Goal: Task Accomplishment & Management: Use online tool/utility

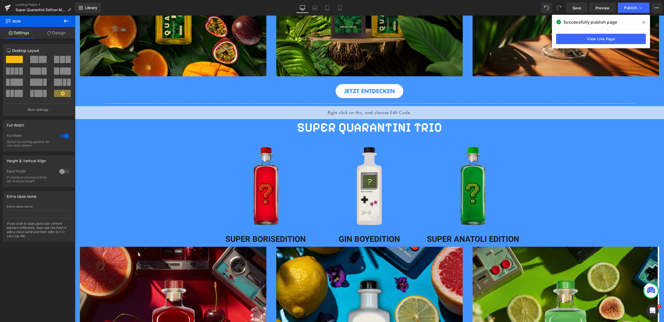
scroll to position [389, 0]
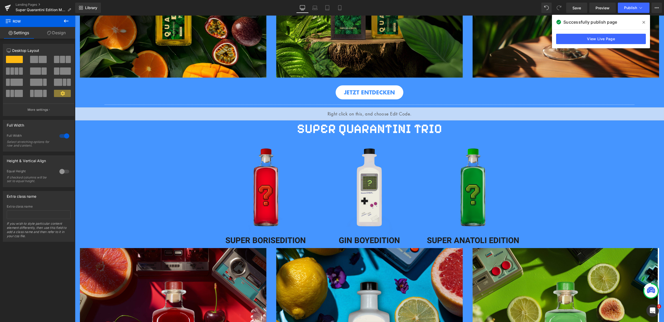
click at [642, 23] on icon at bounding box center [643, 22] width 3 height 3
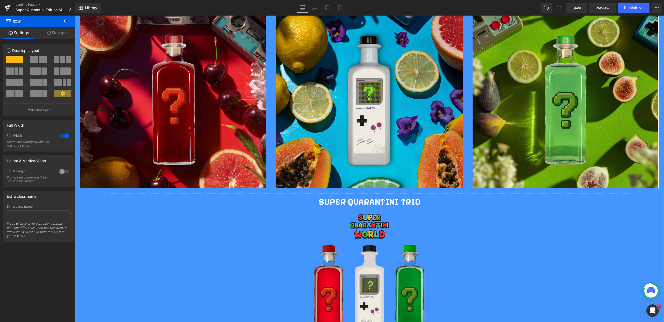
scroll to position [638, 0]
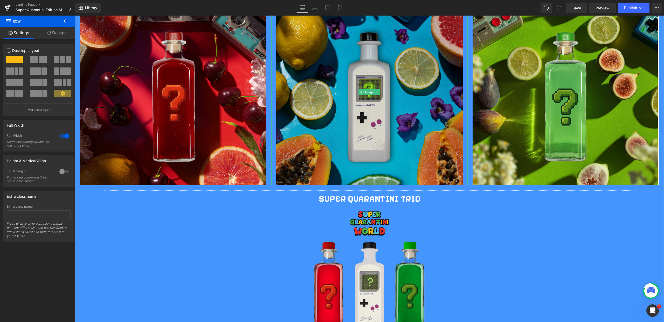
click at [368, 151] on img at bounding box center [369, 92] width 186 height 186
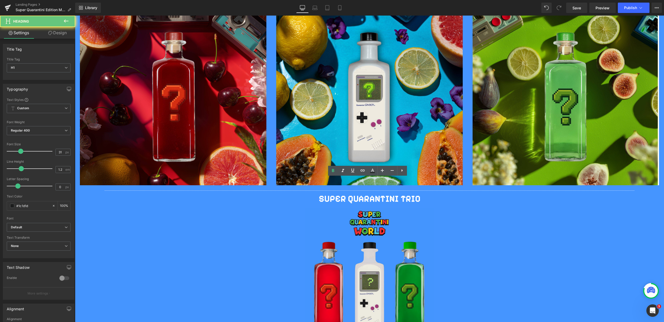
scroll to position [445, 0]
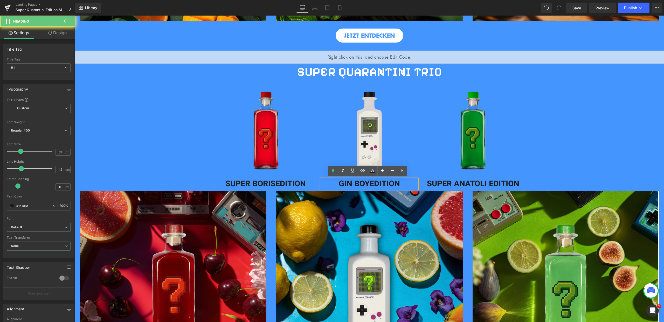
click at [397, 184] on span "EDITION" at bounding box center [384, 184] width 30 height 12
drag, startPoint x: 401, startPoint y: 183, endPoint x: 325, endPoint y: 184, distance: 76.0
click at [325, 184] on h1 "GIN BOY EDITION" at bounding box center [369, 184] width 96 height 10
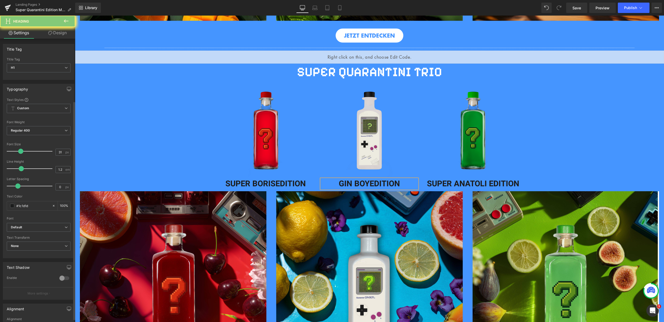
drag, startPoint x: 40, startPoint y: 261, endPoint x: 11, endPoint y: 239, distance: 36.3
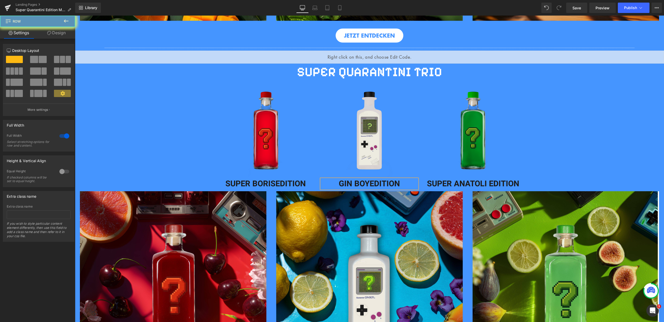
click at [177, 182] on div "Separator Liquid SUPER QUARANTINI TRIO Heading Row Image Row Image SUPER [PERSO…" at bounding box center [369, 316] width 589 height 542
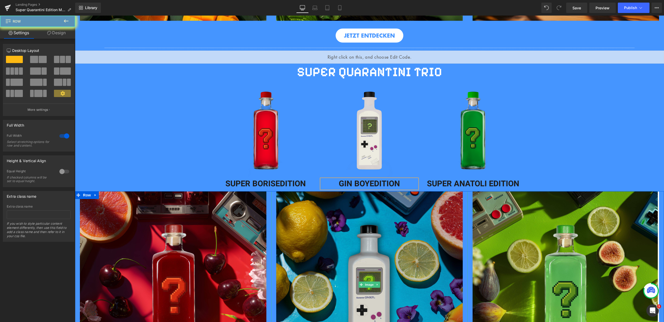
click at [335, 211] on img at bounding box center [369, 284] width 186 height 186
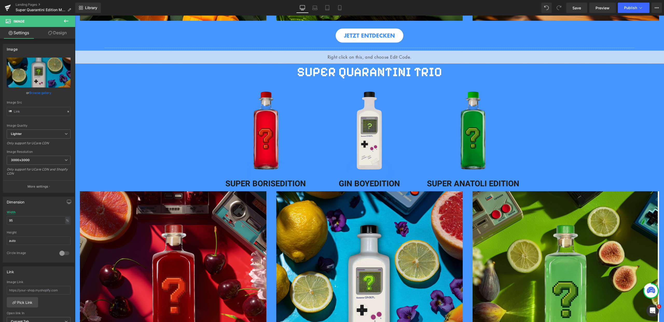
type input "[URL][DOMAIN_NAME]"
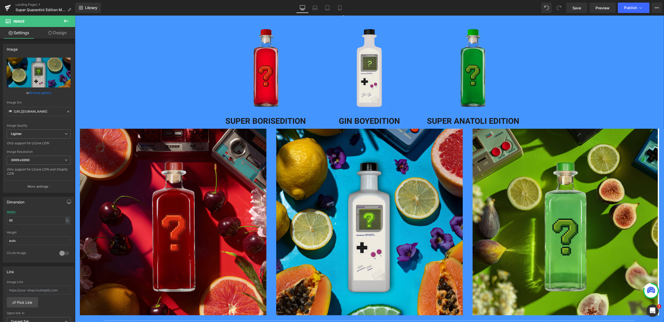
scroll to position [720, 0]
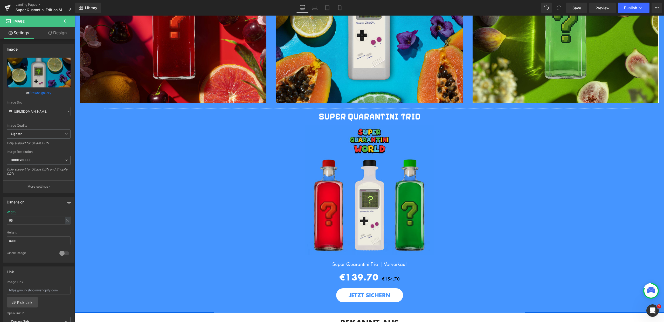
click at [556, 160] on div "Separator Liquid SUPER QUARANTINI TRIO Heading Row Image Row Image SUPER [PERSO…" at bounding box center [369, 42] width 589 height 542
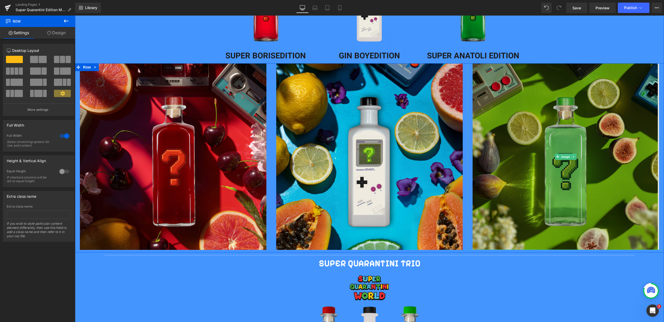
scroll to position [434, 0]
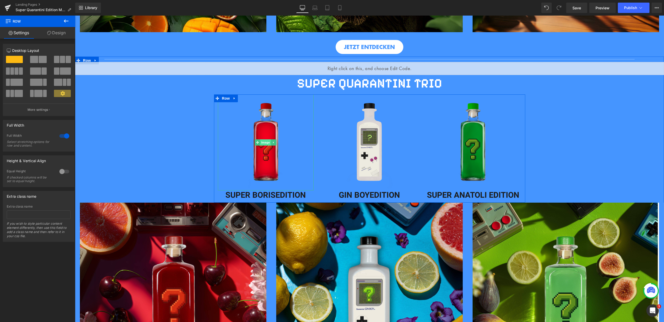
click at [261, 143] on span "Image" at bounding box center [265, 142] width 11 height 6
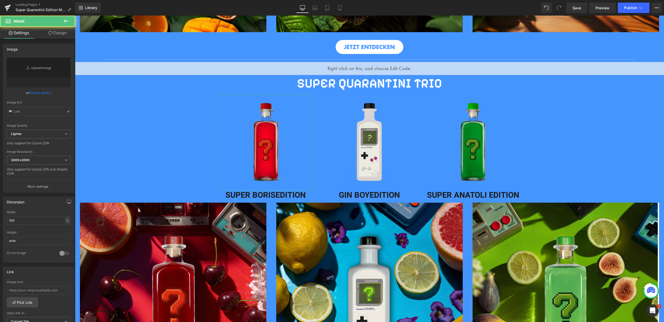
click at [34, 71] on link "Replace Image" at bounding box center [39, 73] width 64 height 30
type input "[URL][DOMAIN_NAME]"
type input "C:\fakepath\24.png"
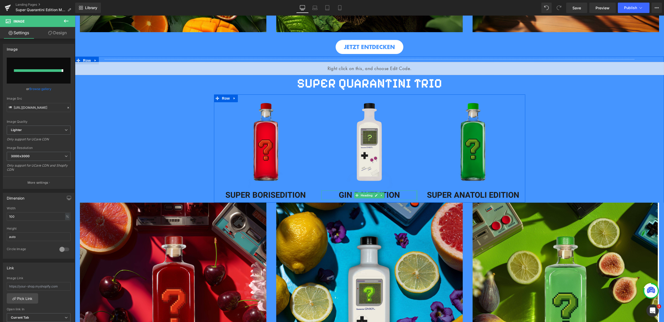
type input "[URL][DOMAIN_NAME]"
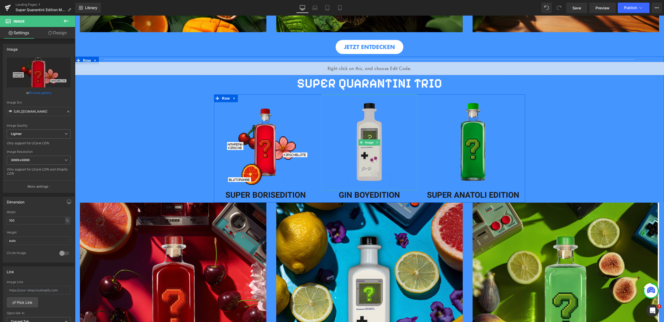
click at [361, 130] on img at bounding box center [369, 142] width 96 height 96
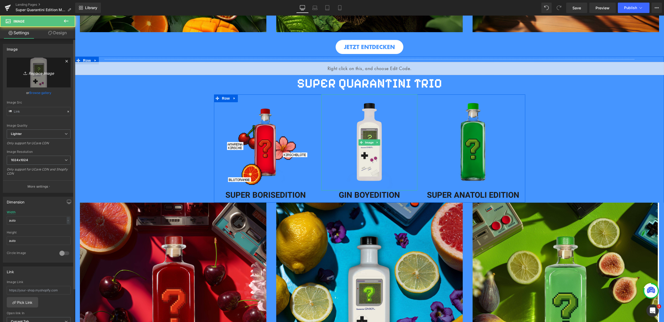
type input "[URL][DOMAIN_NAME]"
click at [42, 71] on icon "Replace Image" at bounding box center [38, 72] width 41 height 6
type input "C:\fakepath\20.png"
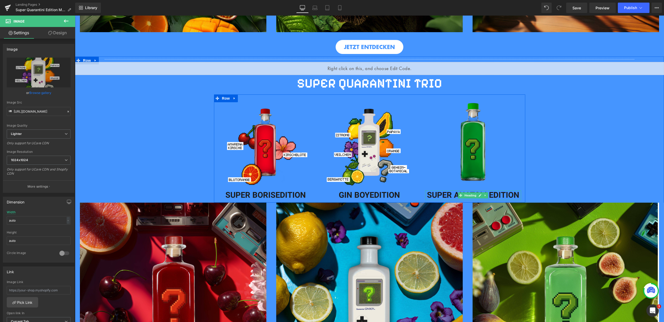
type input "[URL][DOMAIN_NAME]"
click at [480, 141] on icon at bounding box center [481, 142] width 3 height 3
click at [468, 152] on img at bounding box center [473, 142] width 96 height 96
click at [467, 140] on span "Image" at bounding box center [464, 142] width 11 height 6
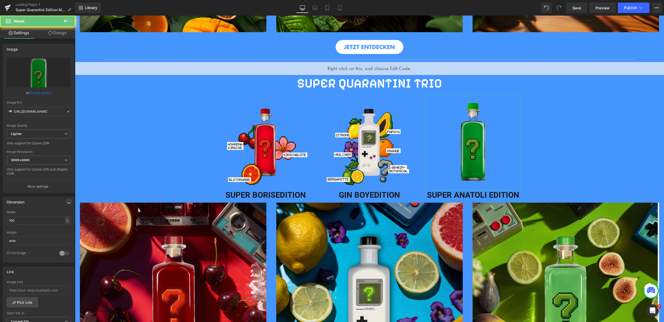
click at [59, 76] on link "Replace Image" at bounding box center [39, 73] width 64 height 30
type input "C:\fakepath\22.png"
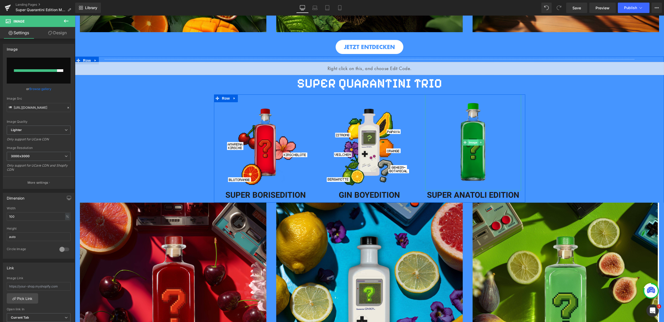
click at [468, 140] on span "Image" at bounding box center [473, 142] width 11 height 6
click at [38, 73] on input "file" at bounding box center [39, 71] width 64 height 26
type input "C:\fakepath\22.png"
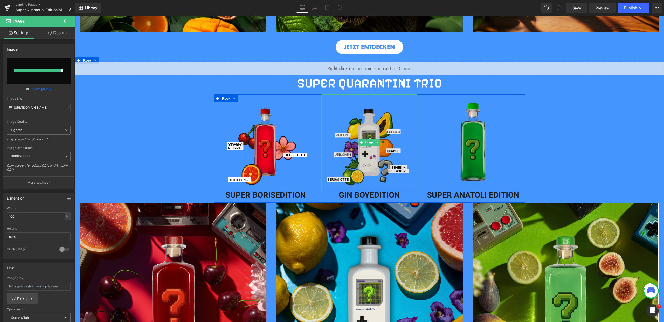
click at [396, 147] on img at bounding box center [369, 142] width 96 height 96
click at [467, 157] on img at bounding box center [473, 142] width 96 height 96
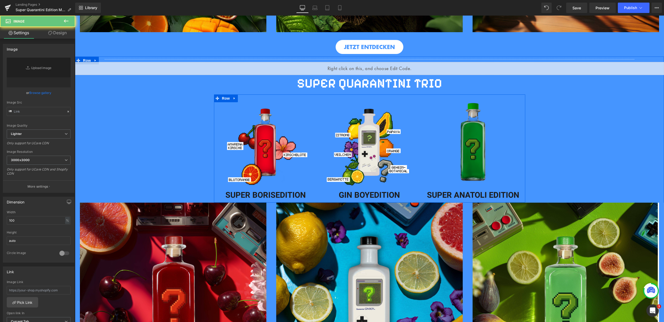
click at [473, 144] on div "Image" at bounding box center [473, 142] width 96 height 96
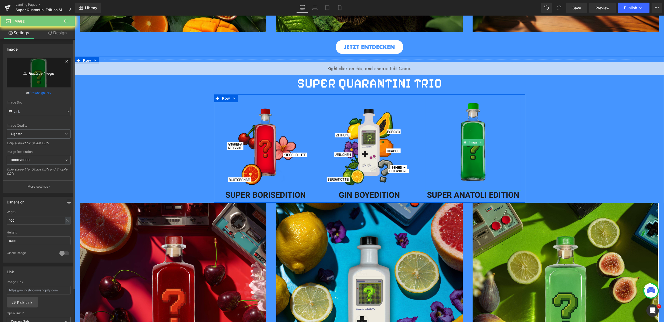
type input "[URL][DOMAIN_NAME]"
click at [50, 76] on link "Replace Image" at bounding box center [39, 73] width 64 height 30
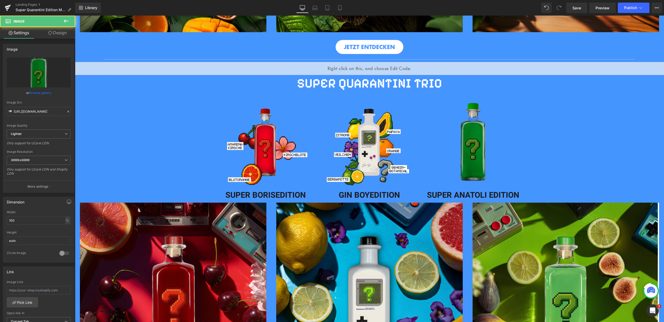
click at [462, 154] on img at bounding box center [473, 142] width 96 height 96
click at [44, 75] on icon "Replace Image" at bounding box center [38, 72] width 41 height 6
click at [42, 76] on link "Replace Image" at bounding box center [39, 73] width 64 height 30
click at [368, 145] on img at bounding box center [369, 142] width 96 height 96
click at [260, 145] on img at bounding box center [266, 142] width 96 height 96
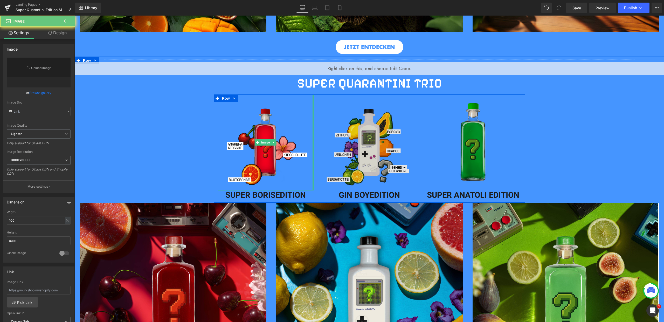
click at [357, 166] on img at bounding box center [369, 142] width 96 height 96
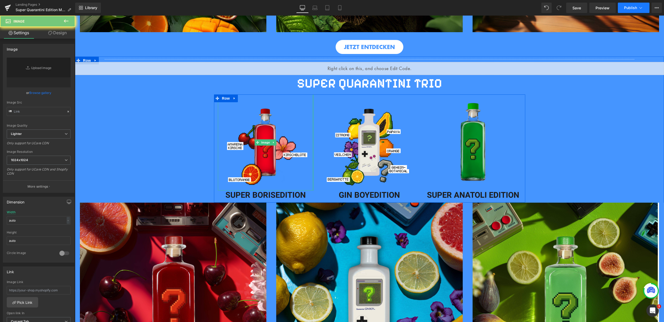
click at [631, 4] on button "Publish" at bounding box center [633, 8] width 32 height 10
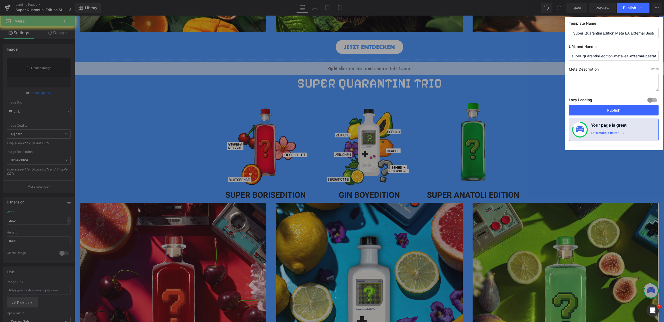
click at [617, 107] on button "Publish" at bounding box center [613, 110] width 90 height 10
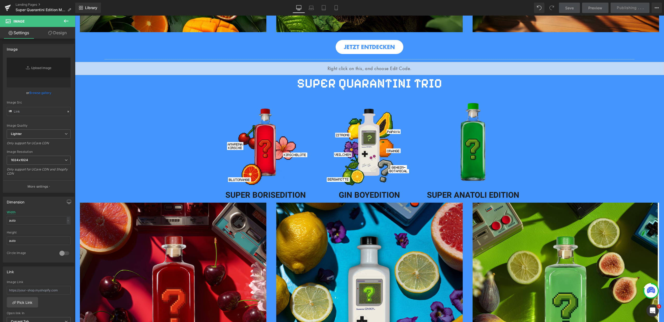
type input "https://ucarecdn.com/5e85381d-9bdf-4760-92ec-3f5ffa427978/-/format/auto/-/previ…"
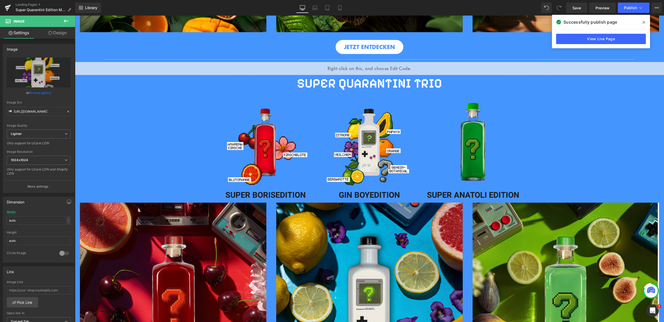
click at [642, 21] on icon at bounding box center [643, 22] width 3 height 4
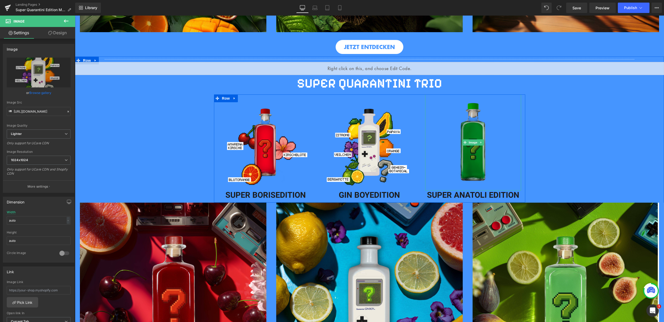
click at [472, 143] on span "Image" at bounding box center [473, 142] width 11 height 6
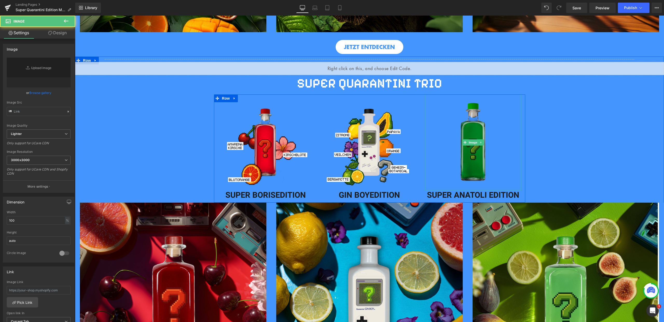
type input "https://ucarecdn.com/671a3190-c085-4646-96a8-c139b8f9cb53/-/format/auto/-/previ…"
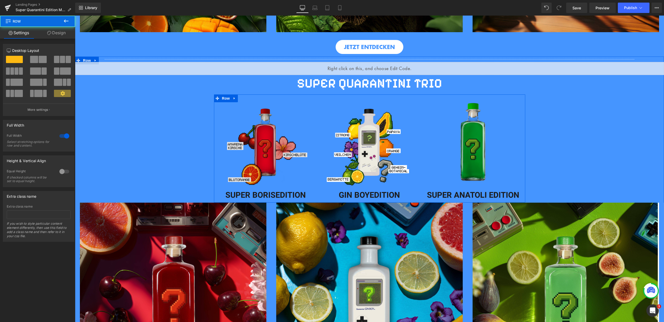
click at [570, 172] on div "Separator Liquid SUPER QUARANTINI TRIO Heading Row Image Row Image SUPER BORIS …" at bounding box center [369, 328] width 589 height 542
click at [126, 152] on div "Separator Liquid SUPER QUARANTINI TRIO Heading Row Image Row Image SUPER BORIS …" at bounding box center [369, 328] width 589 height 542
click at [267, 111] on img at bounding box center [266, 142] width 96 height 96
click at [192, 95] on div "Separator Liquid SUPER QUARANTINI TRIO Heading Row Image Row Image SUPER BORIS …" at bounding box center [369, 328] width 589 height 542
click at [243, 85] on h2 "SUPER QUARANTINI TRIO" at bounding box center [369, 83] width 303 height 17
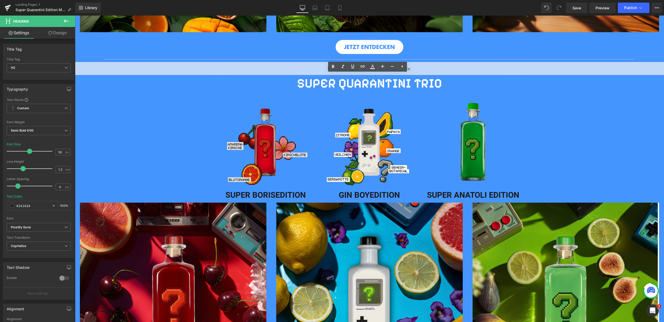
click at [238, 96] on img at bounding box center [266, 142] width 96 height 96
click at [236, 95] on img at bounding box center [266, 142] width 96 height 96
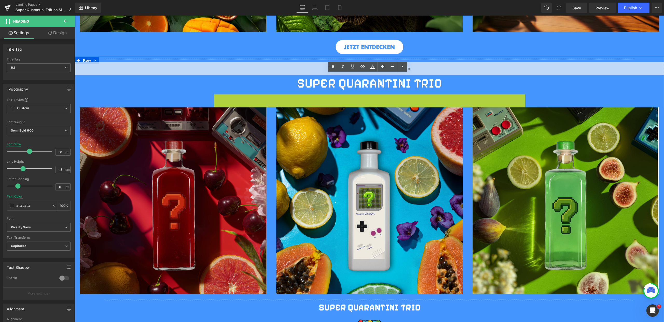
drag, startPoint x: 215, startPoint y: 97, endPoint x: 217, endPoint y: 71, distance: 26.5
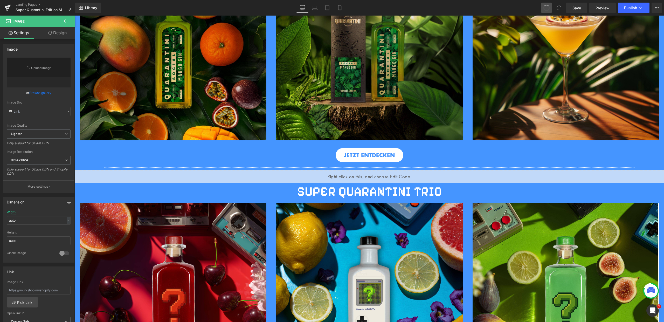
scroll to position [332, 0]
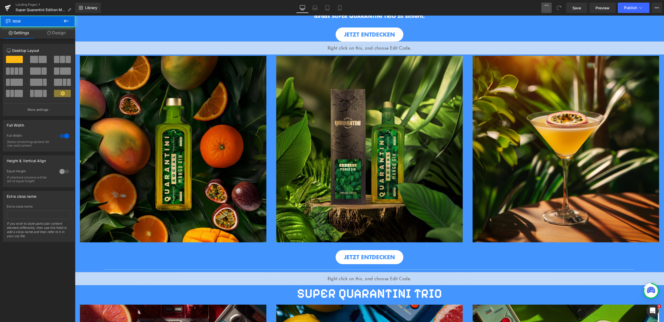
click at [577, 19] on div "HERZLICHEN GLÜCKWUNSCH DU HAST DICH ERFOLGREICH ANGEMELDET! Heading Hero Banner…" at bounding box center [369, 18] width 589 height 74
click at [576, 9] on span "Save" at bounding box center [576, 7] width 9 height 5
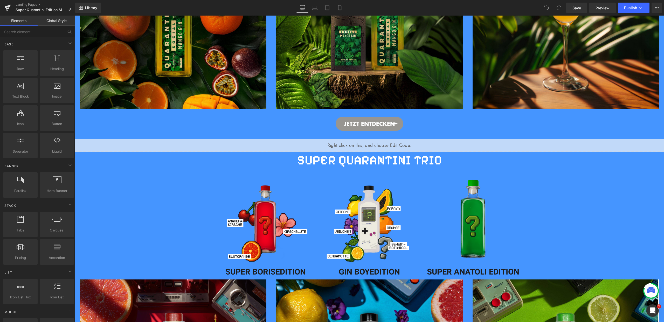
scroll to position [399, 0]
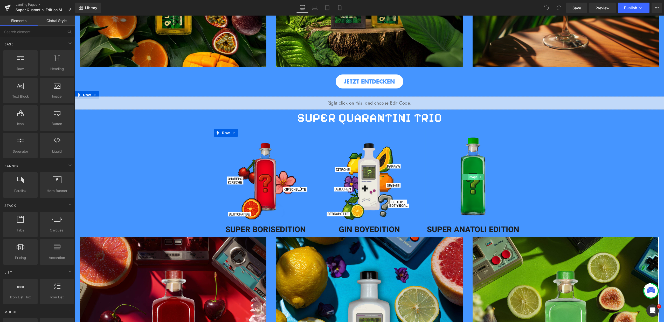
click at [470, 174] on span "Image" at bounding box center [473, 177] width 11 height 6
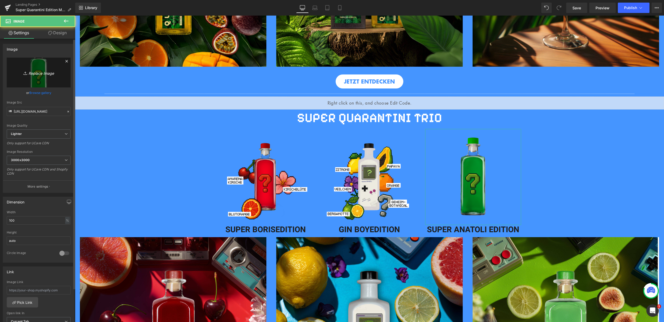
click at [34, 65] on link "Replace Image" at bounding box center [39, 73] width 64 height 30
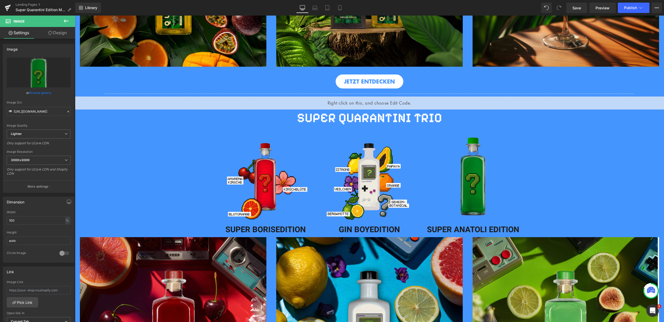
type input "C:\fakepath\22.png"
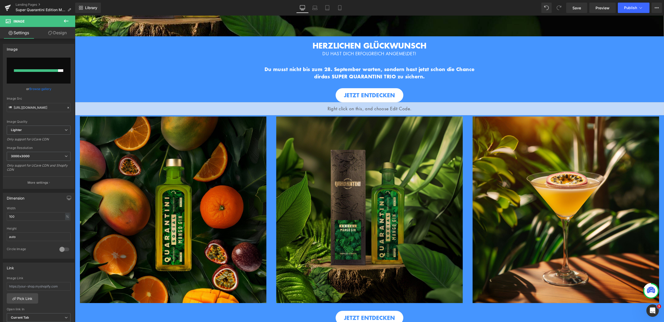
scroll to position [160, 0]
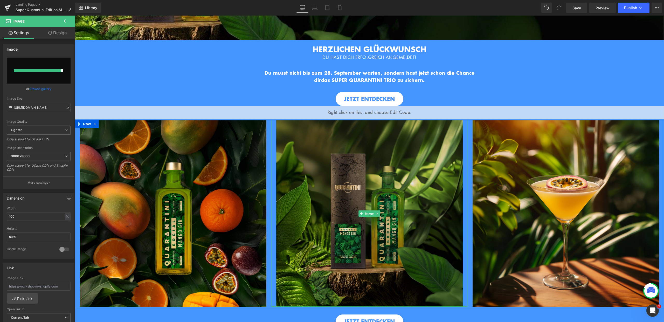
click at [377, 242] on img at bounding box center [369, 213] width 186 height 186
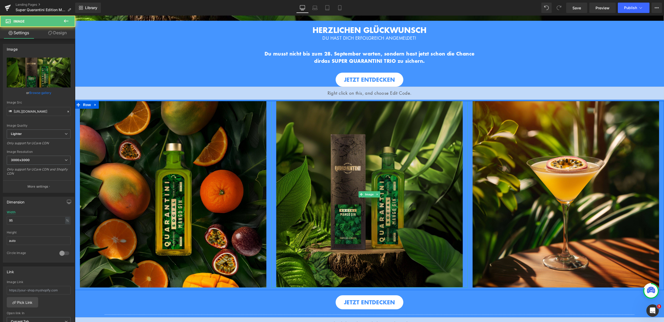
scroll to position [254, 0]
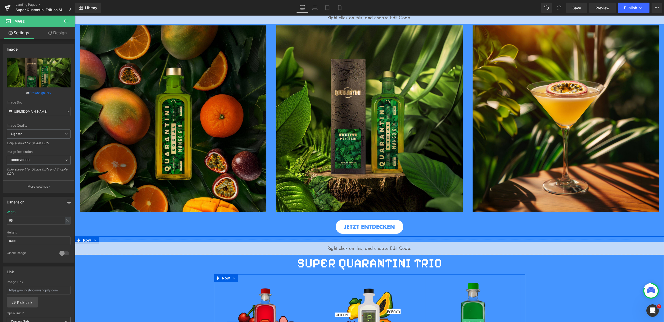
click at [463, 306] on img at bounding box center [473, 322] width 96 height 96
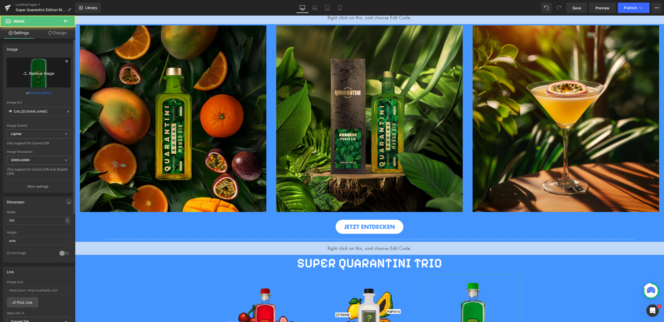
click at [39, 72] on icon "Replace Image" at bounding box center [38, 72] width 41 height 6
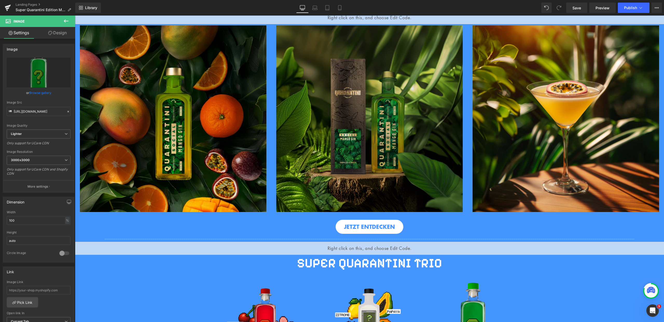
type input "C:\fakepath\22.png"
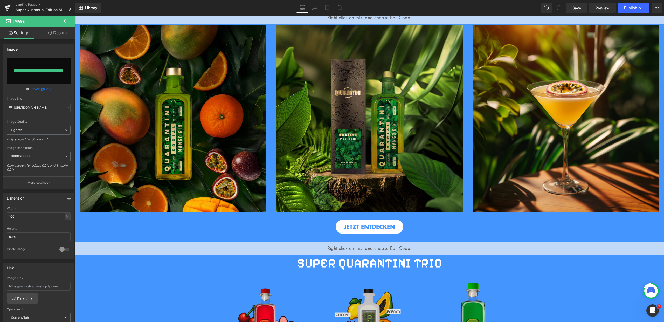
type input "https://ucarecdn.com/c31353b2-f3e0-43fc-b202-a094c5cd38af/-/format/auto/-/previ…"
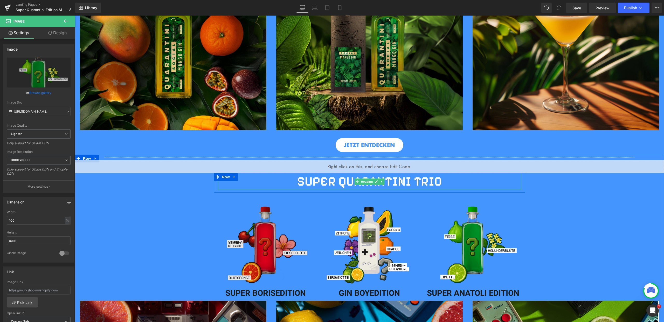
scroll to position [436, 0]
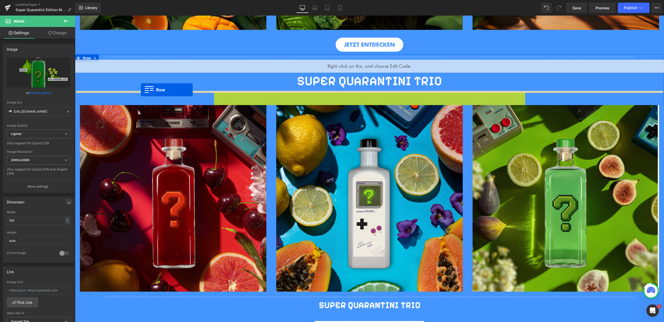
drag, startPoint x: 215, startPoint y: 94, endPoint x: 141, endPoint y: 90, distance: 74.0
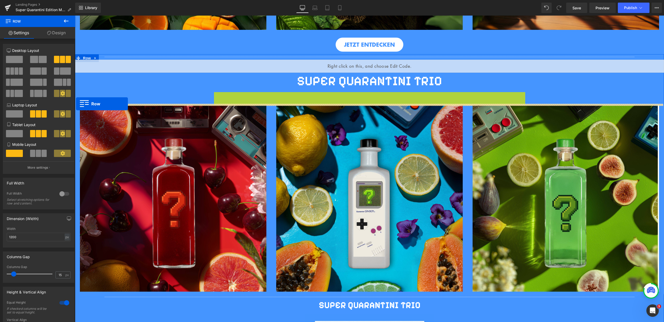
drag, startPoint x: 215, startPoint y: 94, endPoint x: 76, endPoint y: 104, distance: 139.8
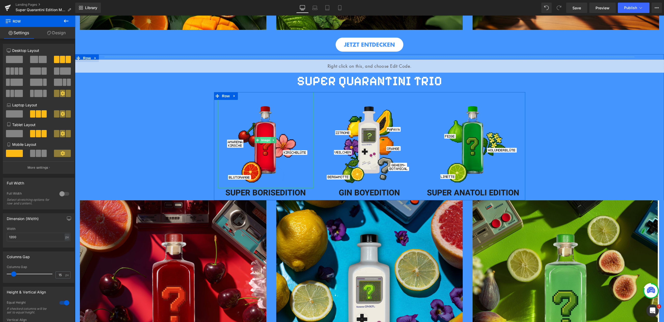
click at [264, 139] on span "Image" at bounding box center [265, 140] width 11 height 6
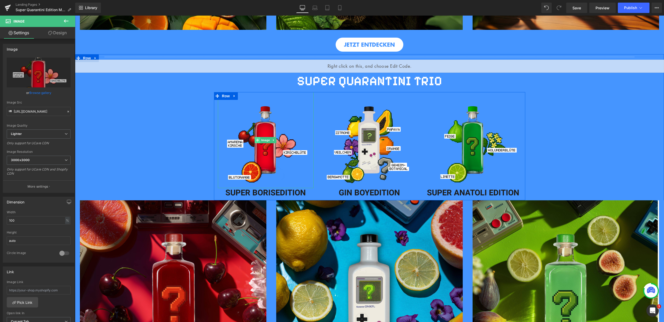
click at [256, 138] on icon at bounding box center [257, 139] width 3 height 3
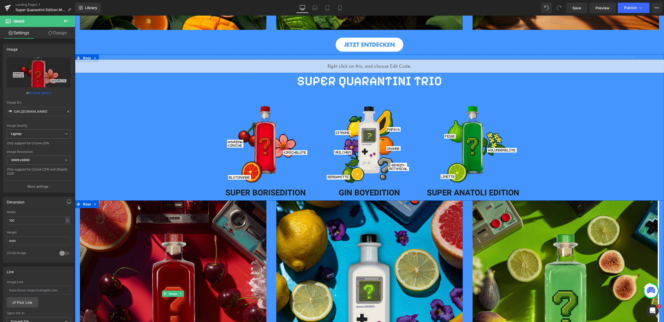
click at [149, 238] on img at bounding box center [173, 293] width 186 height 186
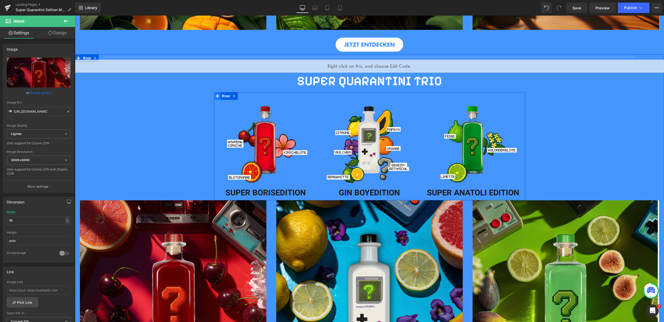
click at [218, 94] on span at bounding box center [217, 96] width 7 height 8
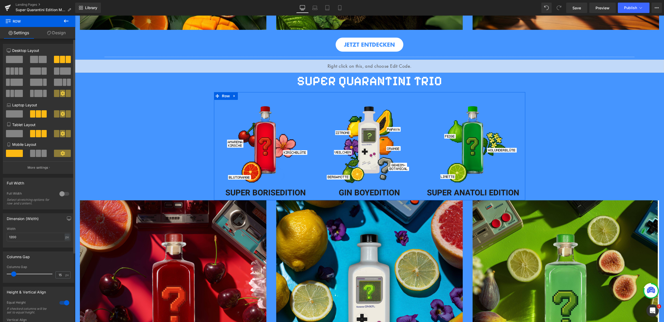
click at [61, 192] on div at bounding box center [64, 193] width 12 height 8
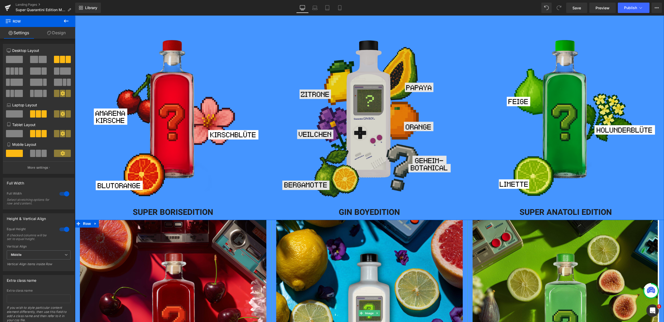
scroll to position [478, 0]
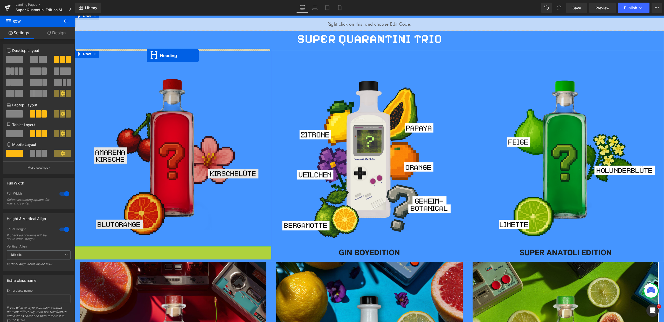
drag, startPoint x: 159, startPoint y: 250, endPoint x: 147, endPoint y: 55, distance: 194.5
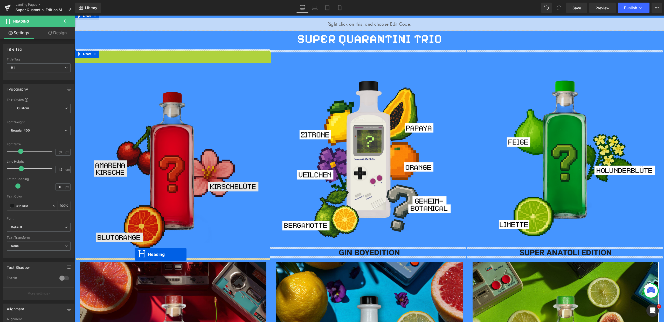
drag, startPoint x: 158, startPoint y: 54, endPoint x: 134, endPoint y: 254, distance: 201.5
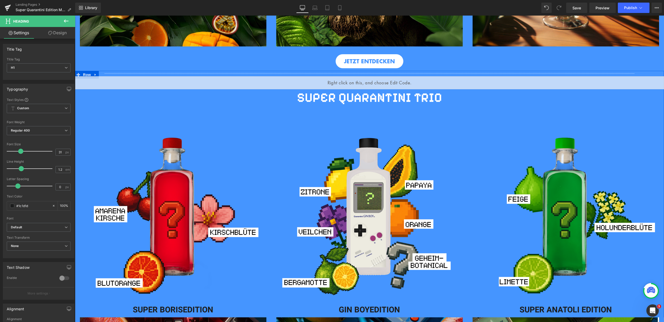
scroll to position [411, 0]
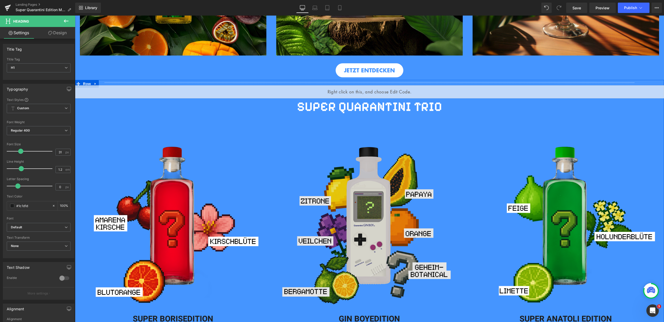
click at [381, 124] on img at bounding box center [369, 216] width 196 height 196
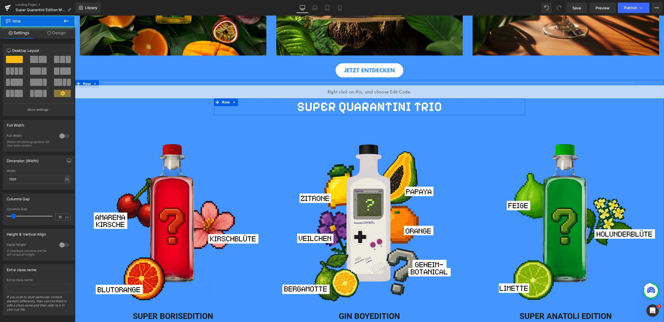
drag, startPoint x: 389, startPoint y: 116, endPoint x: 388, endPoint y: 111, distance: 5.2
click at [388, 111] on div "SUPER QUARANTINI TRIO Heading Row" at bounding box center [369, 106] width 311 height 17
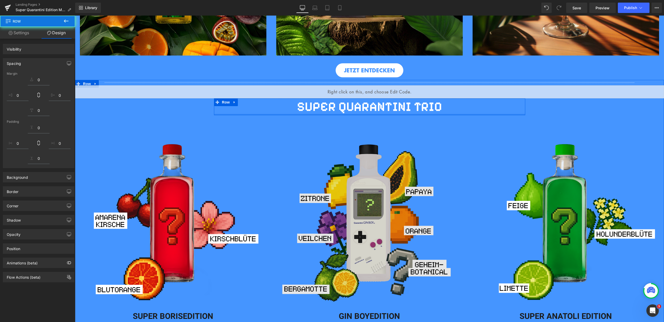
click at [405, 121] on img at bounding box center [369, 213] width 196 height 196
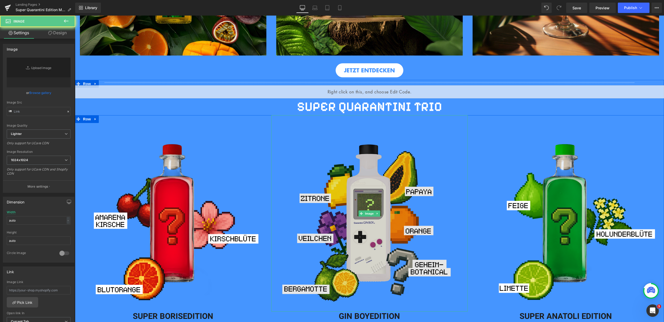
type input "[URL][DOMAIN_NAME]"
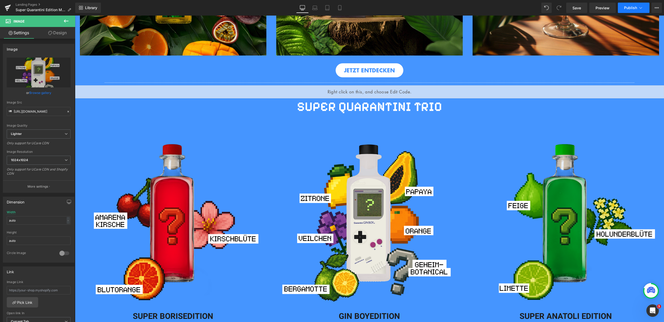
click at [628, 8] on span "Publish" at bounding box center [630, 8] width 13 height 4
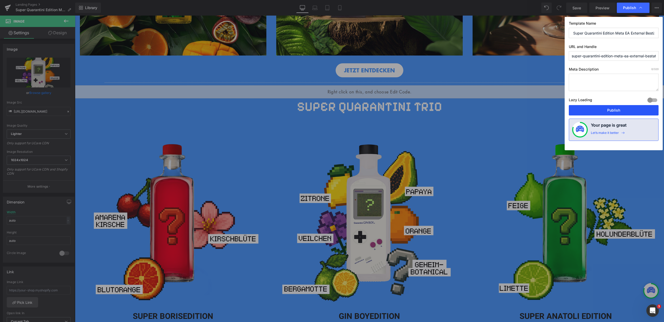
click at [624, 107] on button "Publish" at bounding box center [613, 110] width 90 height 10
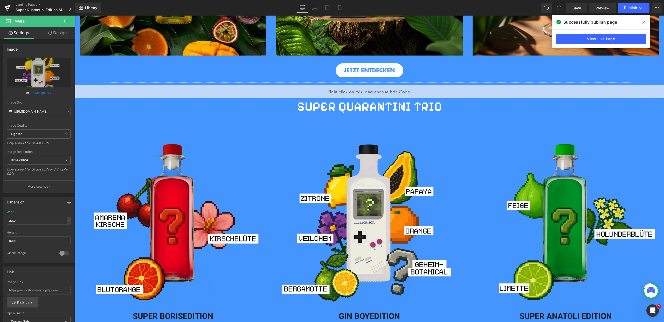
click at [643, 22] on icon at bounding box center [643, 22] width 3 height 4
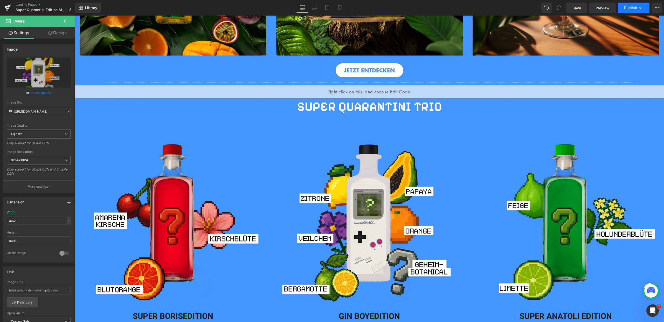
click at [639, 9] on icon at bounding box center [640, 7] width 5 height 5
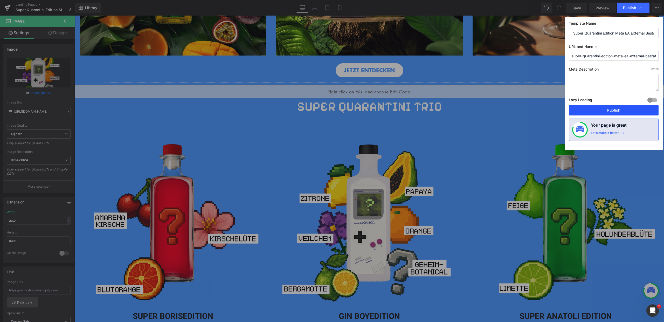
click at [616, 110] on button "Publish" at bounding box center [613, 110] width 90 height 10
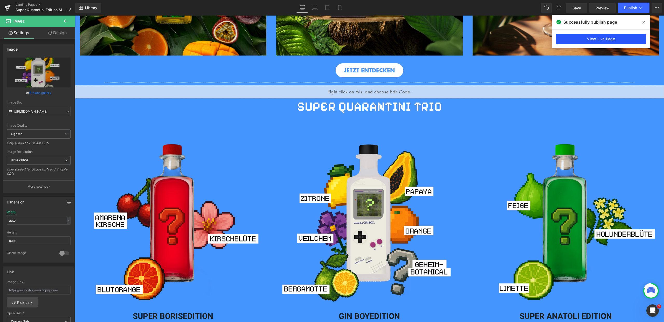
click at [595, 39] on link "View Live Page" at bounding box center [601, 39] width 90 height 10
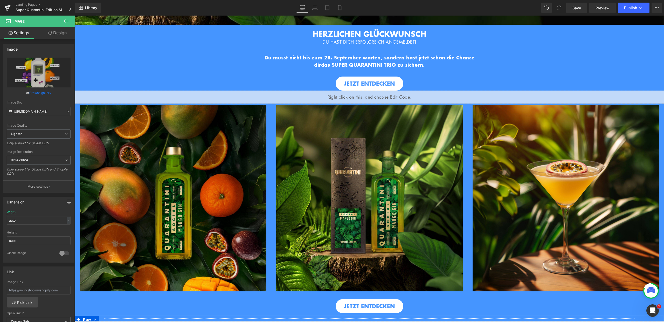
scroll to position [123, 0]
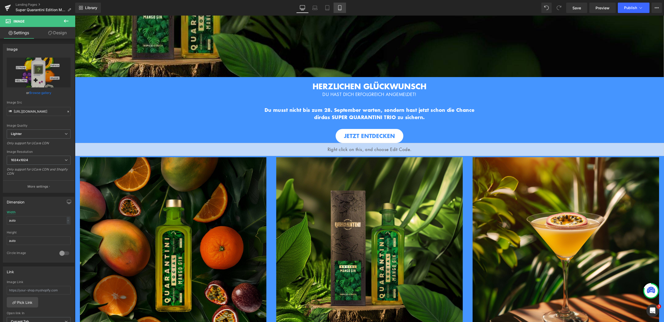
click at [341, 10] on icon at bounding box center [339, 7] width 3 height 5
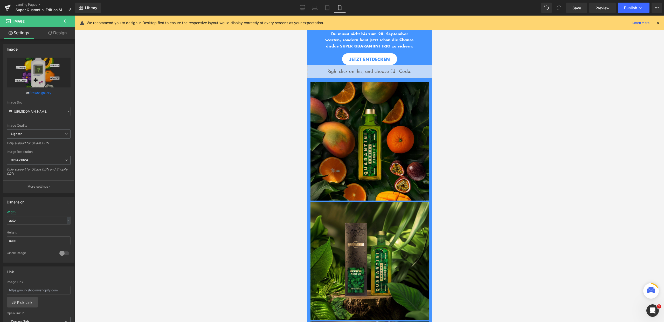
scroll to position [0, 0]
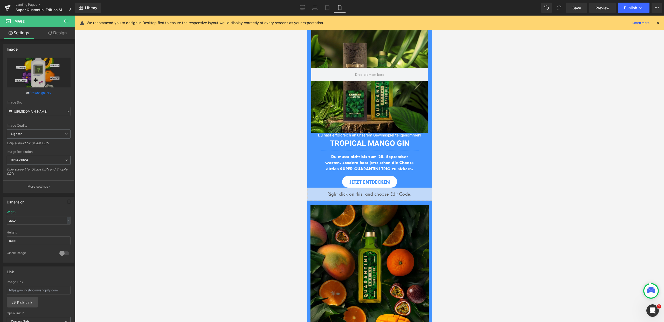
click at [659, 22] on icon at bounding box center [657, 22] width 5 height 5
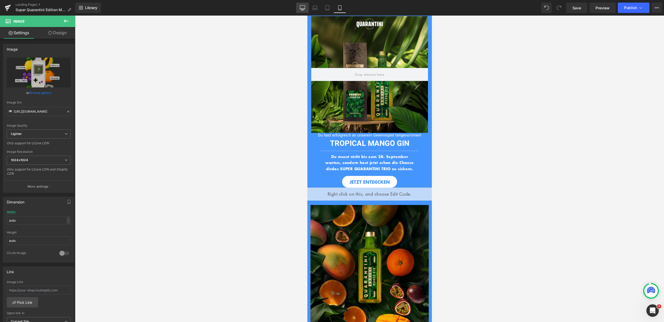
click at [299, 9] on link "Desktop" at bounding box center [302, 8] width 12 height 10
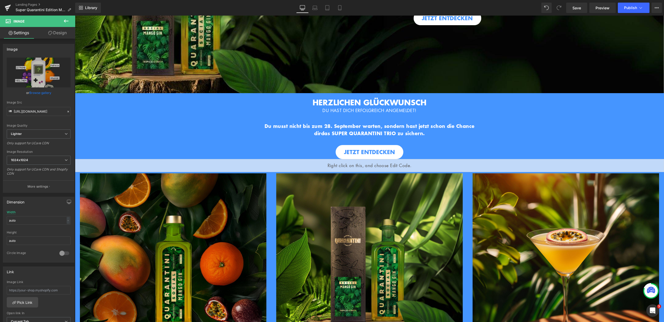
scroll to position [56, 0]
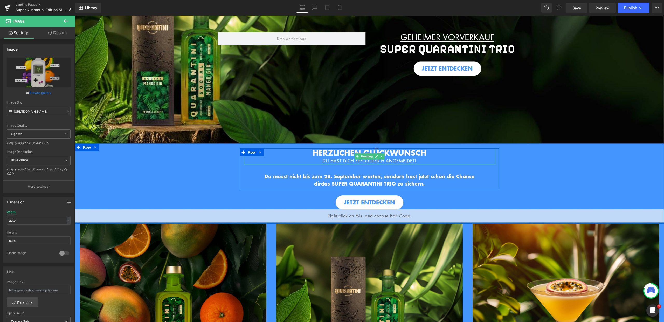
click at [312, 150] on strong "HERZLICHEN GLÜCKWUNSCH" at bounding box center [369, 152] width 114 height 11
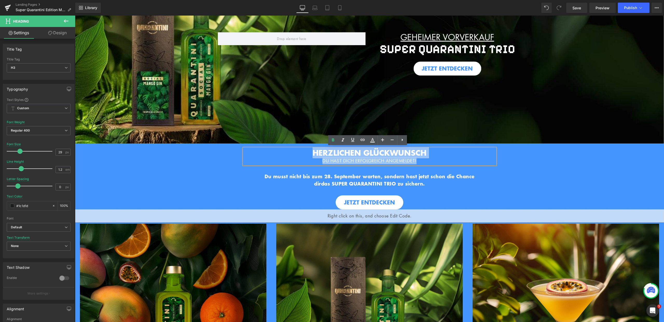
drag, startPoint x: 306, startPoint y: 151, endPoint x: 428, endPoint y: 160, distance: 122.9
click at [428, 160] on div "HERZLICHEN GLÜCKWUNSCH DU HAST DICH ERFOLGREICH ANGEMELDET!" at bounding box center [369, 156] width 251 height 16
copy div "HERZLICHEN GLÜCKWUNSCH DU HAST DICH ERFOLGREICH ANGEMELDET!"
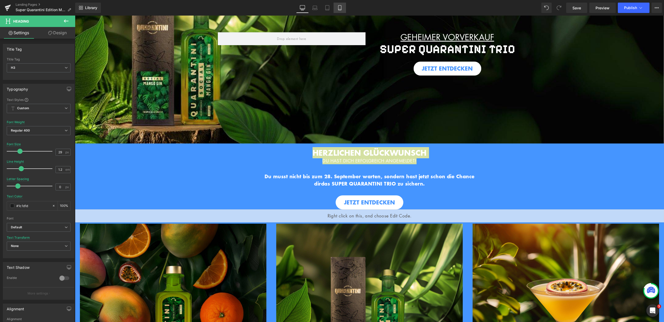
click at [339, 10] on icon at bounding box center [339, 7] width 3 height 5
type input "25"
type input "100"
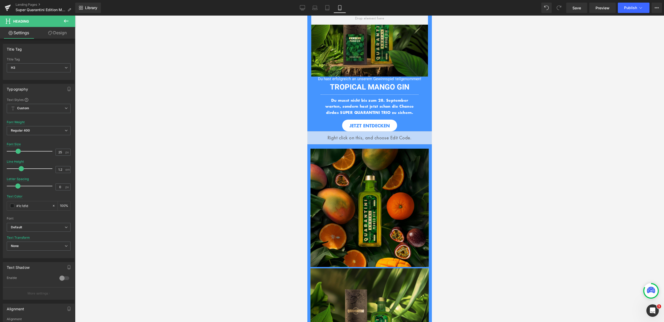
scroll to position [0, 0]
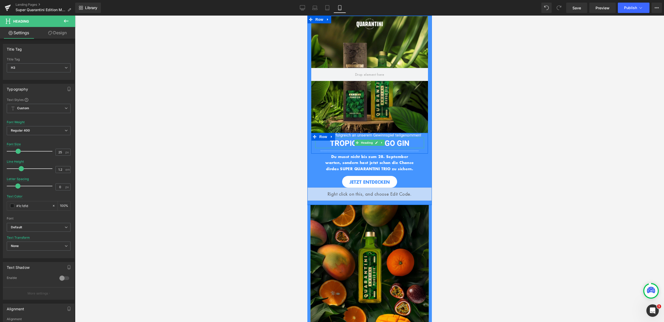
click at [344, 145] on font "TROPICAL MANGO GIN" at bounding box center [368, 143] width 79 height 11
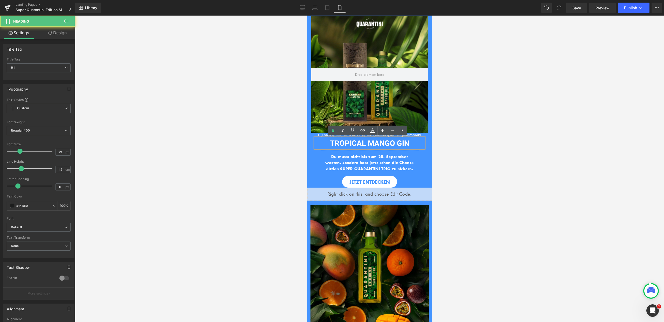
click at [408, 142] on h1 "TROPICAL MANGO GIN" at bounding box center [369, 143] width 109 height 9
click at [319, 143] on h1 "TROPICAL MANGO GIN" at bounding box center [369, 143] width 109 height 9
drag, startPoint x: 320, startPoint y: 142, endPoint x: 419, endPoint y: 143, distance: 99.0
click at [419, 143] on h1 "TROPICAL MANGO GIN" at bounding box center [369, 143] width 109 height 9
paste div
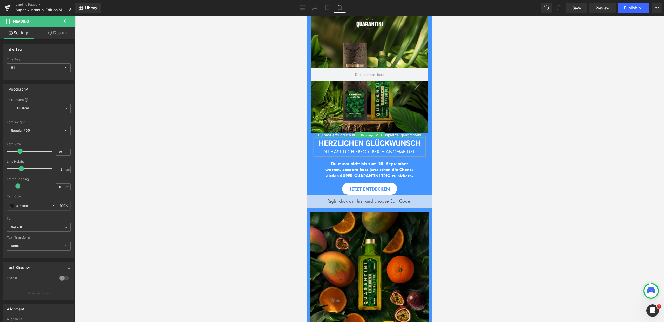
click at [341, 134] on div at bounding box center [369, 133] width 109 height 1
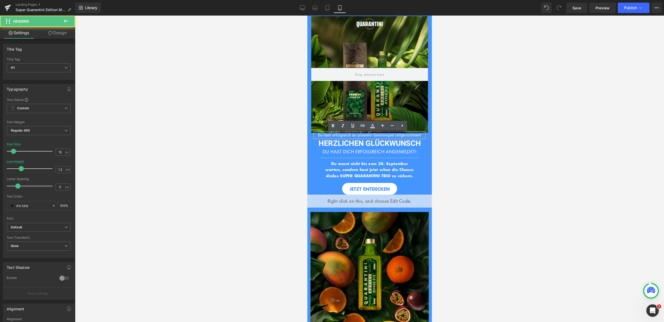
click at [361, 134] on font "Du hast erfolgreich an unserem Gewinnspiel teilgenommen!" at bounding box center [369, 135] width 103 height 6
click at [301, 137] on div at bounding box center [369, 169] width 589 height 306
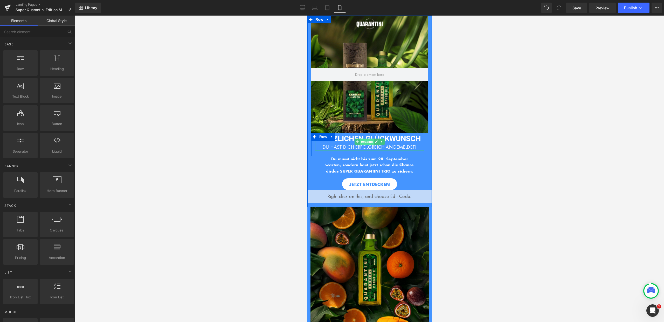
click at [364, 142] on span "Heading" at bounding box center [367, 141] width 14 height 6
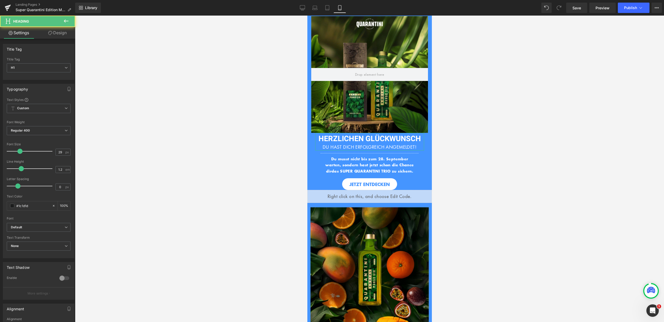
click at [59, 33] on link "Design" at bounding box center [58, 33] width 38 height 12
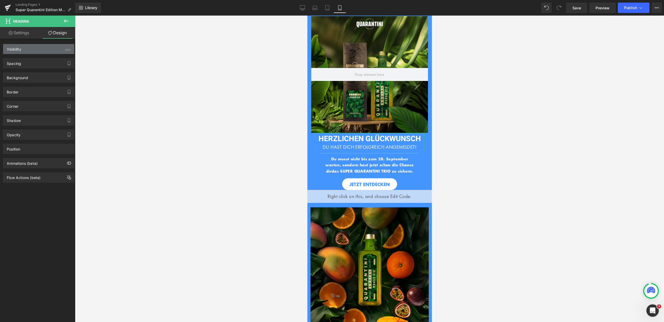
click at [46, 51] on div "Visibility (All)" at bounding box center [38, 49] width 71 height 10
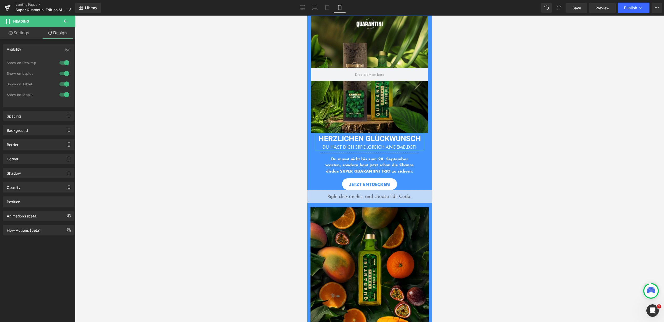
click at [64, 81] on div at bounding box center [64, 84] width 12 height 8
click at [64, 73] on div at bounding box center [64, 73] width 12 height 8
click at [64, 62] on div at bounding box center [64, 63] width 12 height 8
click at [406, 140] on font "HERZLICHEN GLÜCKWUNSCH" at bounding box center [369, 138] width 102 height 11
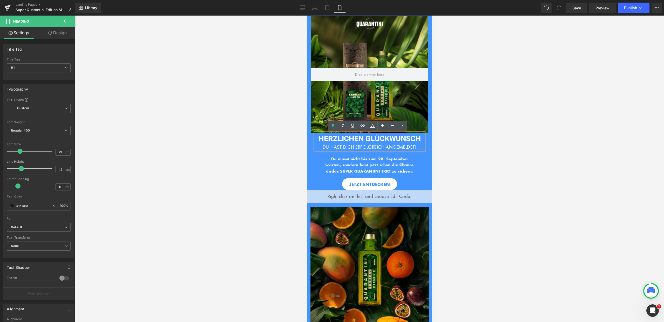
click at [418, 146] on div "DU HAST DICH ERFOLGREICH ANGEMELDET!" at bounding box center [369, 146] width 109 height 7
drag, startPoint x: 418, startPoint y: 146, endPoint x: 316, endPoint y: 137, distance: 102.3
click at [316, 137] on div "HERZLICHEN GLÜCKWUNSCH DU HAST DICH ERFOLGREICH ANGEMELDET!" at bounding box center [369, 142] width 109 height 18
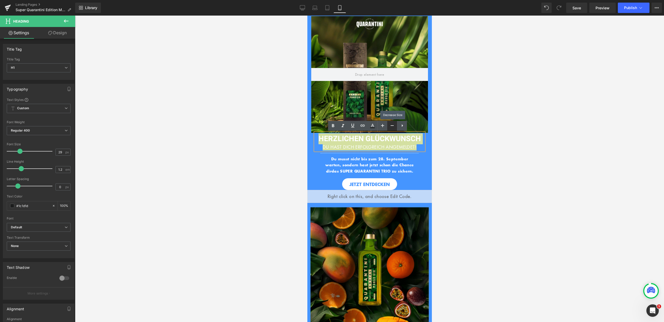
click at [392, 123] on icon at bounding box center [392, 125] width 6 height 6
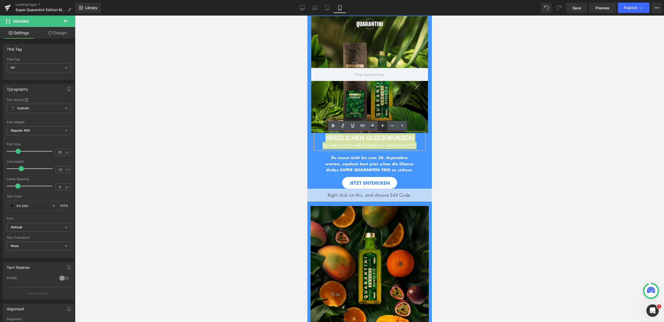
click at [384, 126] on icon at bounding box center [382, 125] width 6 height 6
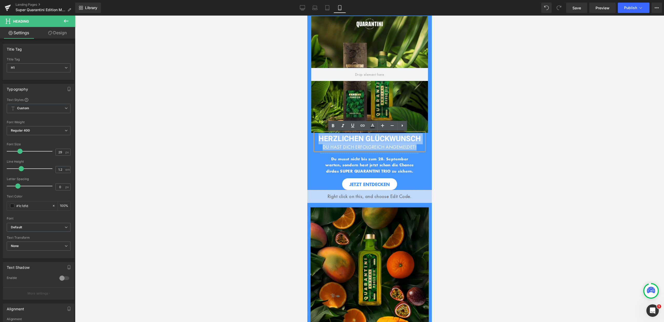
click at [409, 146] on font "DU HAST DICH ERFOLGREICH ANGEMELDET!" at bounding box center [369, 147] width 94 height 6
drag, startPoint x: 419, startPoint y: 147, endPoint x: 345, endPoint y: 137, distance: 75.1
click at [391, 125] on icon at bounding box center [392, 125] width 6 height 6
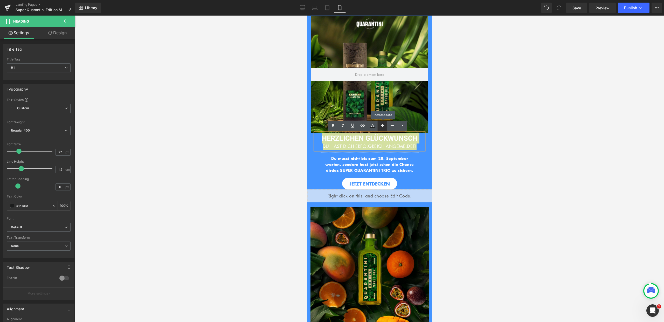
click at [383, 124] on icon at bounding box center [382, 125] width 6 height 6
type input "29"
click at [437, 146] on div at bounding box center [369, 169] width 589 height 306
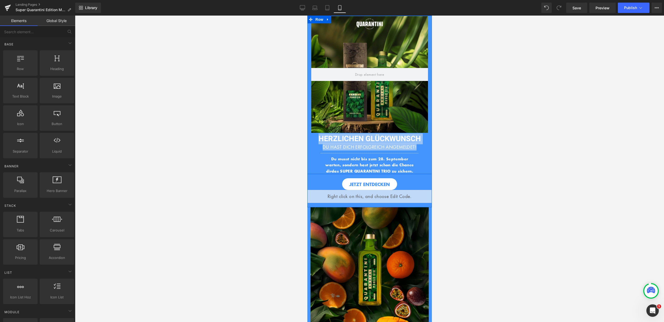
click at [416, 154] on div at bounding box center [369, 152] width 109 height 5
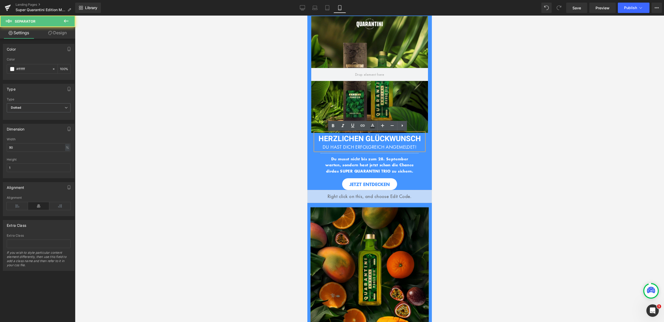
click at [416, 145] on font "DU HAST DICH ERFOLGREICH ANGEMELDET!" at bounding box center [369, 147] width 94 height 6
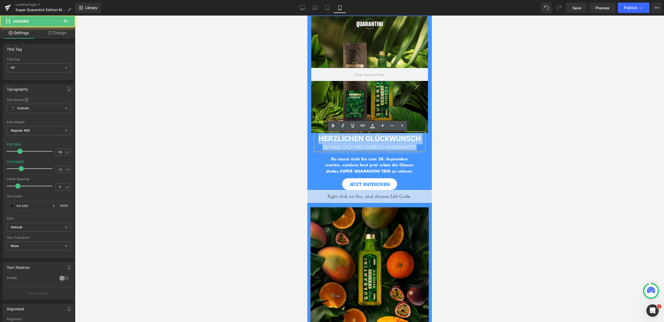
drag, startPoint x: 411, startPoint y: 144, endPoint x: 316, endPoint y: 141, distance: 94.7
click at [316, 141] on div "HERZLICHEN GLÜCKWUNSCH DU HAST DICH ERFOLGREICH ANGEMELDET!" at bounding box center [369, 142] width 109 height 18
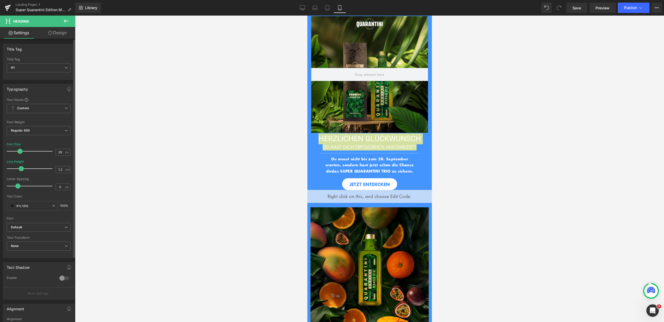
click at [20, 151] on span at bounding box center [19, 151] width 5 height 5
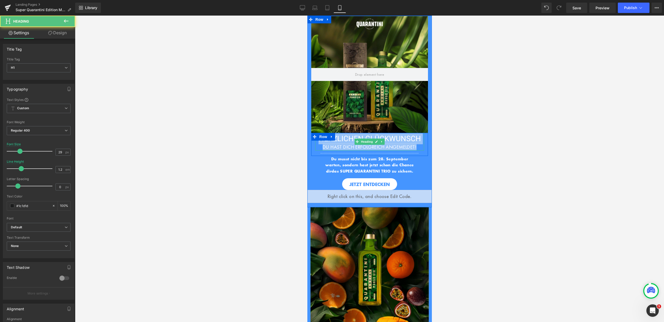
click at [345, 136] on font "HERZLICHEN GLÜCKWUNSCH" at bounding box center [369, 138] width 102 height 11
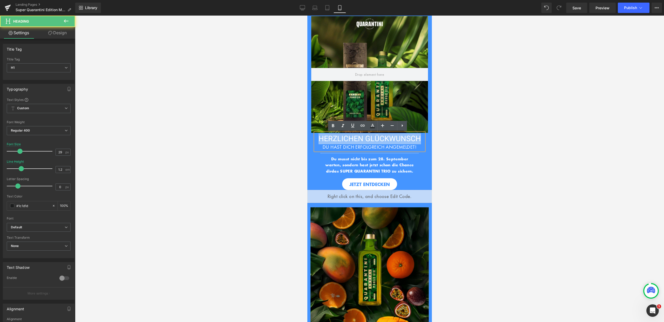
drag, startPoint x: 317, startPoint y: 137, endPoint x: 418, endPoint y: 139, distance: 101.6
click at [418, 139] on font "HERZLICHEN GLÜCKWUNSCH" at bounding box center [369, 138] width 102 height 11
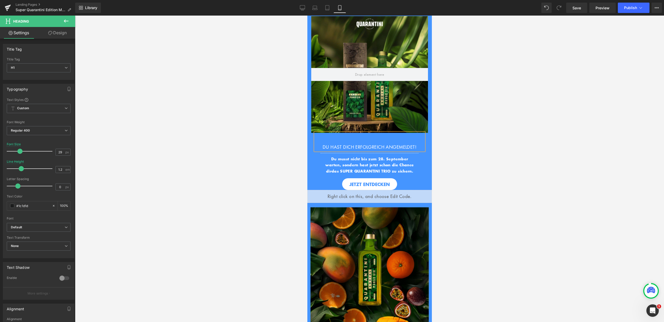
click at [317, 146] on div "DU HAST DICH ERFOLGREICH ANGEMELDET!" at bounding box center [369, 146] width 109 height 7
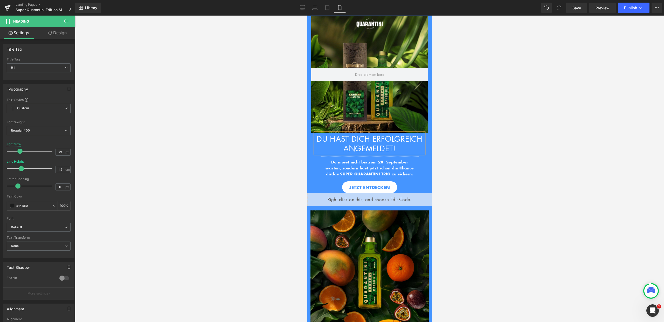
click at [371, 151] on span "DU HAST DICH ERFOLGREICH ANGEMELDET!" at bounding box center [369, 143] width 106 height 20
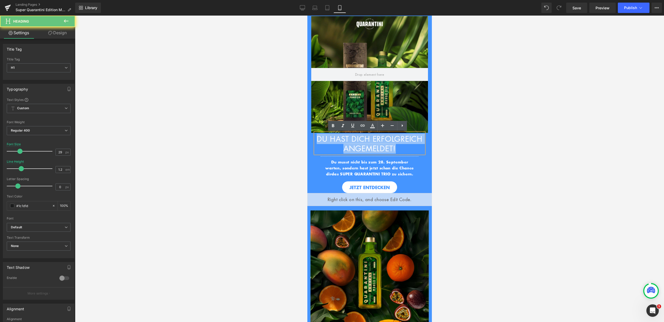
drag, startPoint x: 403, startPoint y: 157, endPoint x: 332, endPoint y: 139, distance: 72.8
click at [332, 139] on h1 "DU HAST DICH ERFOLGREICH ANGEMELDET!" at bounding box center [369, 143] width 109 height 19
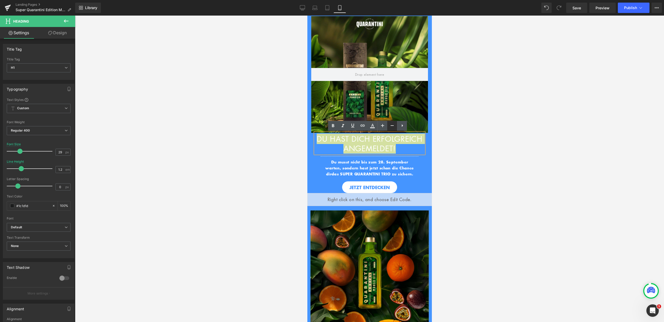
click at [390, 123] on icon at bounding box center [392, 125] width 6 height 6
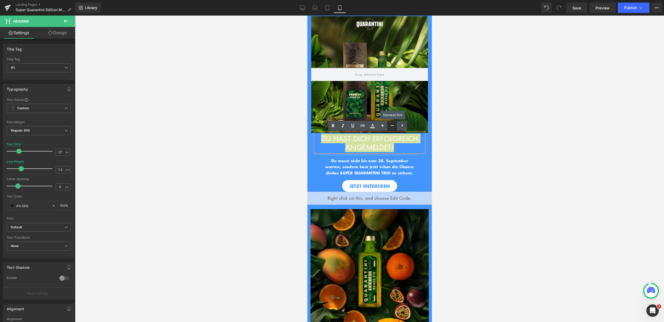
click at [390, 123] on icon at bounding box center [392, 125] width 6 height 6
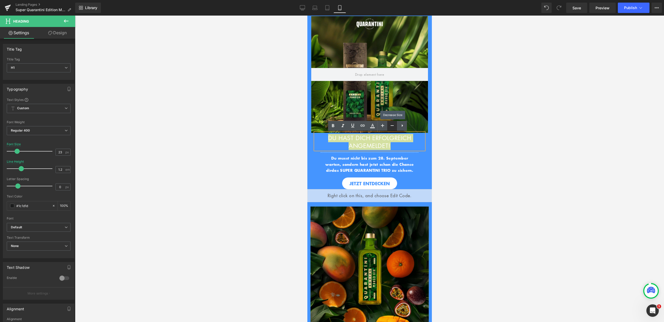
click at [390, 123] on icon at bounding box center [392, 125] width 6 height 6
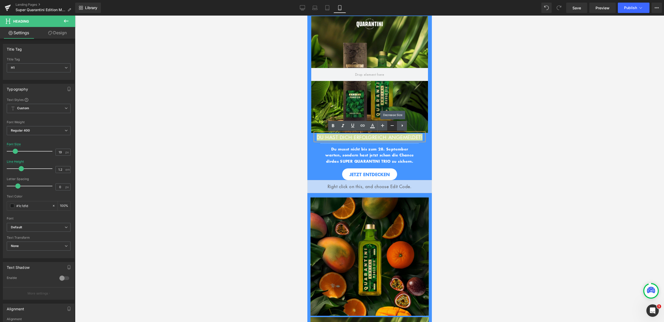
click at [390, 123] on icon at bounding box center [392, 125] width 6 height 6
type input "17"
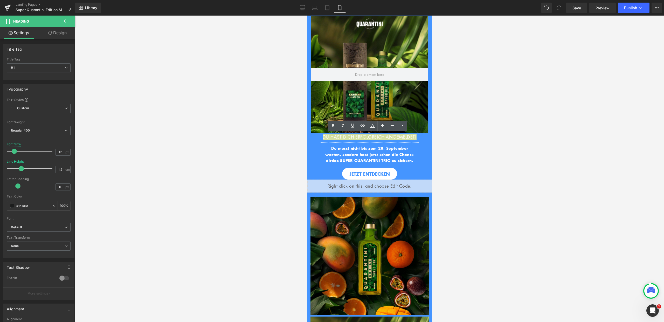
click at [442, 149] on div at bounding box center [369, 169] width 589 height 306
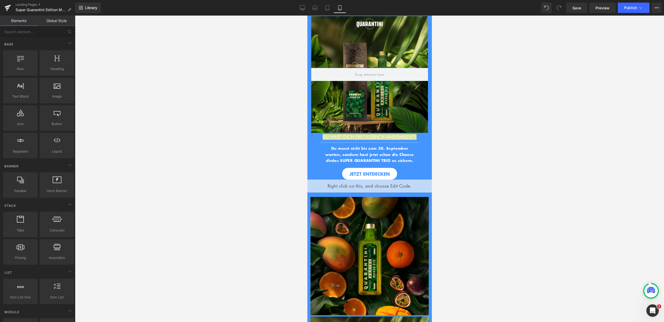
click at [441, 153] on div at bounding box center [369, 169] width 589 height 306
click at [356, 144] on div "DU HAST DICH ERFOLGREICH ANGEMELDET! Heading Separator Row" at bounding box center [369, 139] width 117 height 12
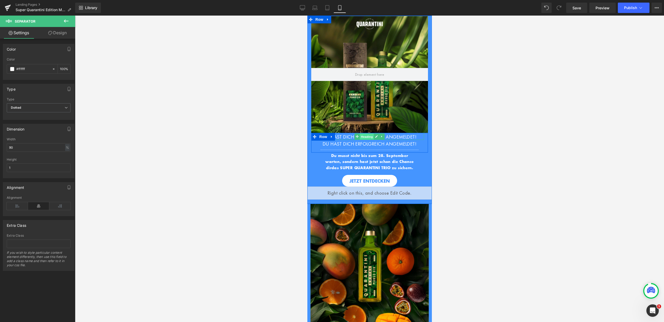
click at [365, 137] on span "Heading" at bounding box center [367, 136] width 14 height 6
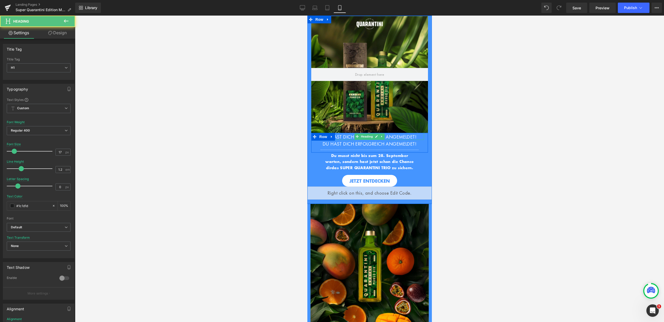
click at [389, 138] on span "DU HAST DICH ERFOLGREICH ANGEMELDET!" at bounding box center [369, 137] width 94 height 6
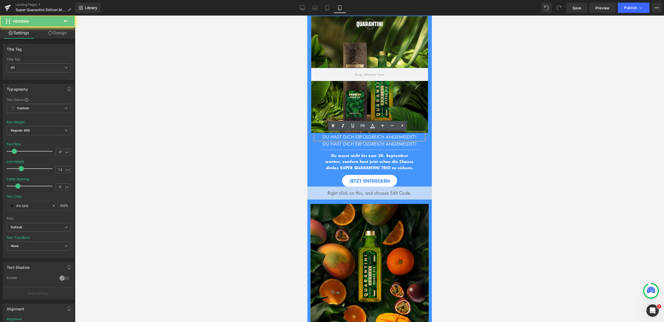
click at [391, 137] on span "DU HAST DICH ERFOLGREICH ANGEMELDET!" at bounding box center [369, 137] width 94 height 6
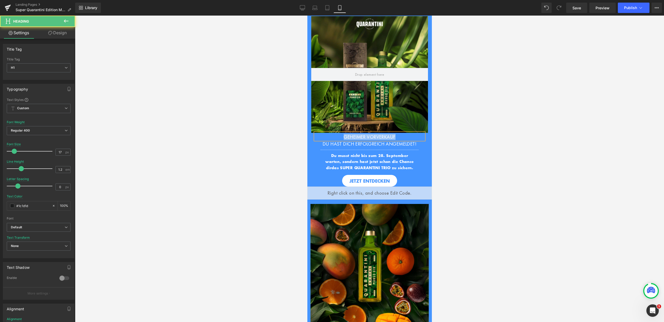
drag, startPoint x: 333, startPoint y: 135, endPoint x: 320, endPoint y: 135, distance: 13.0
click at [320, 135] on h1 "GEHEIMER VORVERKAUF" at bounding box center [369, 136] width 109 height 5
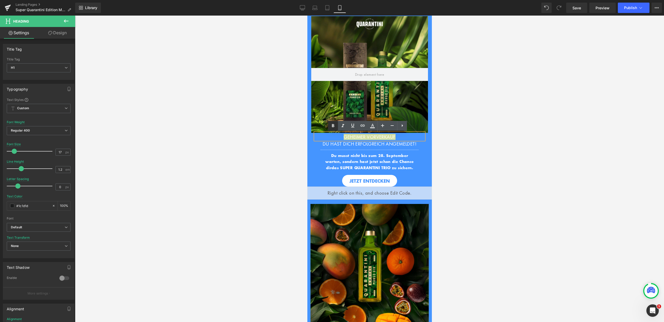
click at [332, 126] on icon at bounding box center [333, 126] width 6 height 6
click at [385, 124] on icon at bounding box center [382, 125] width 6 height 6
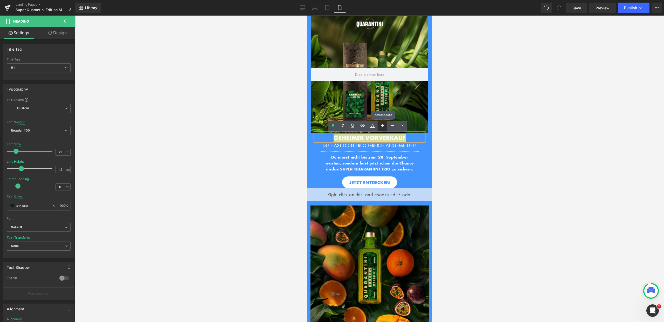
click at [385, 124] on icon at bounding box center [382, 125] width 6 height 6
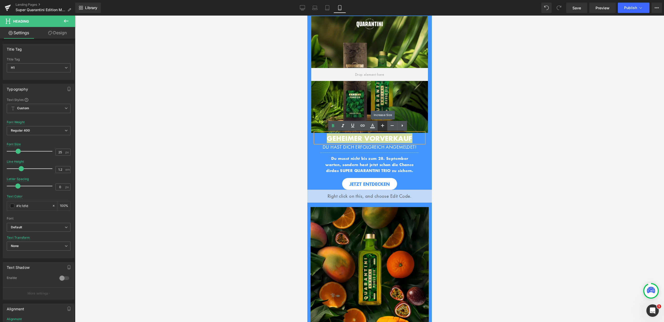
click at [385, 124] on icon at bounding box center [382, 125] width 6 height 6
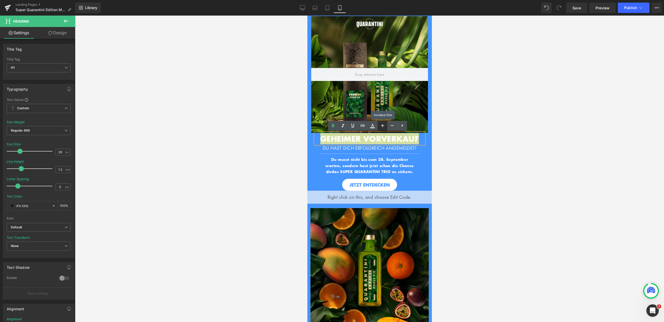
click at [385, 124] on icon at bounding box center [382, 125] width 6 height 6
type input "31"
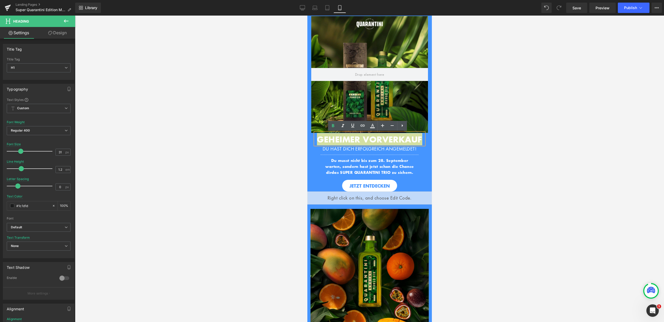
click at [470, 142] on div at bounding box center [369, 169] width 589 height 306
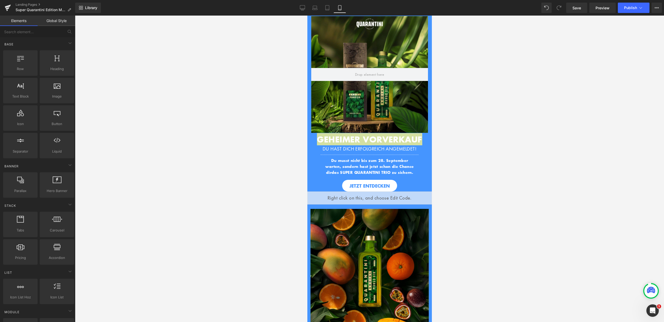
click at [470, 142] on div at bounding box center [369, 169] width 589 height 306
click at [307, 16] on div at bounding box center [307, 16] width 0 height 0
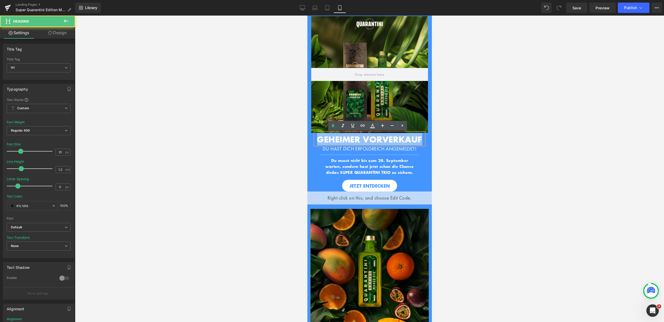
click at [419, 164] on div "HERZLICHEN GLÜCKWUNSCH DU HAST DICH ERFOLGREICH ANGEMELDET! Heading Hero Banner…" at bounding box center [369, 95] width 124 height 159
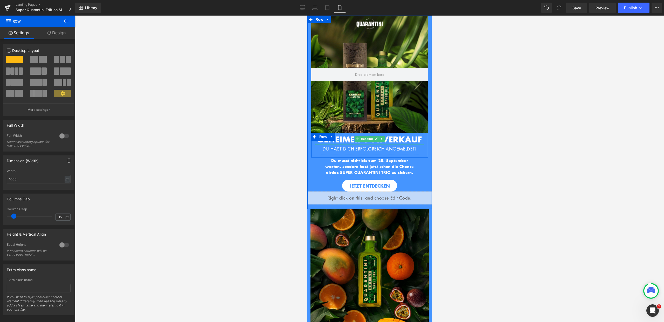
click at [418, 138] on strong "GEHEIMER VORVERKAUF" at bounding box center [369, 139] width 105 height 12
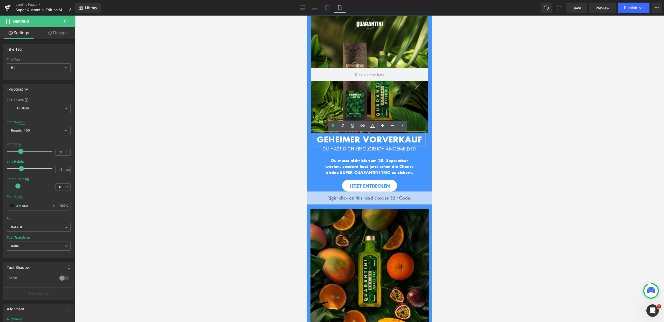
click at [462, 146] on div at bounding box center [369, 169] width 589 height 306
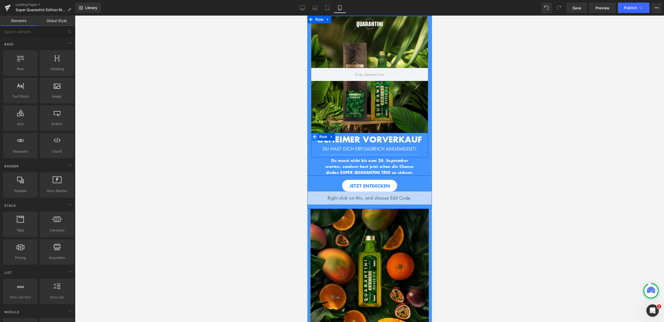
click at [312, 136] on icon at bounding box center [314, 137] width 4 height 4
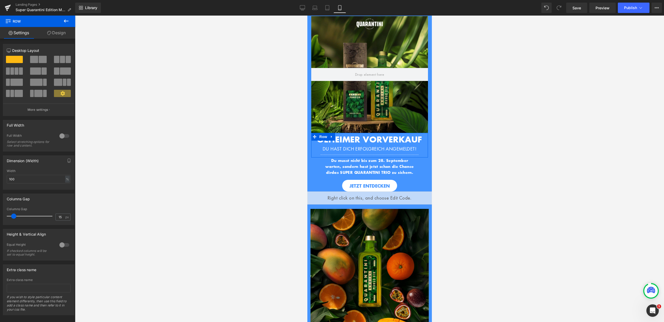
click at [65, 34] on link "Design" at bounding box center [57, 33] width 38 height 12
click at [0, 0] on div "Visibility" at bounding box center [0, 0] width 0 height 0
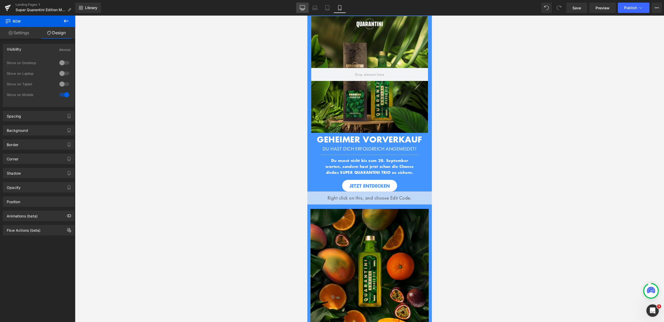
click at [302, 10] on icon at bounding box center [302, 7] width 5 height 5
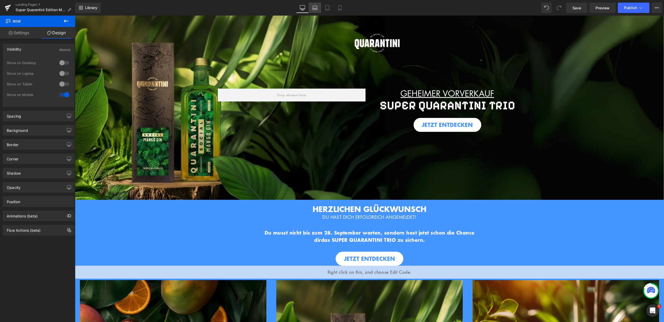
click at [314, 9] on icon at bounding box center [314, 9] width 5 height 2
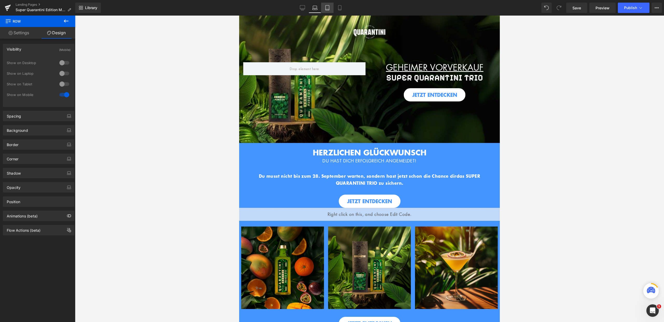
click at [324, 8] on link "Tablet" at bounding box center [327, 8] width 12 height 10
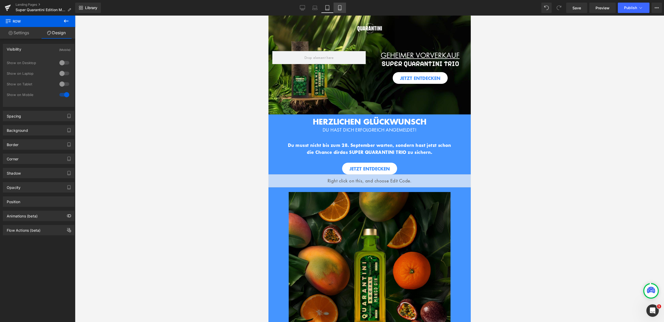
click at [337, 8] on icon at bounding box center [339, 7] width 5 height 5
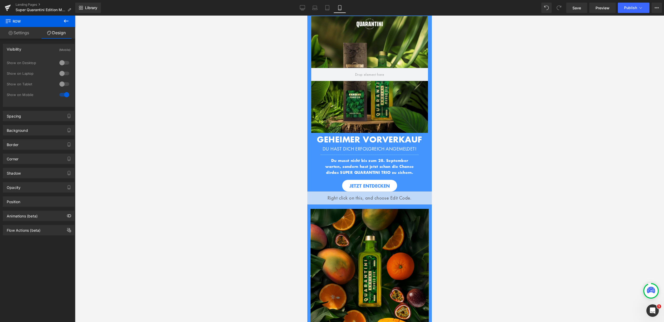
scroll to position [14, 0]
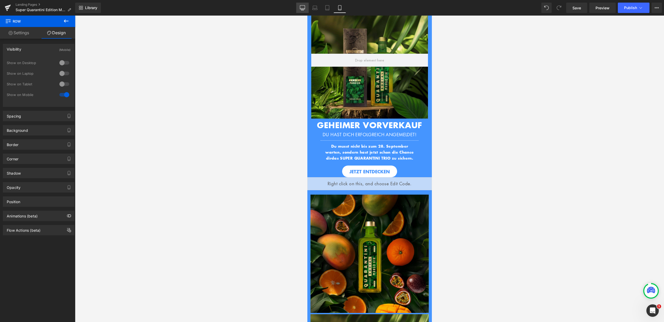
click at [302, 7] on icon at bounding box center [302, 7] width 5 height 5
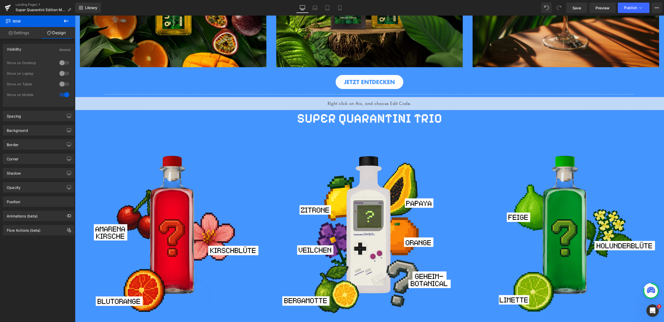
scroll to position [508, 0]
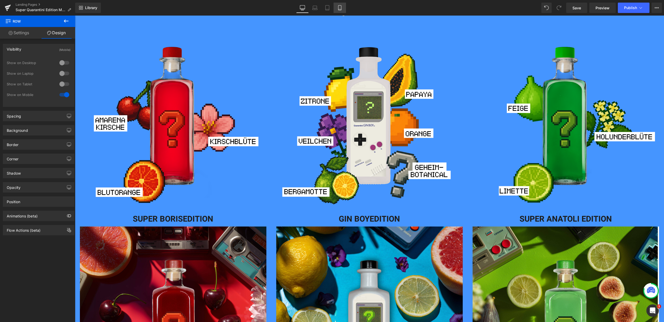
drag, startPoint x: 338, startPoint y: 9, endPoint x: 335, endPoint y: 11, distance: 4.0
click at [338, 9] on icon at bounding box center [339, 7] width 5 height 5
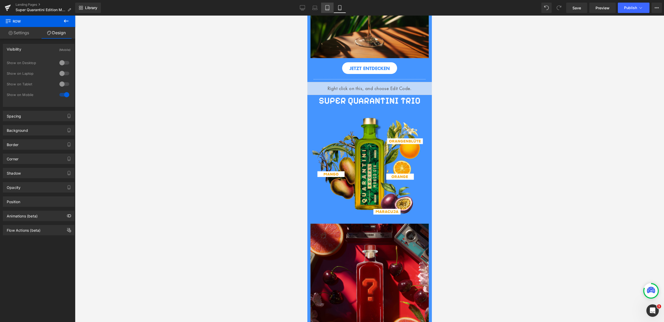
scroll to position [14, 0]
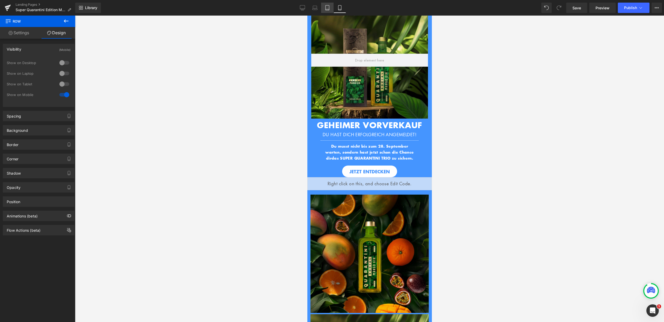
click at [331, 10] on link "Tablet" at bounding box center [327, 8] width 12 height 10
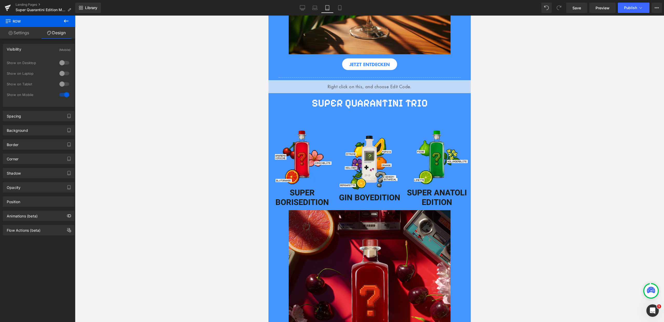
scroll to position [627, 0]
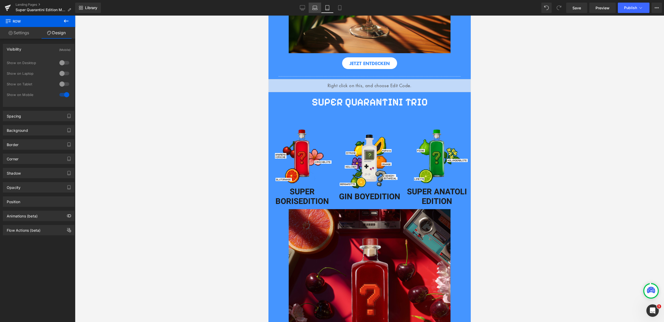
click at [313, 9] on icon at bounding box center [314, 9] width 5 height 2
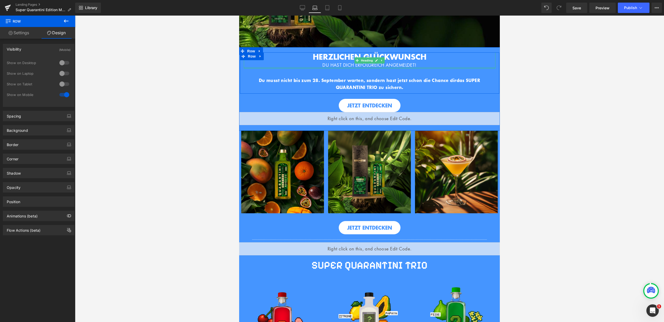
scroll to position [168, 0]
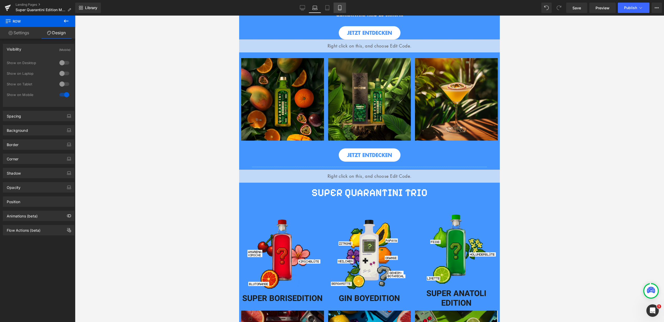
click at [334, 6] on link "Mobile" at bounding box center [339, 8] width 12 height 10
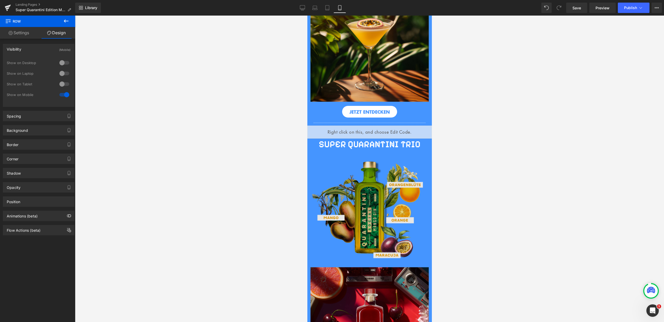
scroll to position [522, 0]
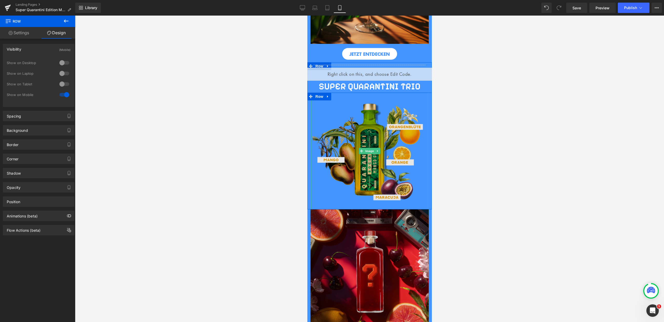
click at [380, 131] on img at bounding box center [369, 151] width 117 height 117
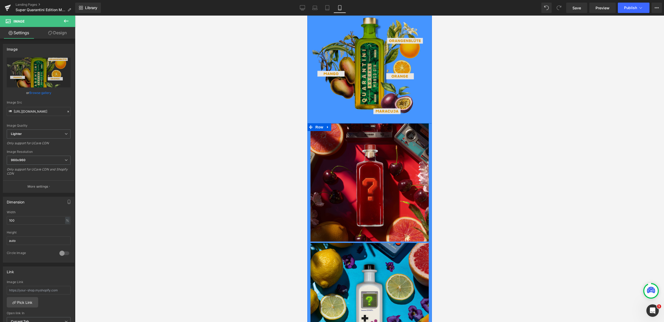
scroll to position [552, 0]
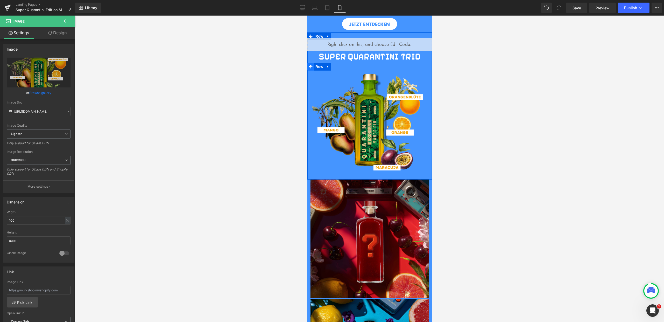
click at [310, 65] on icon at bounding box center [310, 67] width 4 height 4
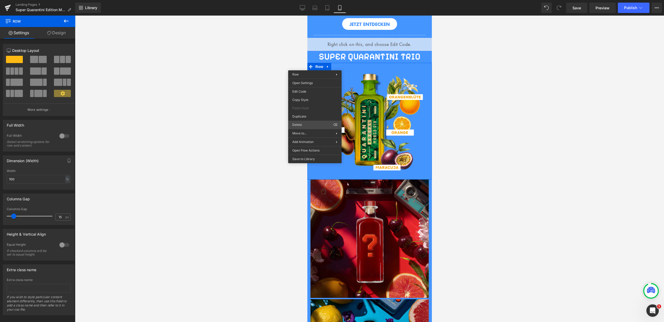
click at [303, 123] on div "Row You are previewing how the will restyle your page. You can not edit Element…" at bounding box center [332, 165] width 664 height 331
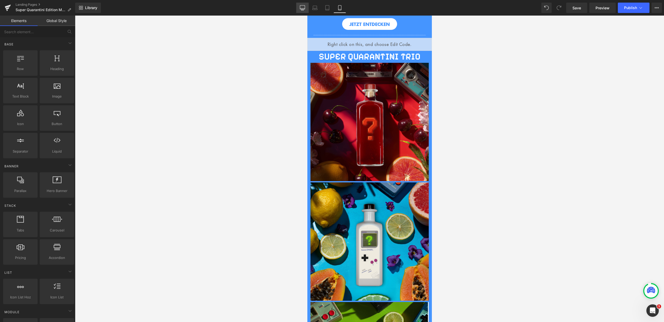
click at [302, 12] on link "Desktop" at bounding box center [302, 8] width 12 height 10
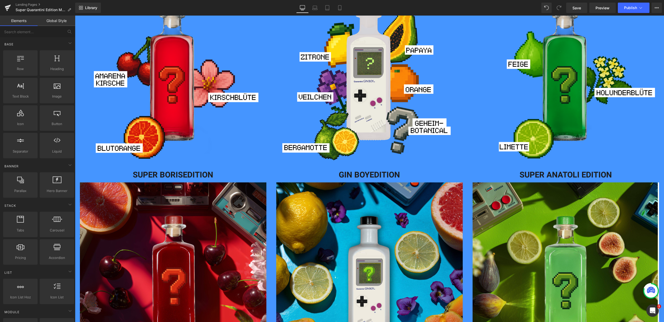
scroll to position [474, 0]
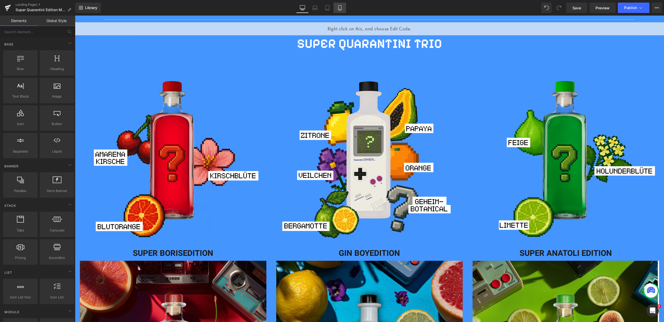
click at [343, 9] on link "Mobile" at bounding box center [339, 8] width 12 height 10
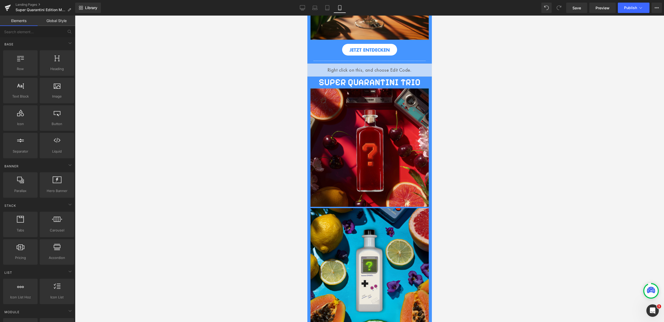
scroll to position [466, 0]
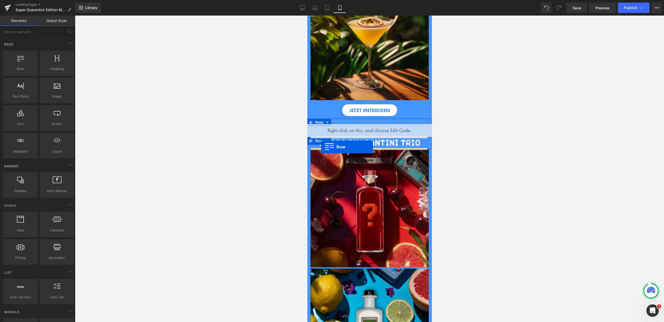
drag, startPoint x: 335, startPoint y: 82, endPoint x: 321, endPoint y: 147, distance: 66.7
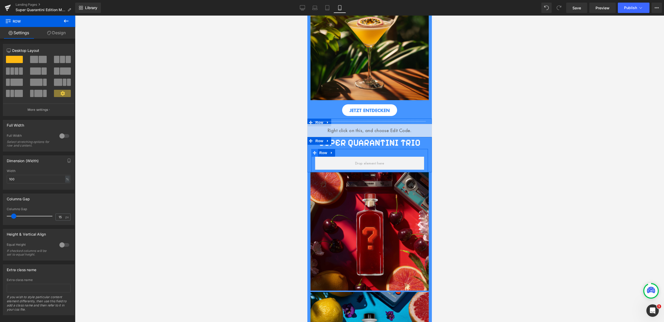
click at [312, 152] on icon at bounding box center [314, 153] width 4 height 4
click at [67, 32] on link "Design" at bounding box center [57, 33] width 38 height 12
click at [0, 0] on div "Visibility" at bounding box center [0, 0] width 0 height 0
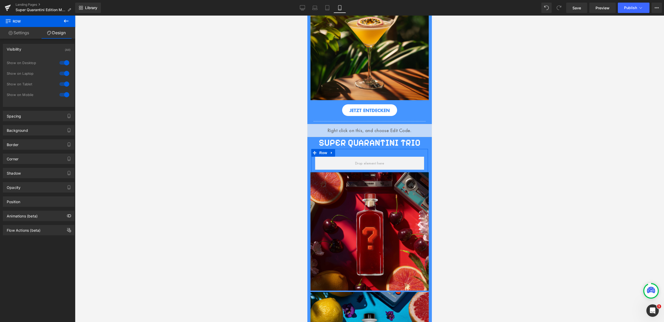
click at [62, 84] on div at bounding box center [64, 84] width 12 height 8
click at [63, 73] on div at bounding box center [64, 73] width 12 height 8
click at [64, 62] on div at bounding box center [64, 63] width 12 height 8
click at [349, 159] on span at bounding box center [369, 163] width 109 height 13
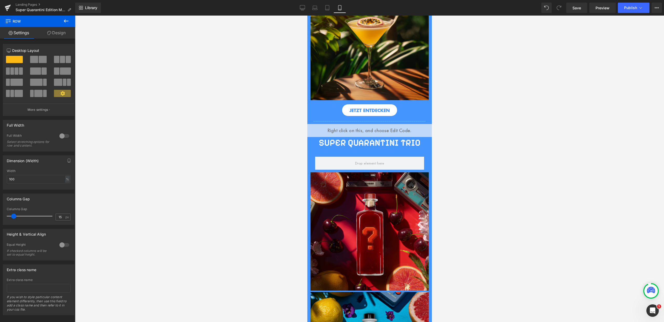
click at [64, 19] on icon at bounding box center [66, 21] width 6 height 6
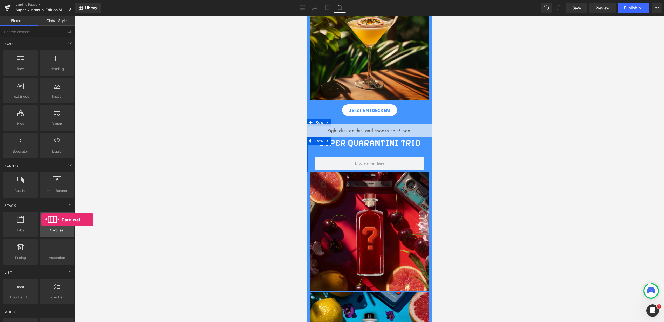
drag, startPoint x: 57, startPoint y: 222, endPoint x: 43, endPoint y: 223, distance: 14.0
click at [44, 219] on div at bounding box center [56, 222] width 31 height 12
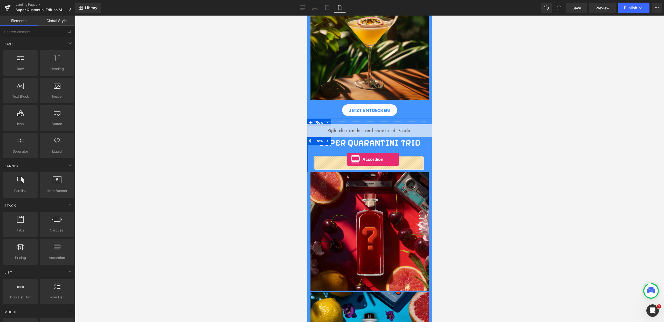
drag, startPoint x: 362, startPoint y: 267, endPoint x: 347, endPoint y: 159, distance: 108.7
drag, startPoint x: 356, startPoint y: 240, endPoint x: 336, endPoint y: 159, distance: 83.0
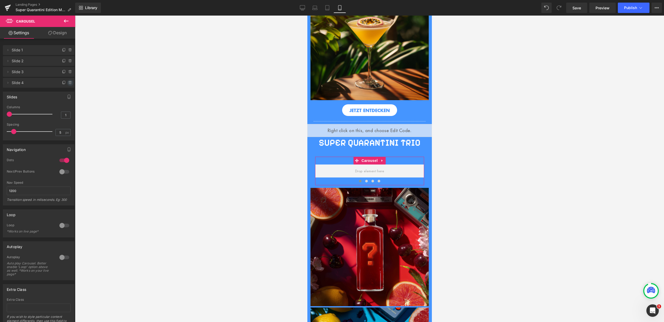
click at [69, 82] on icon at bounding box center [69, 82] width 3 height 0
click at [65, 82] on button "Delete" at bounding box center [65, 83] width 16 height 7
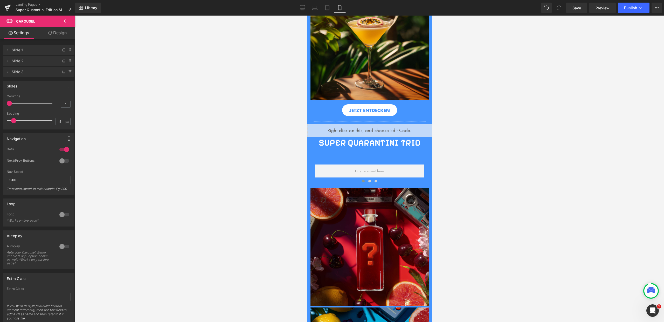
click at [66, 19] on icon at bounding box center [66, 21] width 6 height 6
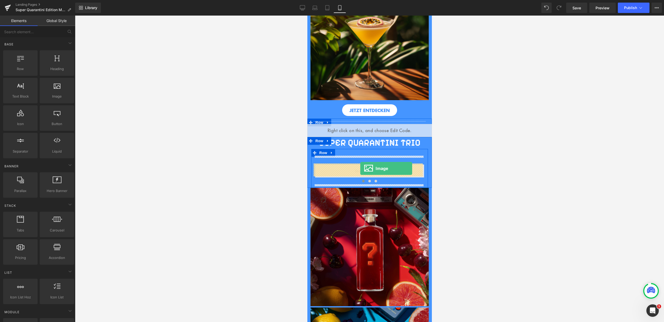
drag, startPoint x: 359, startPoint y: 112, endPoint x: 359, endPoint y: 168, distance: 55.7
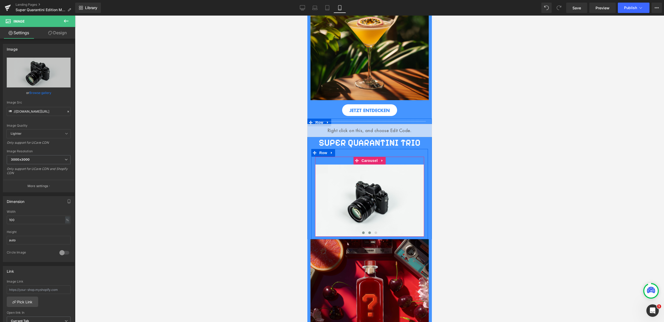
click at [368, 231] on span at bounding box center [369, 232] width 3 height 3
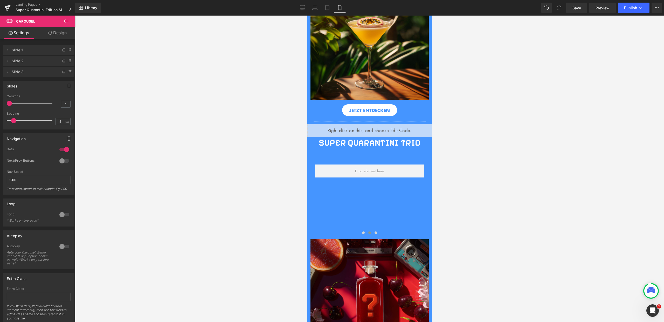
click at [69, 19] on button at bounding box center [66, 21] width 18 height 11
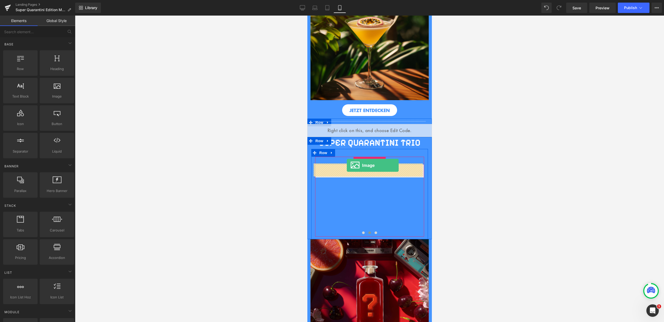
drag, startPoint x: 355, startPoint y: 101, endPoint x: 346, endPoint y: 165, distance: 64.8
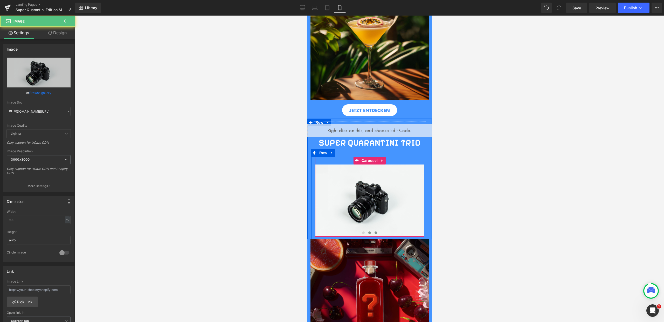
click at [375, 231] on button at bounding box center [375, 232] width 6 height 5
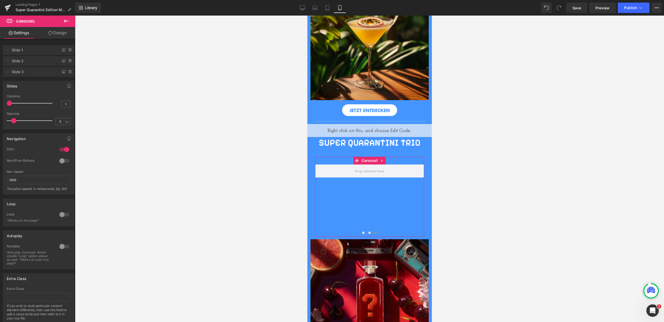
click at [67, 33] on link "Design" at bounding box center [58, 33] width 38 height 12
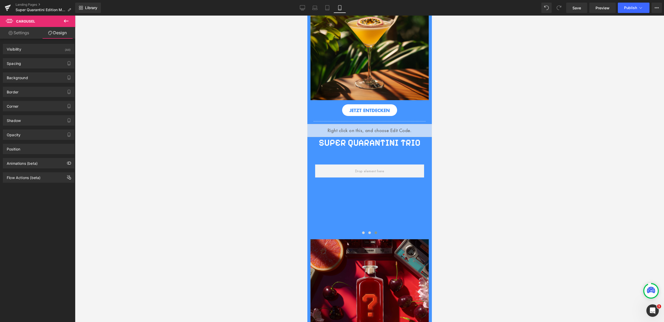
click at [71, 24] on button at bounding box center [66, 21] width 18 height 11
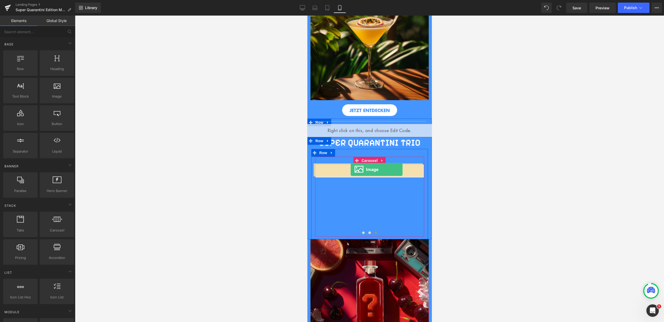
drag, startPoint x: 363, startPoint y: 107, endPoint x: 350, endPoint y: 169, distance: 63.2
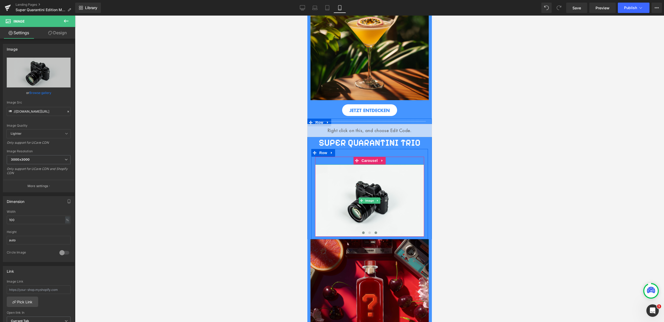
click at [362, 231] on span at bounding box center [363, 232] width 3 height 3
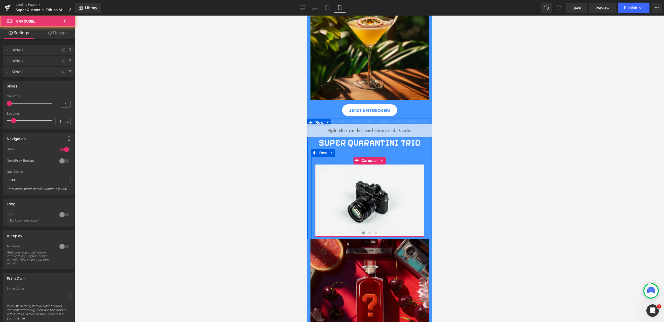
click at [343, 160] on div "Image Image Image ‹ › Carousel" at bounding box center [369, 197] width 109 height 80
click at [345, 153] on div "Image Image Image ‹ › Carousel Row" at bounding box center [369, 194] width 117 height 90
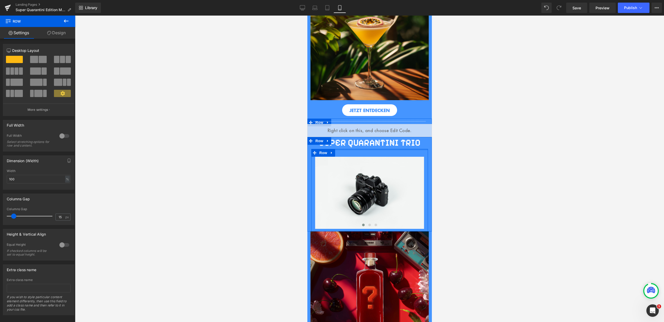
drag, startPoint x: 404, startPoint y: 153, endPoint x: 406, endPoint y: 144, distance: 10.0
click at [406, 144] on div "SUPER QUARANTINI TRIO Heading Image Image Image ‹ › Carousel Row" at bounding box center [369, 184] width 124 height 94
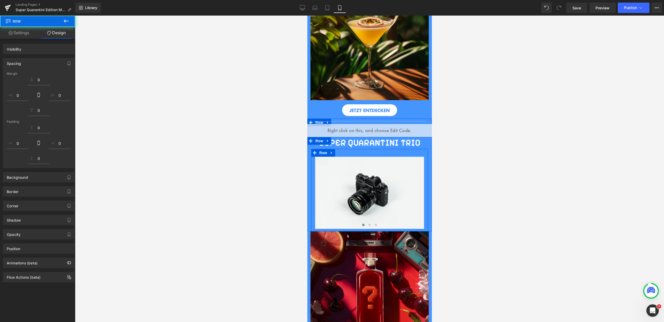
click at [426, 149] on div "SUPER QUARANTINI TRIO Heading Image Image Image ‹ › Carousel Row" at bounding box center [369, 184] width 124 height 94
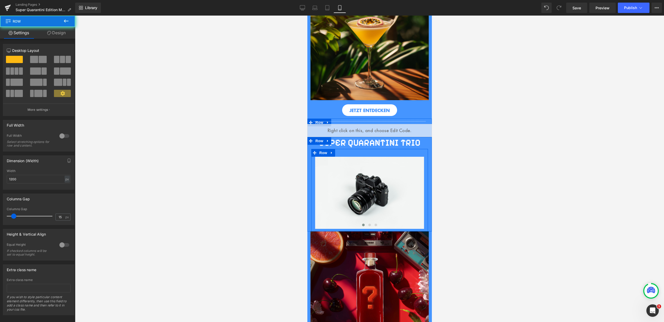
click at [372, 152] on div "Image Image Image ‹ › Carousel" at bounding box center [369, 189] width 109 height 80
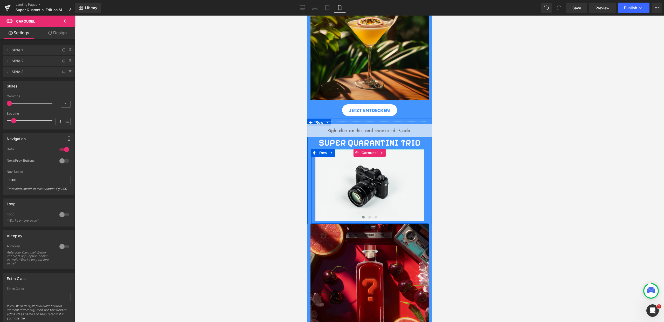
drag, startPoint x: 418, startPoint y: 152, endPoint x: 752, endPoint y: 159, distance: 334.5
click at [420, 142] on h2 "SUPER QUARANTINI TRIO" at bounding box center [369, 143] width 117 height 12
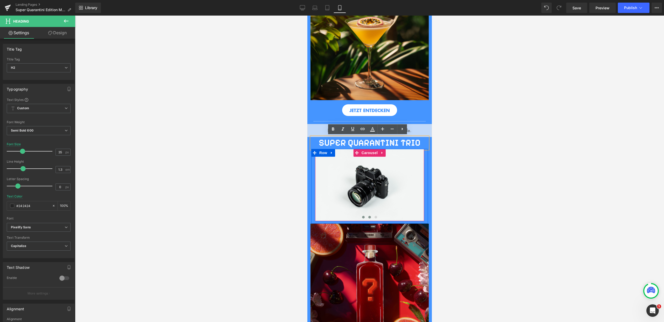
click at [368, 217] on span at bounding box center [369, 217] width 3 height 3
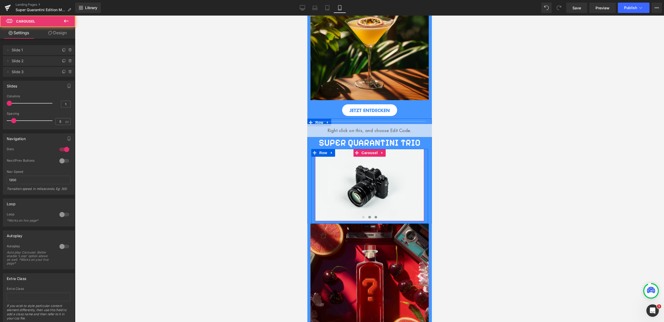
click at [372, 218] on button at bounding box center [375, 216] width 6 height 5
click at [362, 216] on span at bounding box center [363, 217] width 3 height 3
click at [369, 216] on button at bounding box center [369, 216] width 6 height 5
click at [323, 151] on span "Row" at bounding box center [323, 153] width 10 height 8
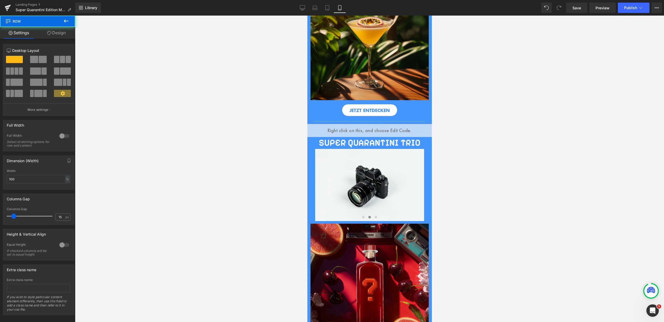
click at [72, 31] on link "Design" at bounding box center [57, 33] width 38 height 12
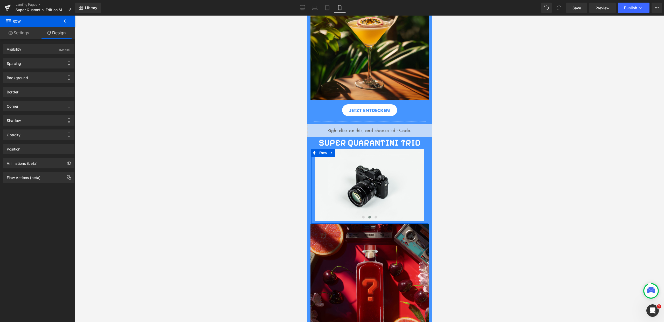
type input "0"
type input "10"
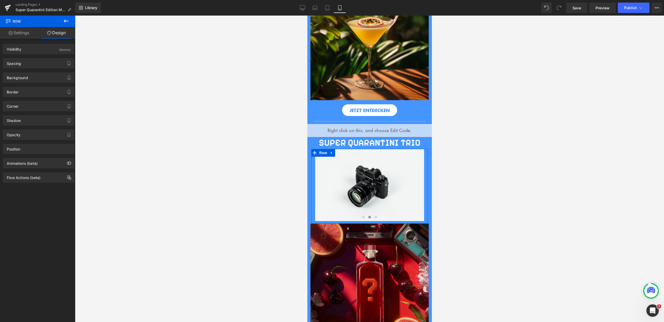
type input "0"
click at [49, 58] on div "Spacing" at bounding box center [38, 63] width 71 height 10
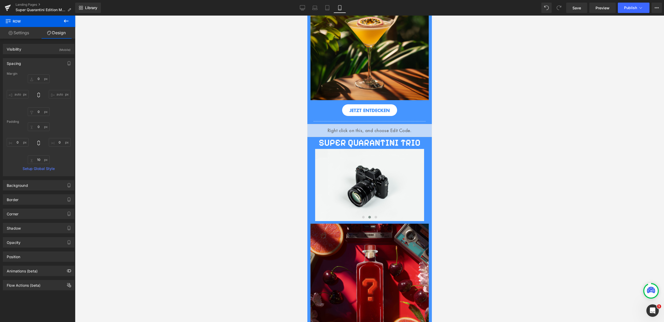
click at [515, 183] on div at bounding box center [369, 169] width 589 height 306
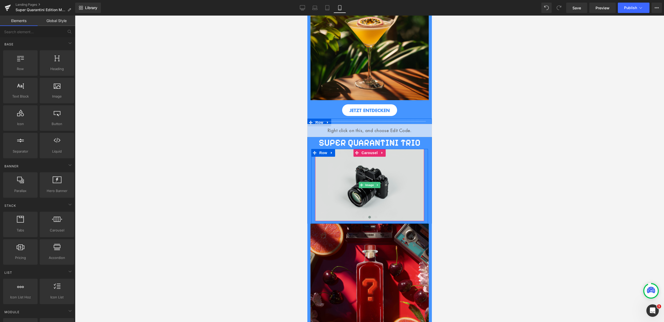
click at [347, 181] on img at bounding box center [369, 185] width 109 height 72
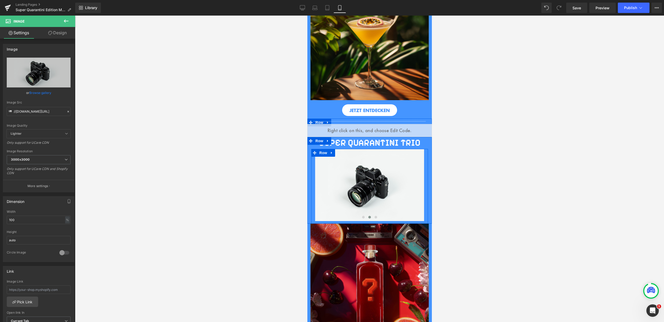
click at [312, 175] on div "Image Image Image ‹ › Carousel" at bounding box center [369, 185] width 117 height 72
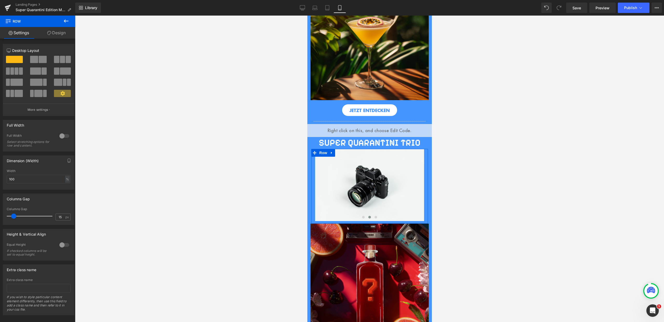
click at [66, 33] on link "Design" at bounding box center [57, 33] width 38 height 12
click at [0, 0] on div "Spacing" at bounding box center [0, 0] width 0 height 0
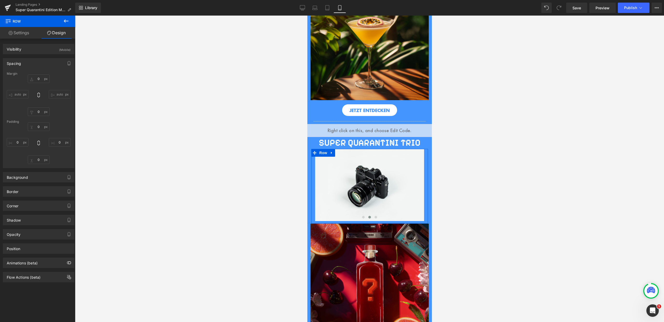
type input "0"
type input "10"
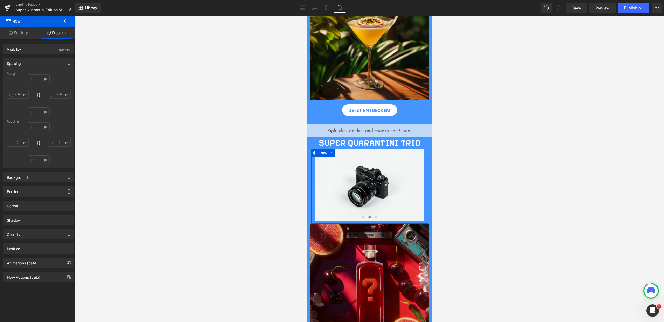
type input "0"
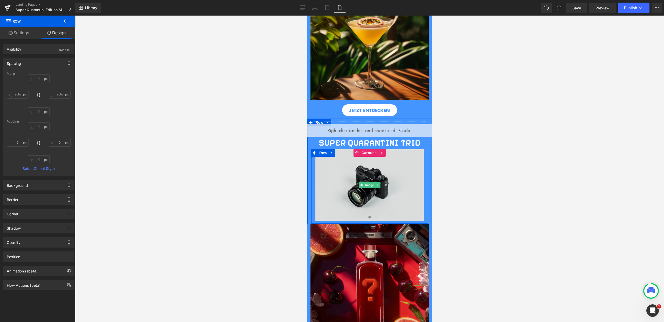
click at [353, 168] on img at bounding box center [369, 185] width 109 height 72
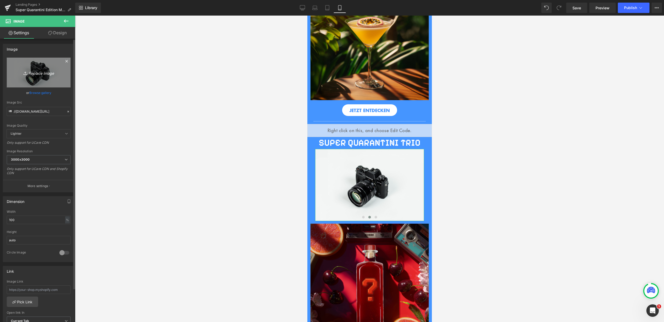
click at [28, 75] on icon "Replace Image" at bounding box center [38, 72] width 41 height 6
type input "C:\fakepath\20.png"
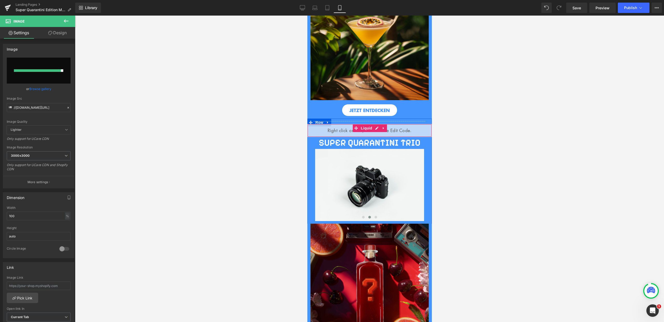
click at [390, 127] on div "Liquid" at bounding box center [369, 130] width 124 height 13
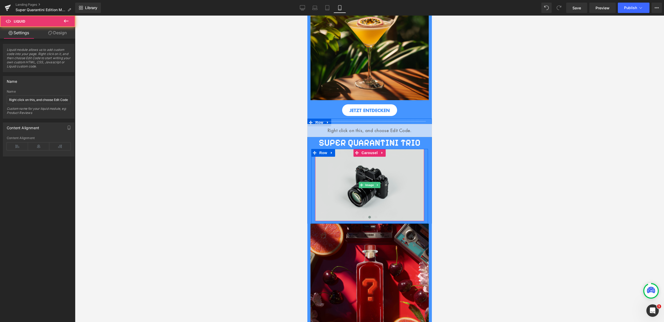
click at [373, 180] on img at bounding box center [369, 185] width 109 height 72
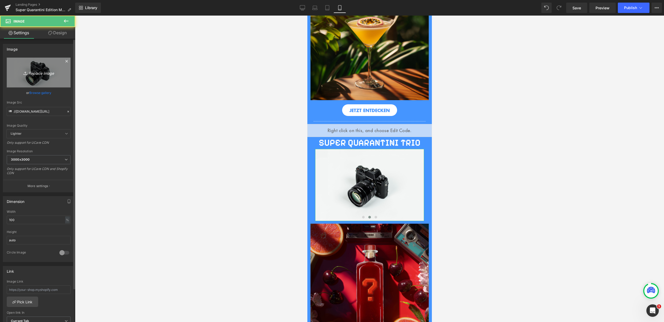
click at [47, 67] on link "Replace Image" at bounding box center [39, 73] width 64 height 30
type input "C:\fakepath\20.png"
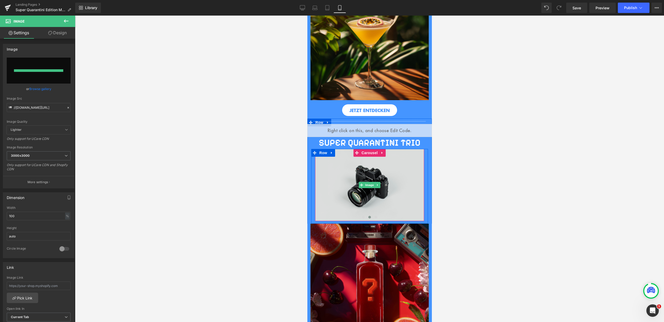
type input "https://ucarecdn.com/d9016dbf-4f6b-4795-ab67-4f7a29d4042b/-/format/auto/-/previ…"
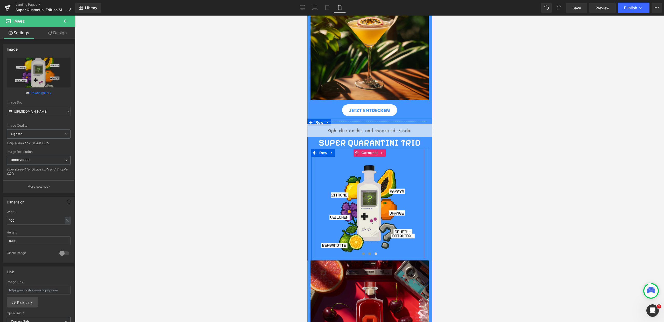
click at [362, 252] on span at bounding box center [363, 253] width 3 height 3
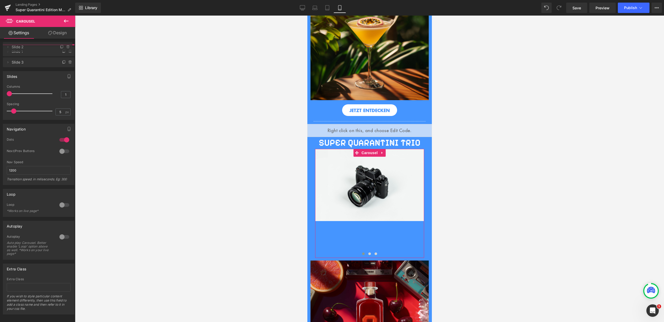
drag, startPoint x: 26, startPoint y: 61, endPoint x: 25, endPoint y: 47, distance: 14.0
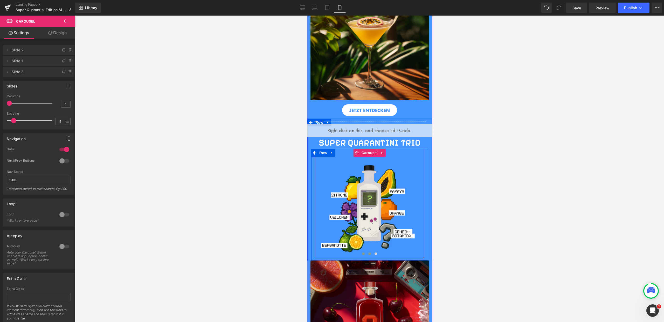
click at [368, 252] on span at bounding box center [369, 253] width 3 height 3
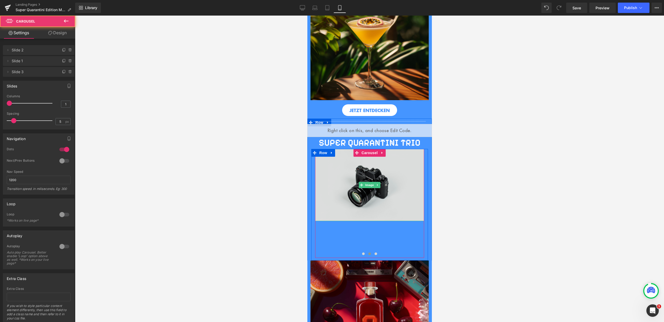
click at [368, 202] on img at bounding box center [369, 185] width 109 height 72
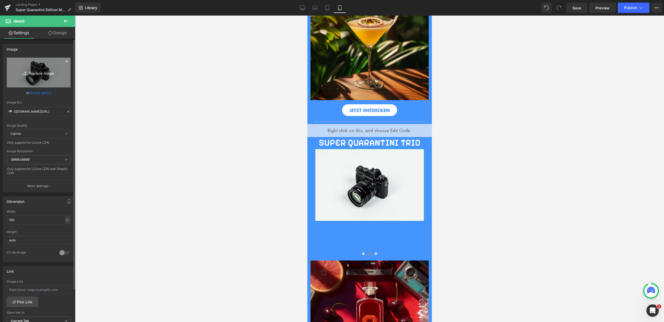
click at [47, 76] on link "Replace Image" at bounding box center [39, 73] width 64 height 30
type input "C:\fakepath\24.png"
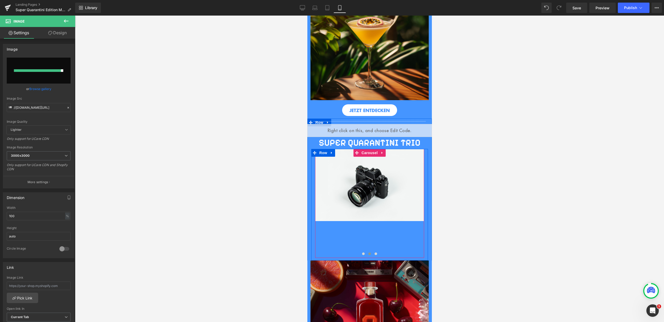
click at [374, 252] on span at bounding box center [375, 253] width 3 height 3
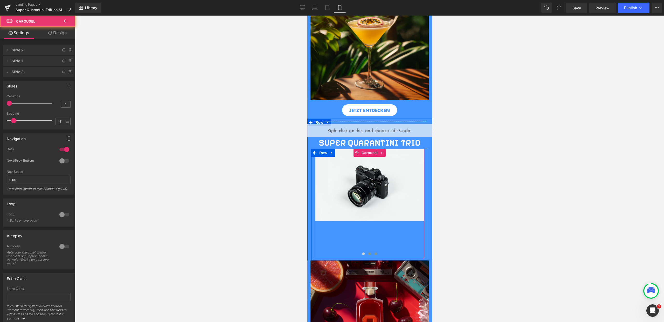
click at [368, 252] on span at bounding box center [369, 253] width 3 height 3
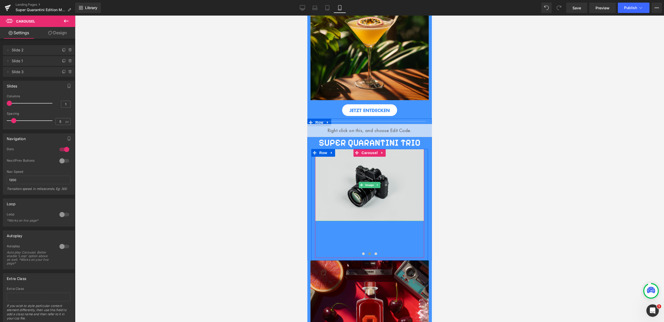
click at [364, 178] on img at bounding box center [369, 185] width 109 height 72
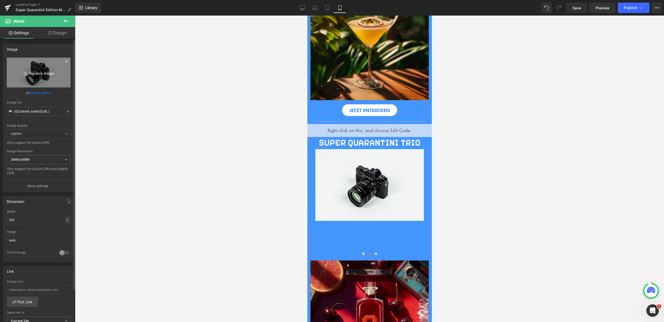
click at [21, 68] on link "Replace Image" at bounding box center [39, 73] width 64 height 30
type input "C:\fakepath\24.png"
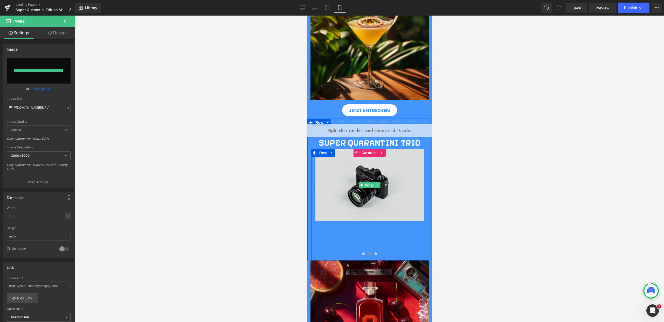
type input "https://ucarecdn.com/79f5b61d-46f2-43f6-82d4-555c50d736cf/-/format/auto/-/previ…"
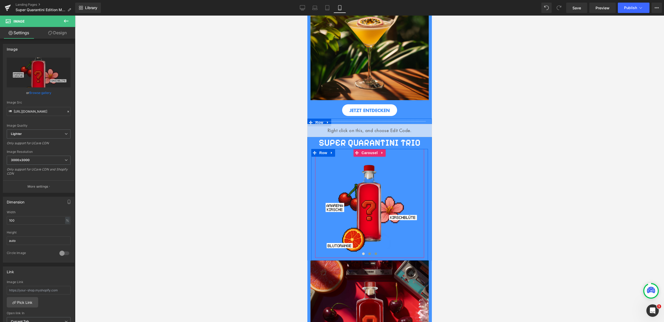
click at [374, 252] on span at bounding box center [375, 253] width 3 height 3
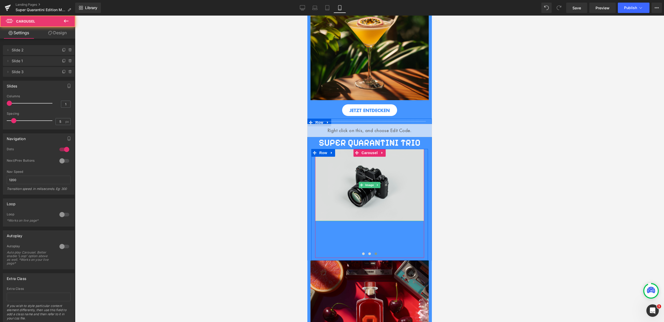
click at [361, 203] on img at bounding box center [369, 185] width 109 height 72
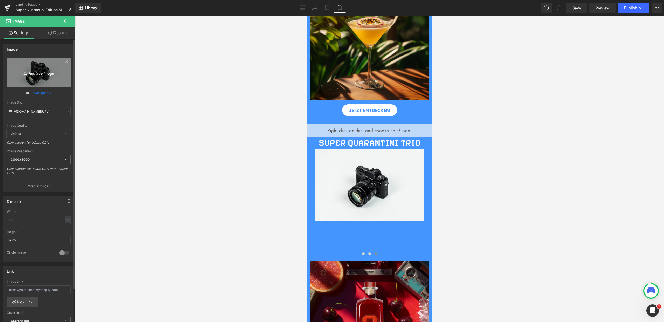
click at [27, 67] on link "Replace Image" at bounding box center [39, 73] width 64 height 30
type input "C:\fakepath\22.png"
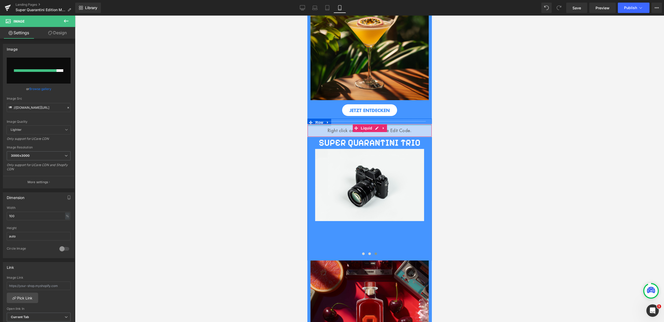
click at [396, 121] on hr at bounding box center [369, 122] width 112 height 3
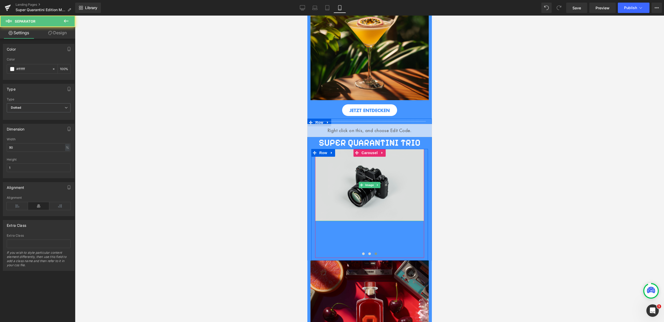
click at [375, 184] on link at bounding box center [377, 185] width 5 height 6
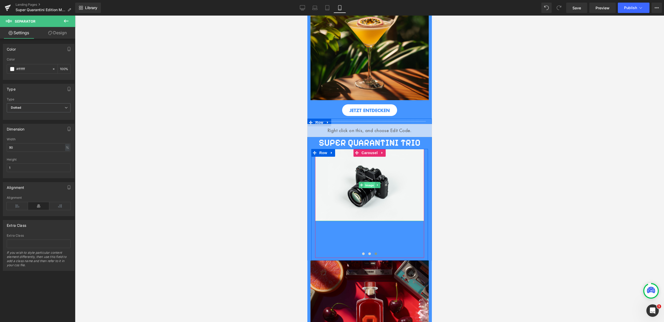
drag, startPoint x: 360, startPoint y: 186, endPoint x: 454, endPoint y: 135, distance: 106.5
click at [360, 186] on link "Image" at bounding box center [366, 185] width 16 height 6
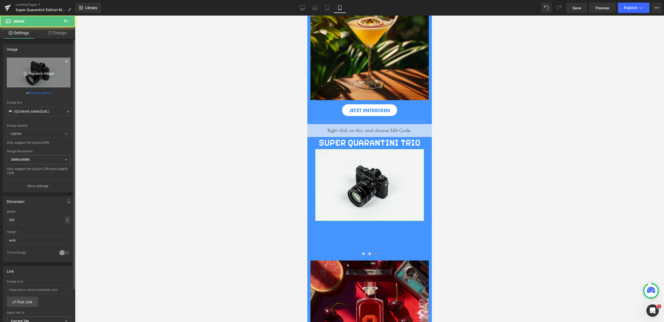
click at [41, 72] on icon "Replace Image" at bounding box center [38, 72] width 41 height 6
type input "C:\fakepath\22.png"
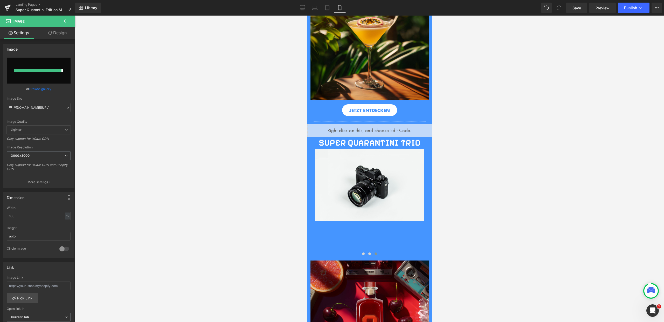
type input "https://ucarecdn.com/9e113add-a012-480c-81a4-659ec099e7c8/-/format/auto/-/previ…"
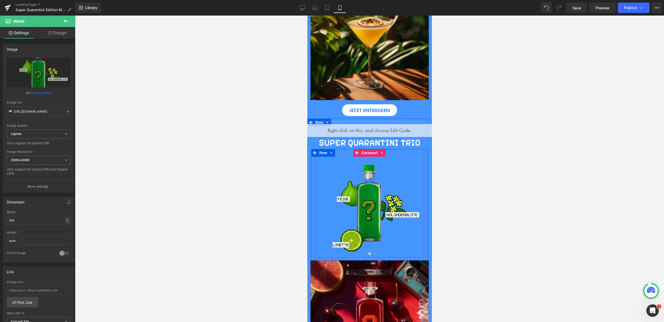
click at [366, 253] on button at bounding box center [369, 253] width 6 height 5
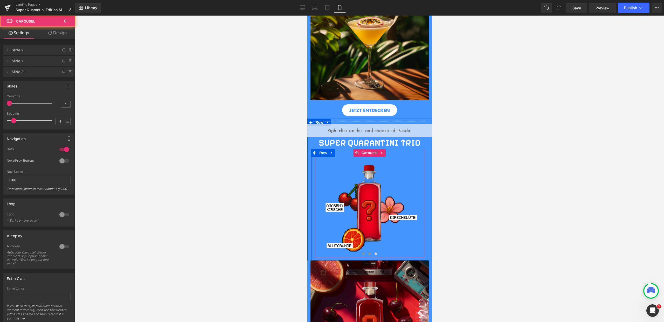
click at [362, 253] on span at bounding box center [363, 253] width 3 height 3
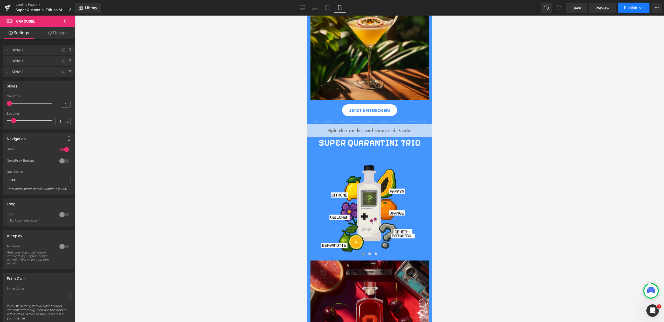
click at [639, 9] on icon at bounding box center [640, 7] width 5 height 5
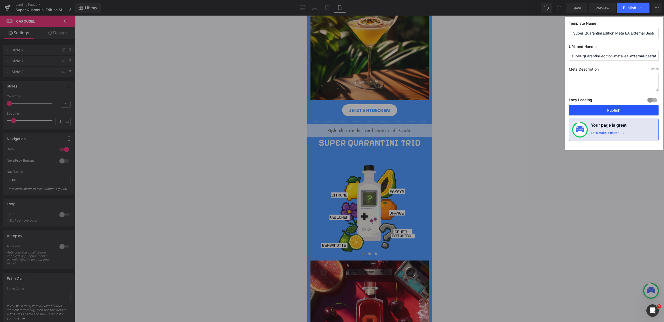
click at [609, 108] on button "Publish" at bounding box center [613, 110] width 90 height 10
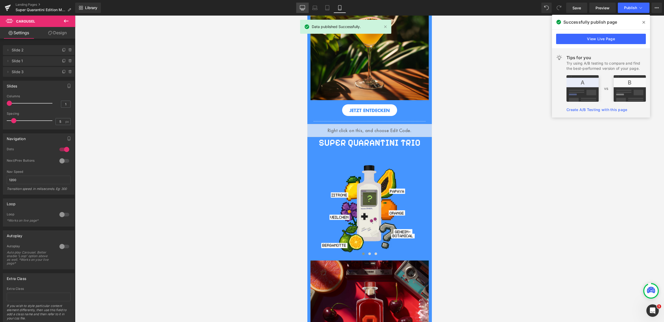
click at [300, 9] on icon at bounding box center [302, 7] width 5 height 5
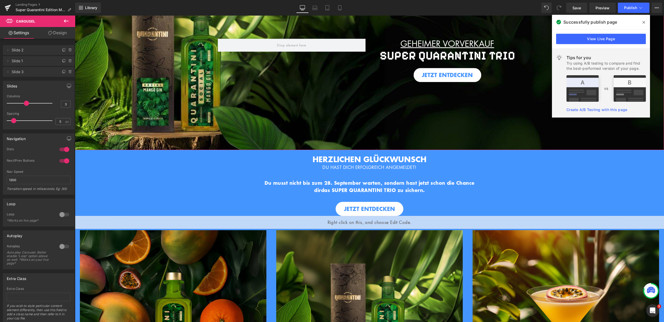
scroll to position [110, 0]
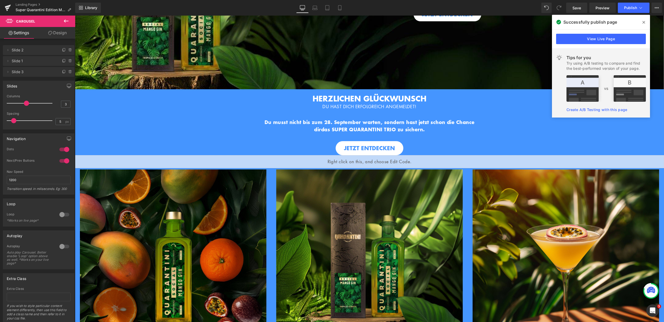
click at [643, 21] on icon at bounding box center [643, 22] width 3 height 4
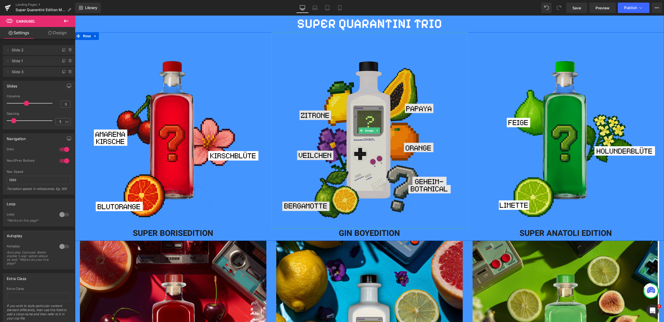
scroll to position [407, 0]
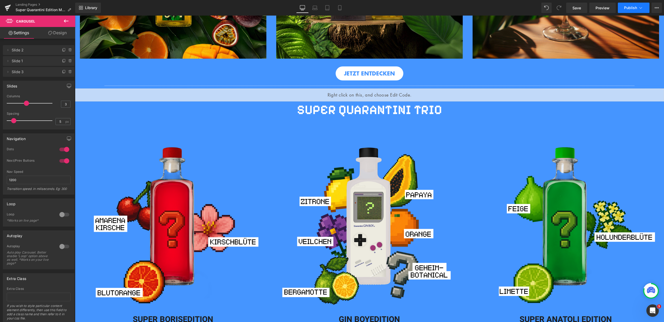
click at [636, 8] on span "Publish" at bounding box center [630, 8] width 13 height 4
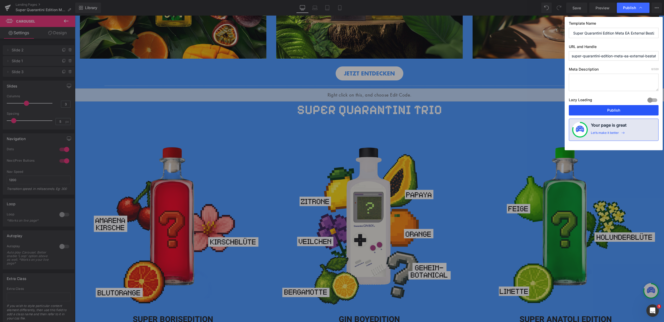
click at [615, 110] on button "Publish" at bounding box center [613, 110] width 90 height 10
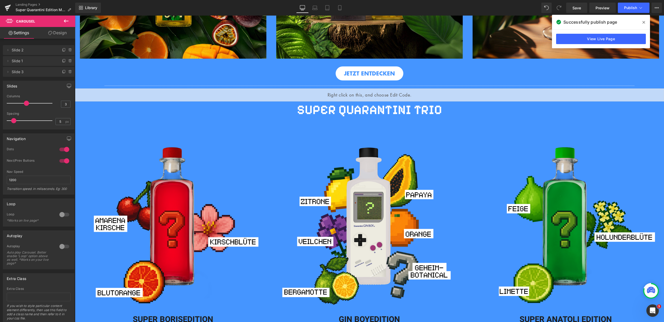
click at [643, 22] on icon at bounding box center [643, 22] width 3 height 4
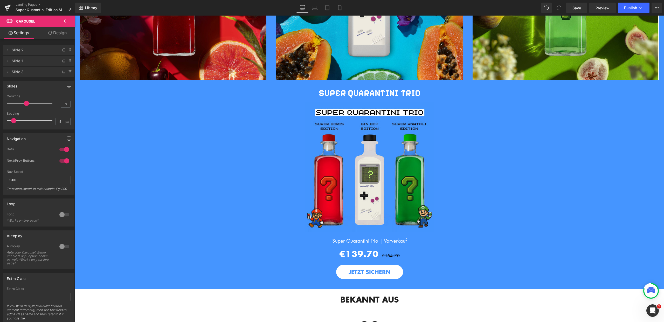
scroll to position [843, 0]
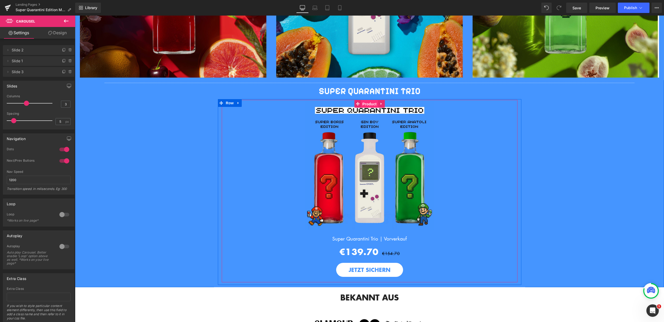
click at [364, 102] on span "Product" at bounding box center [369, 104] width 17 height 8
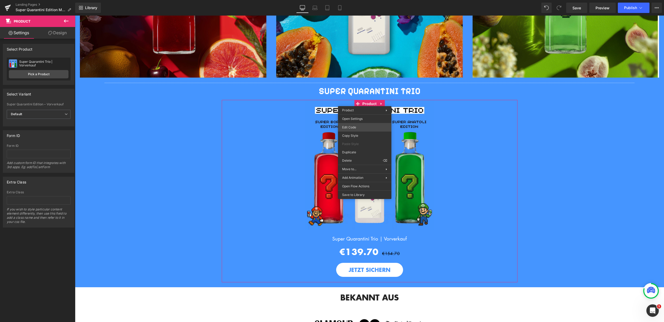
click at [357, 0] on div "Product You are previewing how the will restyle your page. You can not edit Ele…" at bounding box center [332, 0] width 664 height 0
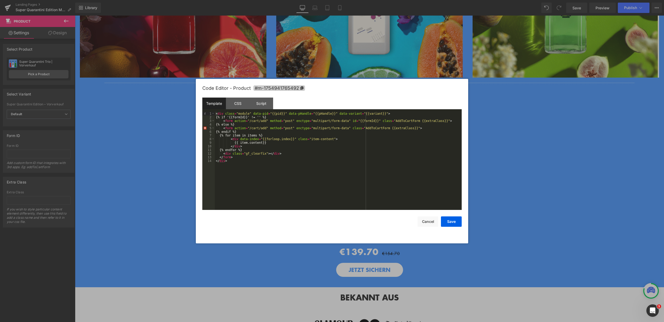
click at [300, 88] on icon at bounding box center [301, 88] width 3 height 4
click at [455, 220] on button "Save" at bounding box center [451, 221] width 21 height 10
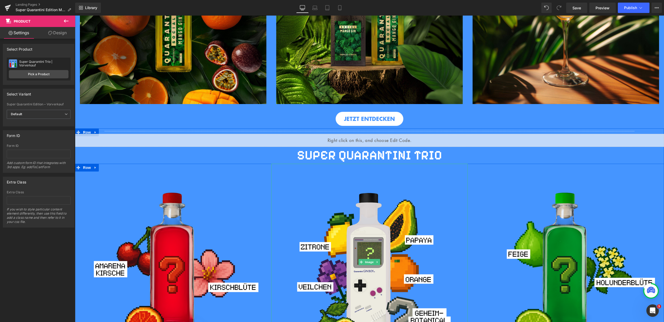
scroll to position [357, 0]
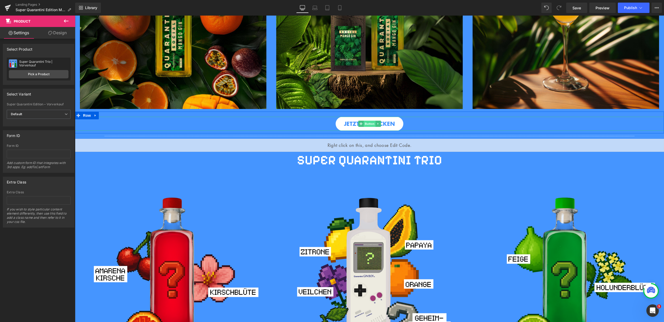
click at [370, 121] on span "Button" at bounding box center [369, 124] width 12 height 6
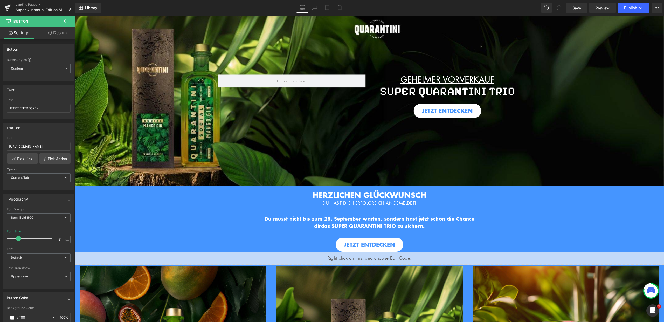
scroll to position [11, 0]
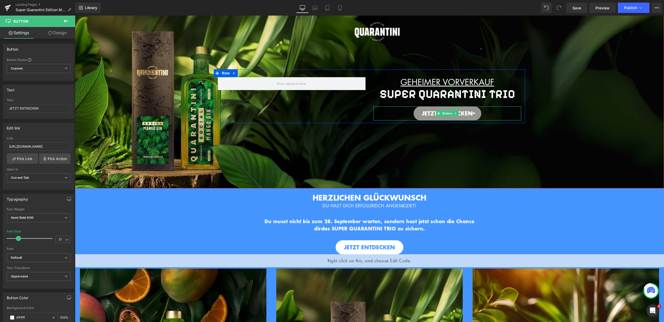
click at [437, 117] on link "JETZT ENTDECKEN" at bounding box center [447, 114] width 68 height 14
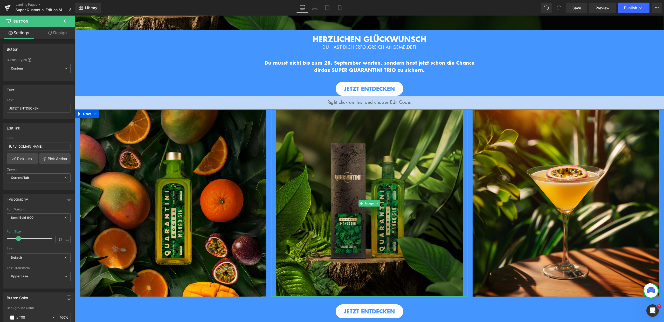
scroll to position [0, 0]
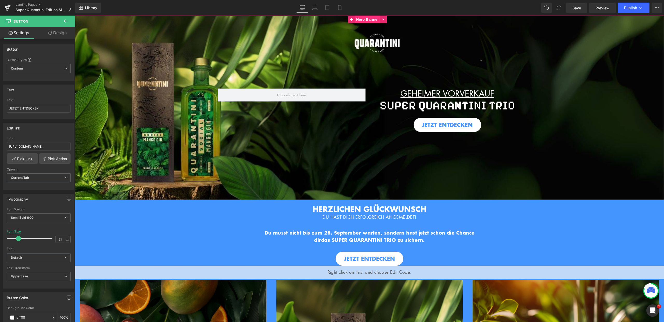
click at [362, 18] on span "Hero Banner" at bounding box center [367, 20] width 25 height 8
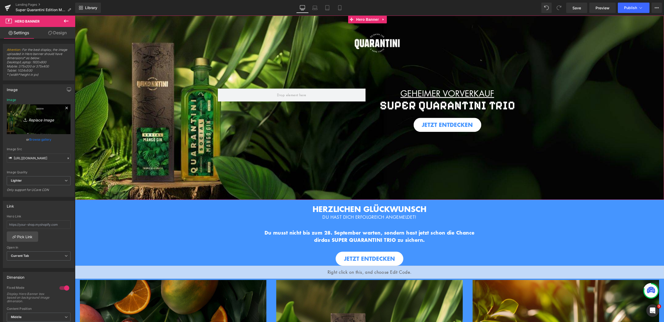
click at [45, 120] on icon "Replace Image" at bounding box center [38, 119] width 41 height 6
click at [53, 115] on link "Replace Image" at bounding box center [39, 119] width 64 height 30
type input "C:\fakepath\33.jpg"
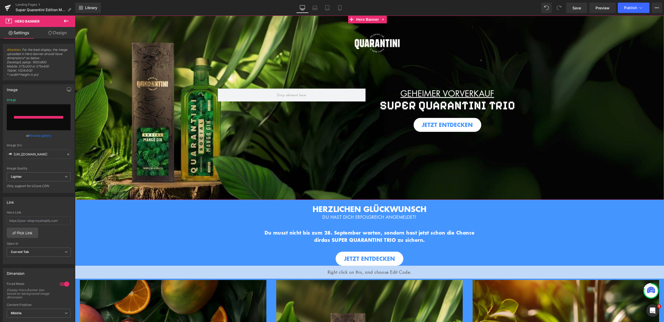
type input "https://ucarecdn.com/ad580f9c-5dc7-4cca-8163-fd7422154565/-/format/auto/-/previ…"
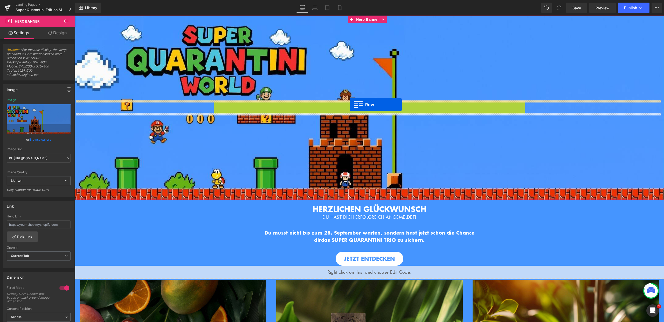
drag, startPoint x: 215, startPoint y: 82, endPoint x: 350, endPoint y: 104, distance: 136.3
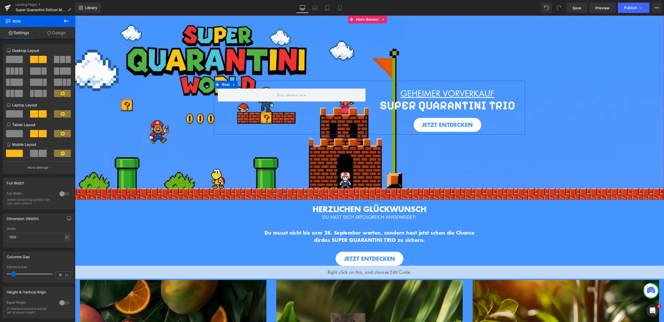
click at [369, 88] on div "GEHEIMER VORVERKAUF Heading SUPER QUARANTINI TRIO Heading JETZT ENTDECKEN Button" at bounding box center [447, 109] width 156 height 43
click at [221, 85] on span "Row" at bounding box center [226, 85] width 10 height 8
click at [33, 70] on span at bounding box center [35, 70] width 11 height 7
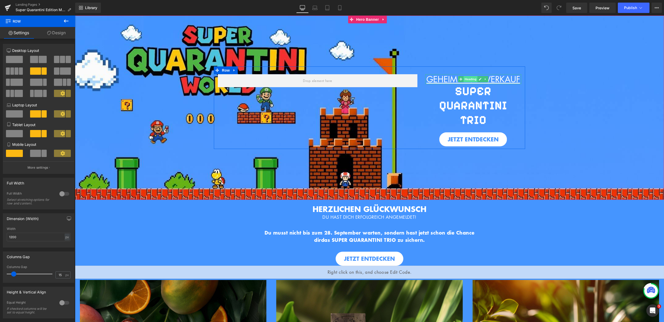
click at [471, 82] on span "Heading" at bounding box center [470, 79] width 14 height 6
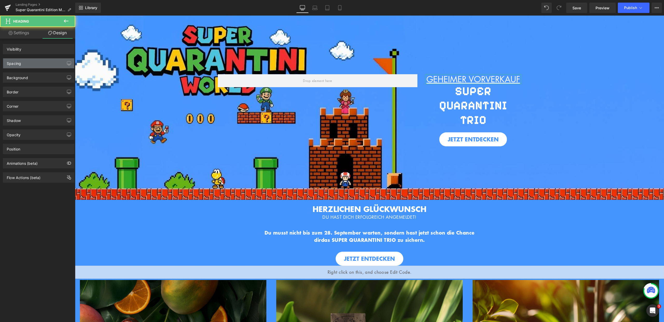
click at [50, 63] on div "Spacing" at bounding box center [38, 63] width 71 height 10
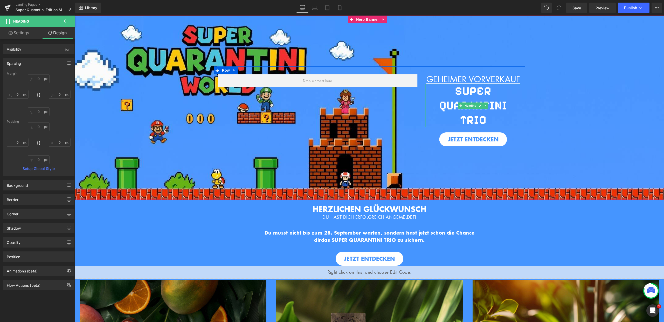
click at [490, 102] on h3 "SUPER QUARANTINI TRIO" at bounding box center [473, 105] width 96 height 43
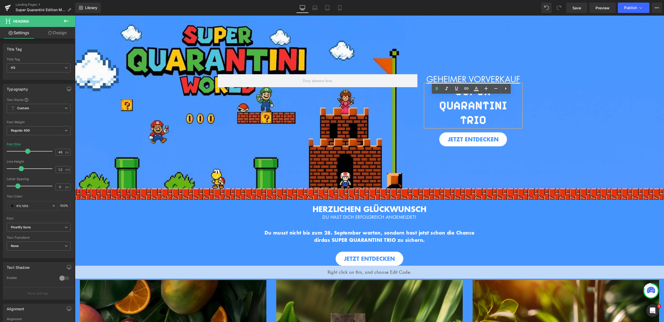
click at [605, 123] on span "GEHEIMER VORVERKAUF Heading SUPER QUARANTINI TRIO Heading JETZT ENTDECKEN Butto…" at bounding box center [369, 107] width 589 height 82
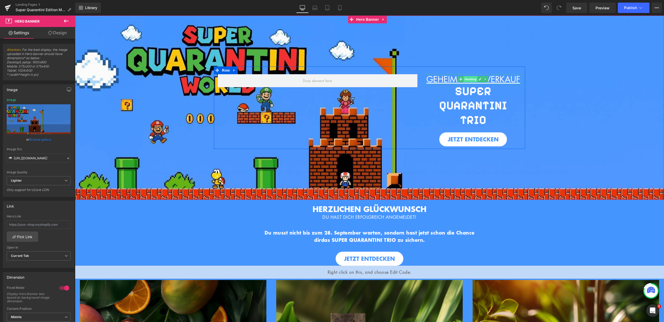
click at [472, 82] on span "Heading" at bounding box center [470, 79] width 14 height 6
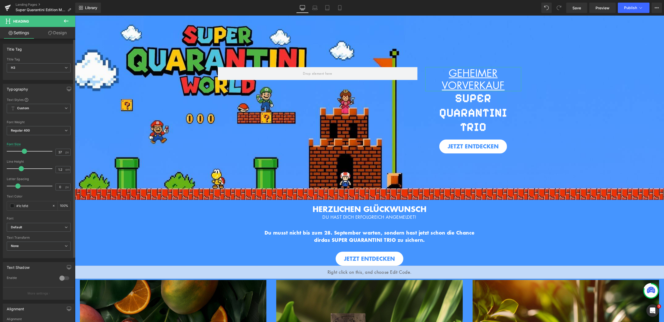
type input "36"
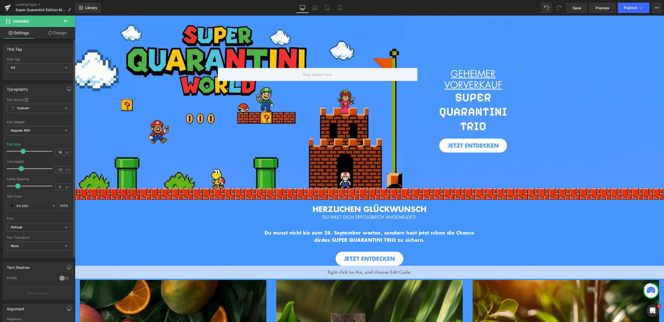
click at [21, 151] on span at bounding box center [22, 151] width 5 height 5
click at [567, 218] on div "HERZLICHEN GLÜCKWUNSCH DU HAST DICH ERFOLGREICH ANGEMELDET! Heading Hero Banner…" at bounding box center [369, 242] width 589 height 74
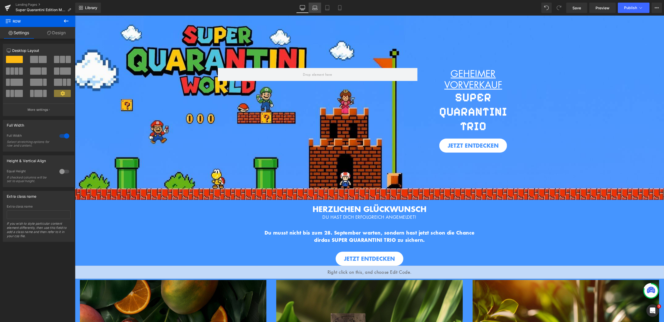
click at [316, 10] on icon at bounding box center [314, 7] width 5 height 5
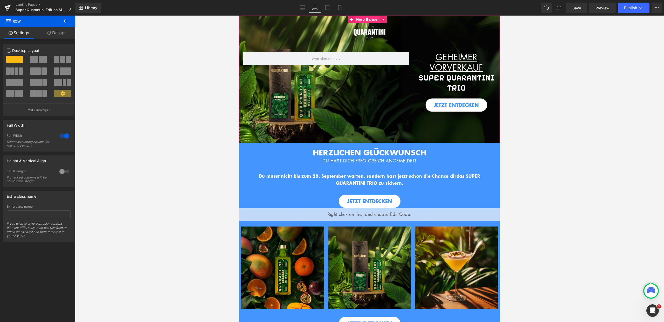
click at [369, 20] on span "Hero Banner" at bounding box center [367, 20] width 25 height 8
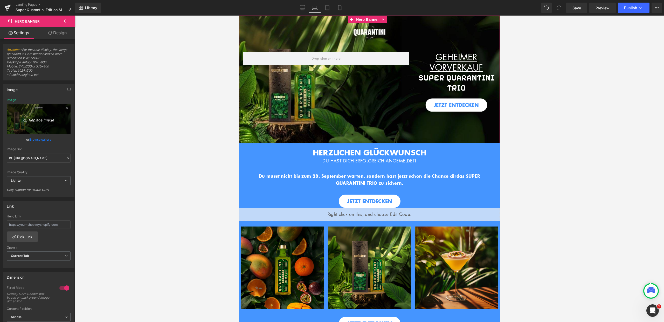
click at [35, 117] on icon "Replace Image" at bounding box center [38, 119] width 41 height 6
type input "C:\fakepath\34.jpg"
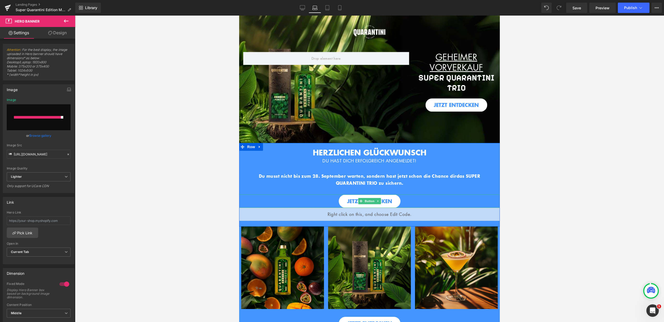
type input "https://ucarecdn.com/57e90c41-bff3-4b50-a839-f1c45032bb69/-/format/auto/-/previ…"
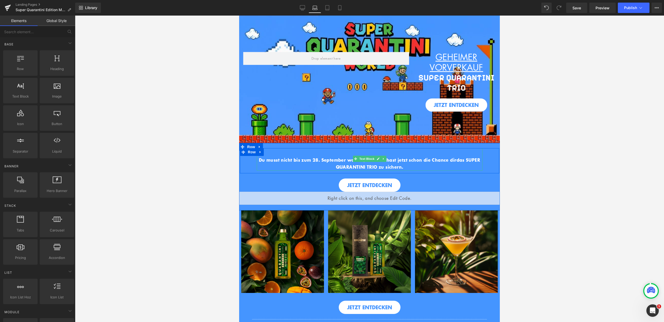
click at [364, 149] on div "Du musst nicht bis zum 28. September warten, sondern hast jetzt schon die Chanc…" at bounding box center [370, 159] width 226 height 23
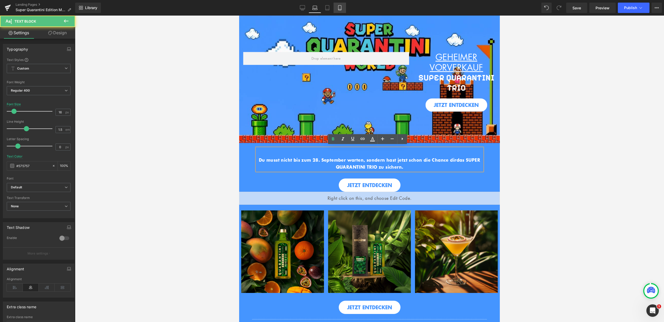
click at [338, 8] on icon at bounding box center [339, 7] width 3 height 5
type input "14"
type input "100"
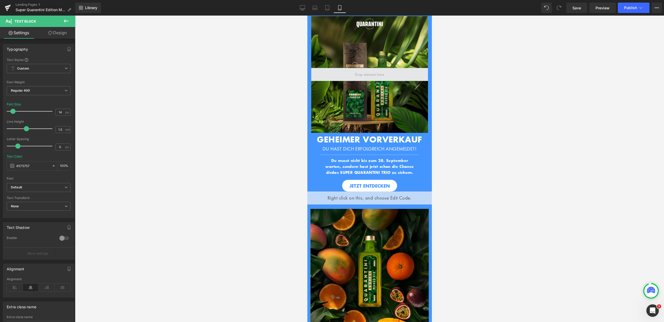
scroll to position [11, 0]
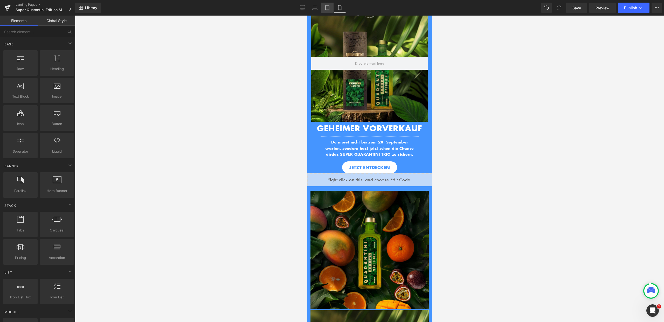
click at [328, 9] on icon at bounding box center [327, 7] width 5 height 5
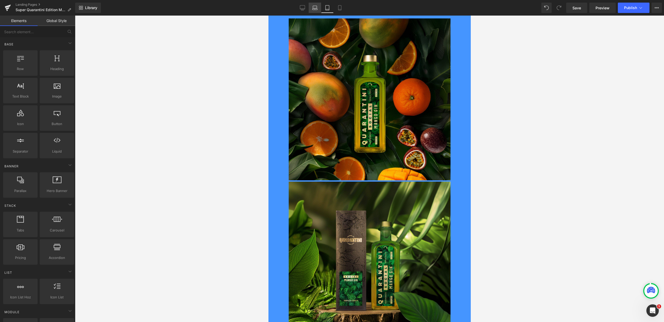
click at [316, 7] on icon at bounding box center [314, 7] width 5 height 5
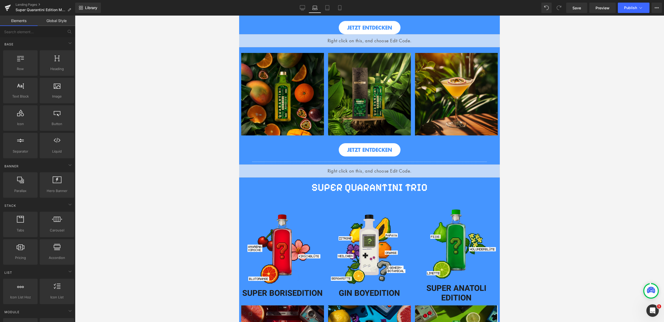
scroll to position [264, 0]
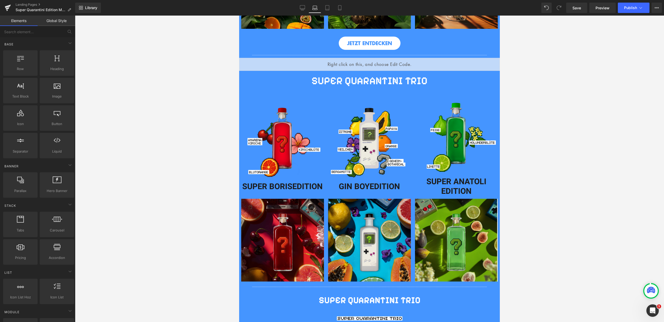
click at [294, 8] on div "Library Laptop Desktop Laptop Tablet Mobile Save Preview Publish Scheduled View…" at bounding box center [369, 8] width 588 height 10
click at [302, 6] on icon at bounding box center [302, 7] width 5 height 5
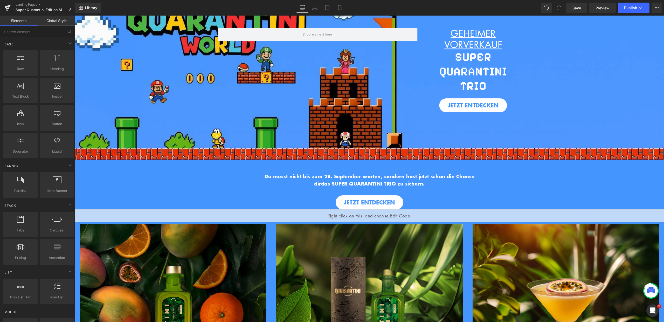
scroll to position [0, 0]
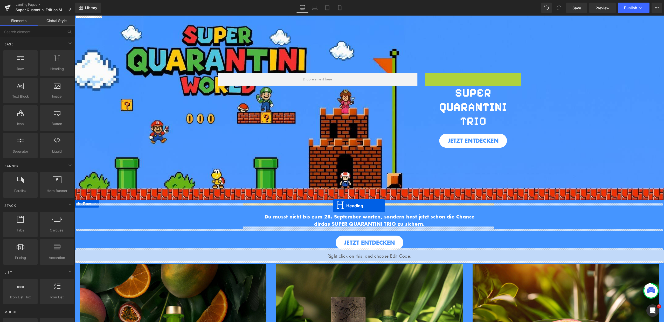
drag, startPoint x: 458, startPoint y: 85, endPoint x: 333, endPoint y: 206, distance: 174.3
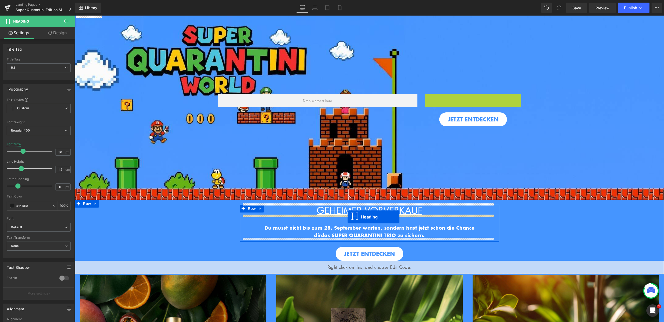
drag, startPoint x: 459, startPoint y: 99, endPoint x: 347, endPoint y: 217, distance: 162.5
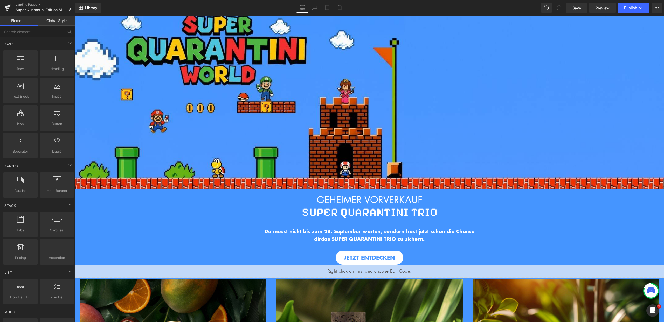
scroll to position [17, 0]
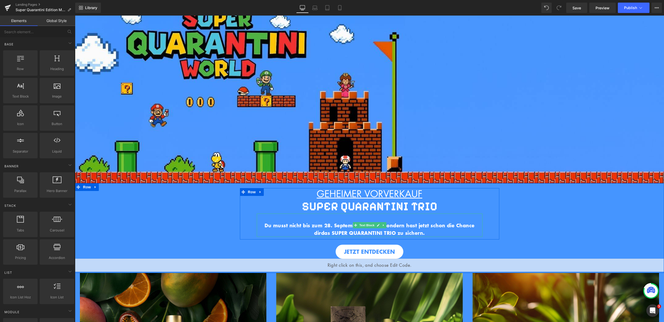
click at [397, 216] on div "Du musst nicht bis zum 28. September warten, sondern hast jetzt schon die Chanc…" at bounding box center [370, 224] width 226 height 23
click at [556, 230] on div "Hero Banner 200px 200px GEHEIMER VORVERKAUF Heading Separator Row GEHEIMER VORV…" at bounding box center [369, 229] width 589 height 83
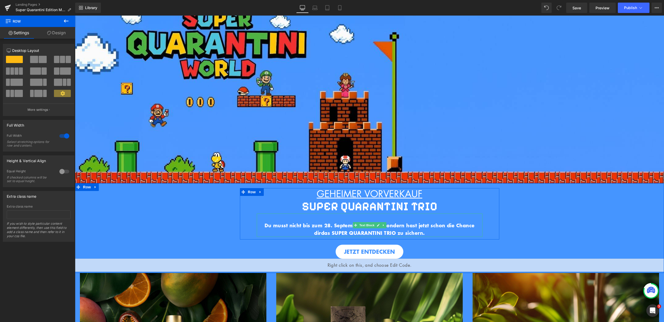
click at [537, 216] on div "Hero Banner 200px 200px GEHEIMER VORVERKAUF Heading Separator Row GEHEIMER VORV…" at bounding box center [369, 229] width 589 height 83
click at [416, 217] on div "Du musst nicht bis zum 28. September warten, sondern hast jetzt schon die Chanc…" at bounding box center [370, 224] width 226 height 23
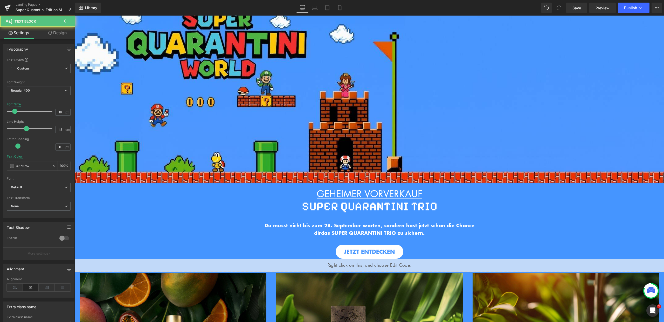
click at [66, 35] on link "Design" at bounding box center [58, 33] width 38 height 12
click at [0, 0] on div "Spacing" at bounding box center [0, 0] width 0 height 0
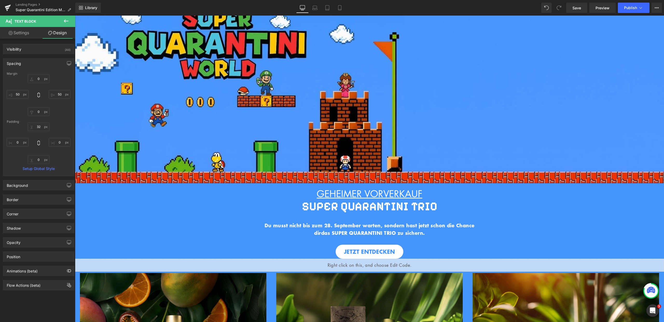
type input "0"
type input "50"
type input "0"
type input "50"
type input "32"
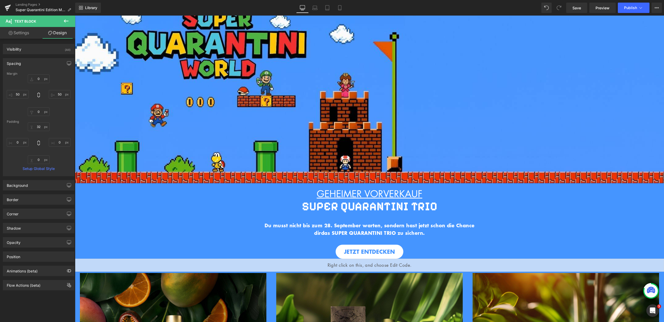
type input "0"
click at [38, 127] on input "32" at bounding box center [39, 126] width 22 height 9
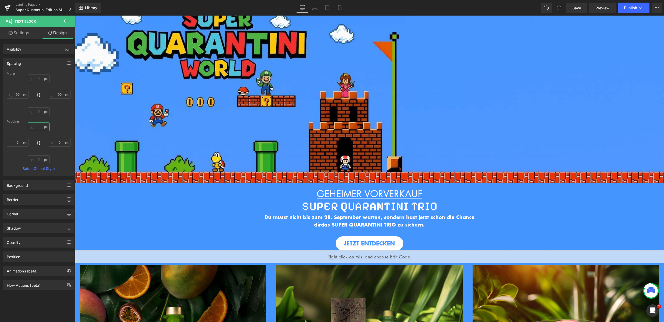
type input "15"
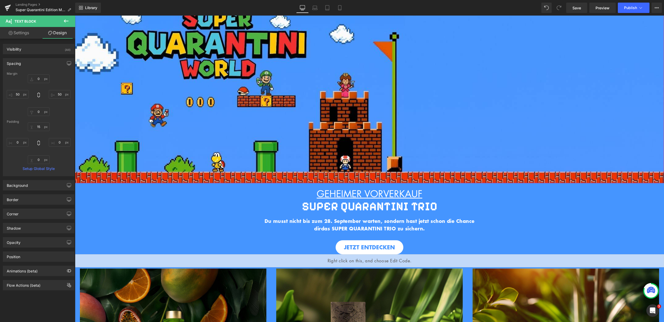
click at [531, 133] on div "Image" at bounding box center [369, 91] width 589 height 184
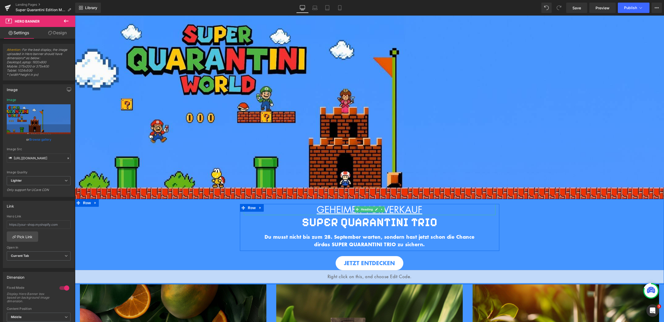
scroll to position [0, 0]
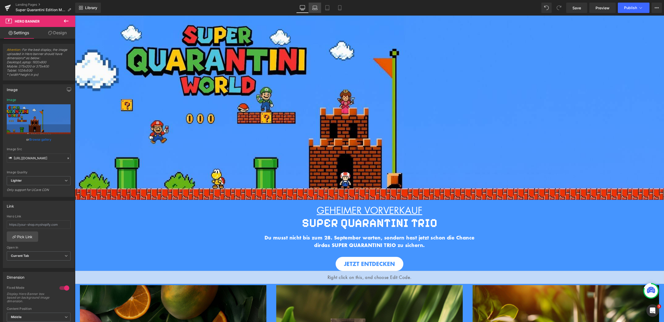
click at [317, 8] on icon at bounding box center [314, 7] width 5 height 5
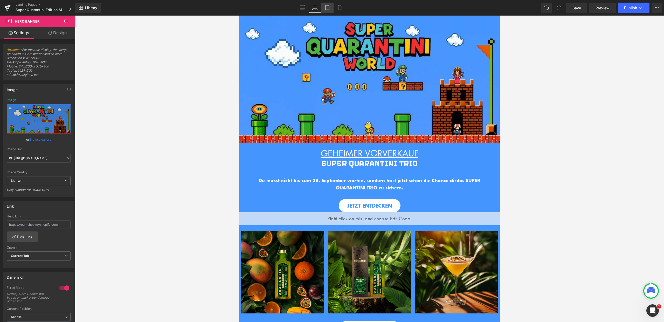
click at [331, 6] on link "Tablet" at bounding box center [327, 8] width 12 height 10
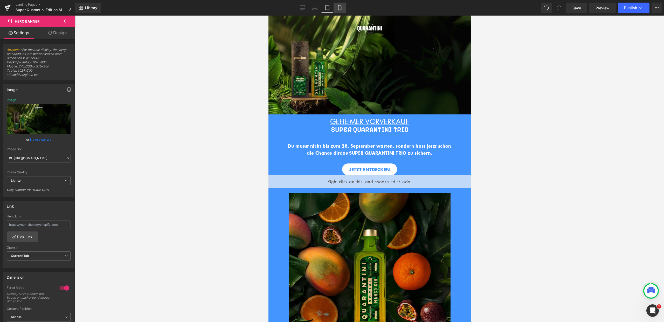
click at [339, 12] on link "Mobile" at bounding box center [339, 8] width 12 height 10
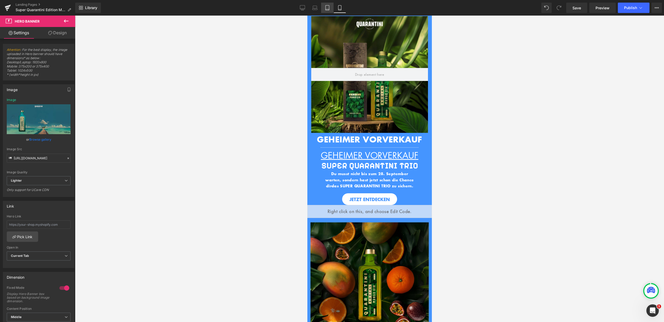
click at [331, 9] on link "Tablet" at bounding box center [327, 8] width 12 height 10
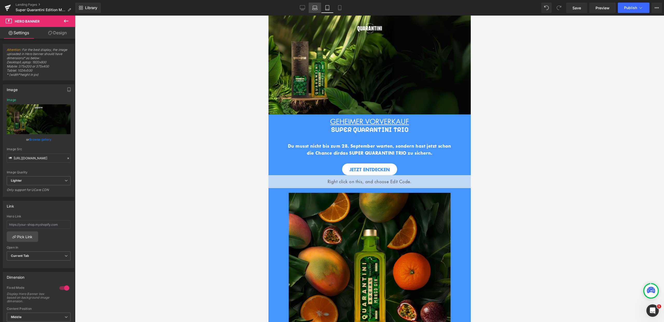
click at [320, 8] on link "Laptop" at bounding box center [314, 8] width 12 height 10
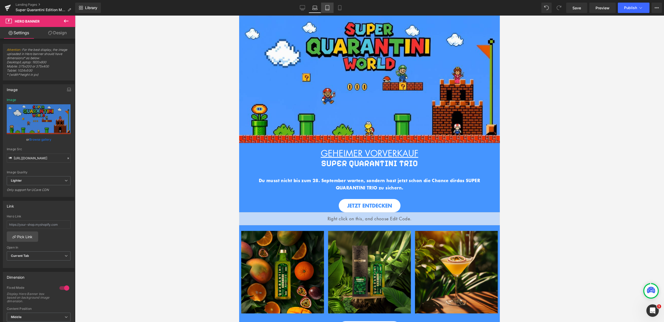
click at [331, 10] on link "Tablet" at bounding box center [327, 8] width 12 height 10
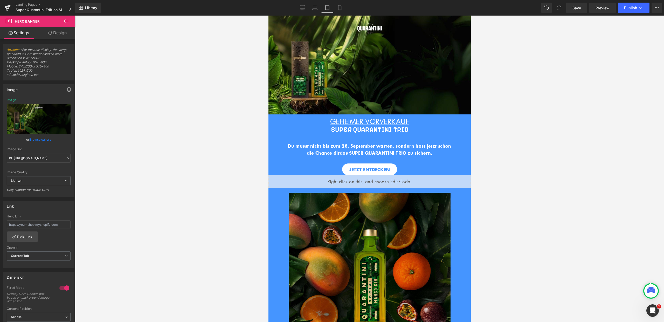
type input "https://ucarecdn.com/8b12bb10-2e4e-43b9-9600-710c55aee1d2/-/format/auto/-/previ…"
click at [362, 21] on span "Hero Banner" at bounding box center [367, 20] width 25 height 8
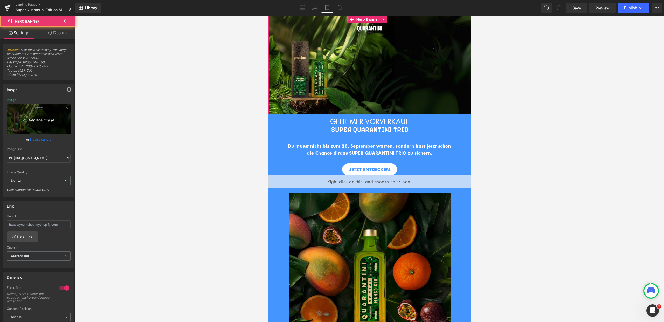
click at [55, 116] on icon "Replace Image" at bounding box center [38, 119] width 41 height 6
type input "C:\fakepath\34.jpg"
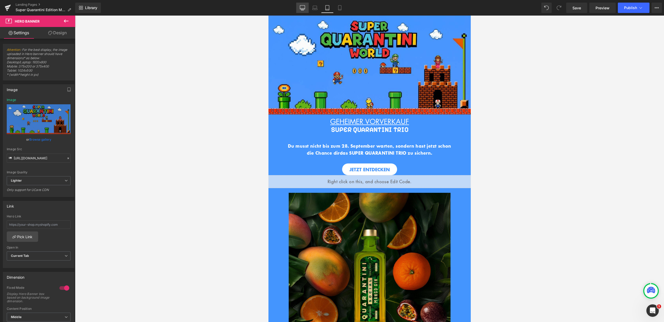
click at [301, 6] on icon at bounding box center [302, 7] width 5 height 5
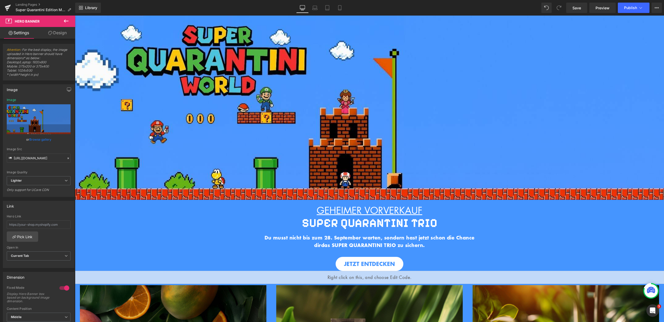
type input "https://ucarecdn.com/ad580f9c-5dc7-4cca-8163-fd7422154565/-/format/auto/-/previ…"
click at [635, 8] on span "Publish" at bounding box center [630, 8] width 13 height 4
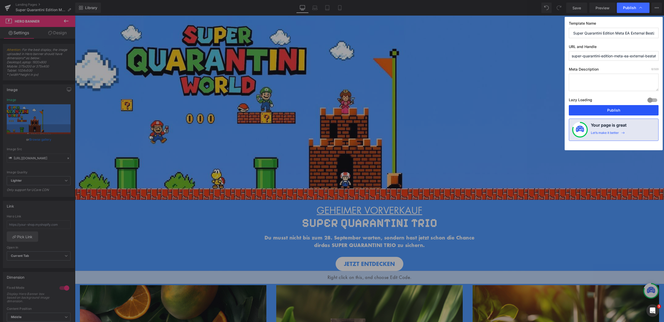
drag, startPoint x: 610, startPoint y: 111, endPoint x: 282, endPoint y: 104, distance: 328.5
click at [610, 111] on button "Publish" at bounding box center [613, 110] width 90 height 10
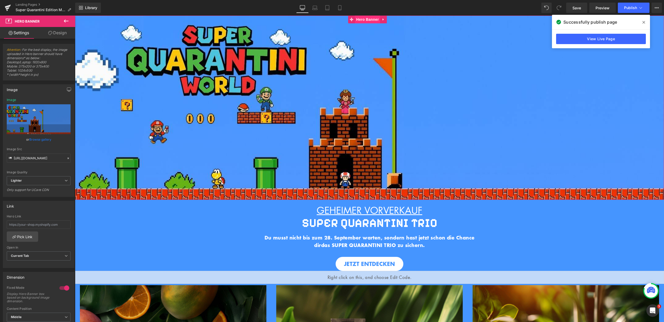
click at [363, 19] on span "Hero Banner" at bounding box center [367, 20] width 25 height 8
click at [258, 119] on div "Image" at bounding box center [369, 108] width 589 height 184
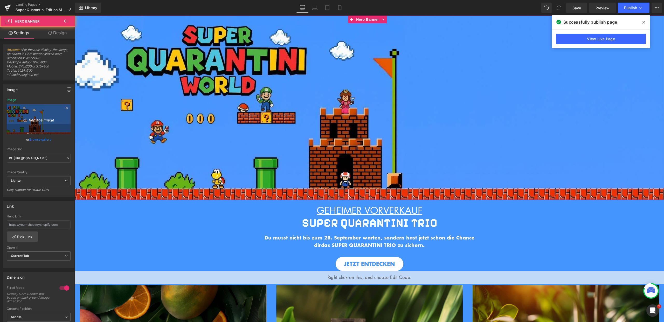
click at [67, 123] on link "Replace Image" at bounding box center [39, 119] width 64 height 30
type input "C:\fakepath\33.jpg"
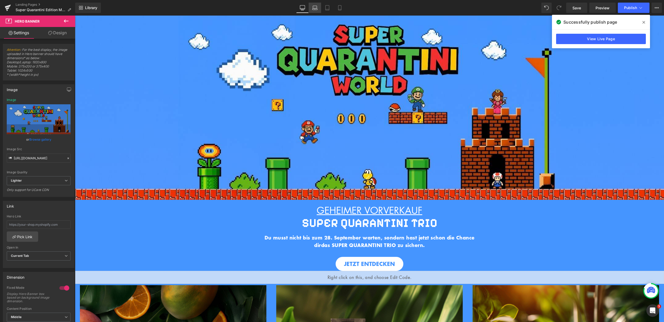
click at [316, 12] on link "Laptop" at bounding box center [314, 8] width 12 height 10
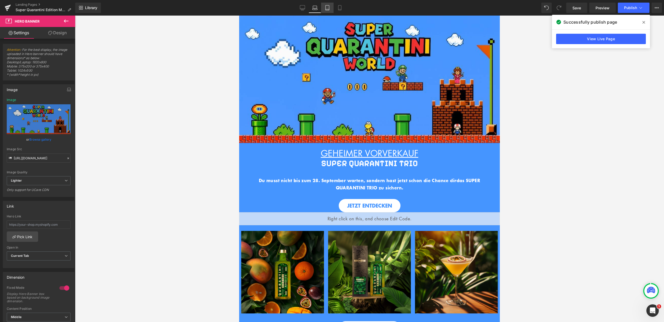
click at [326, 9] on icon at bounding box center [327, 7] width 5 height 5
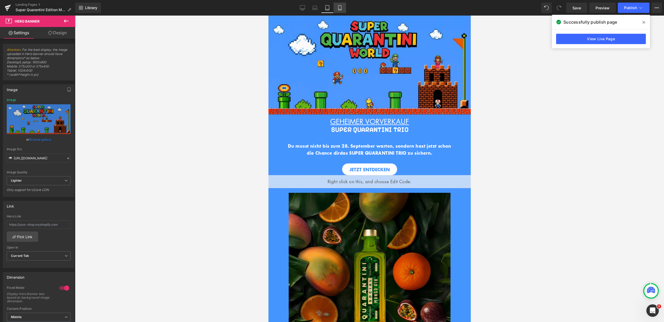
click at [334, 8] on link "Mobile" at bounding box center [339, 8] width 12 height 10
type input "https://ucarecdn.com/1694238f-6869-4ed3-9f96-f0d400f56f19/-/format/auto/-/previ…"
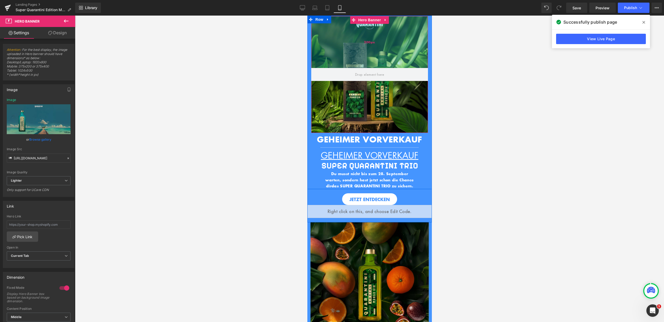
click at [353, 29] on div "200px" at bounding box center [369, 42] width 117 height 52
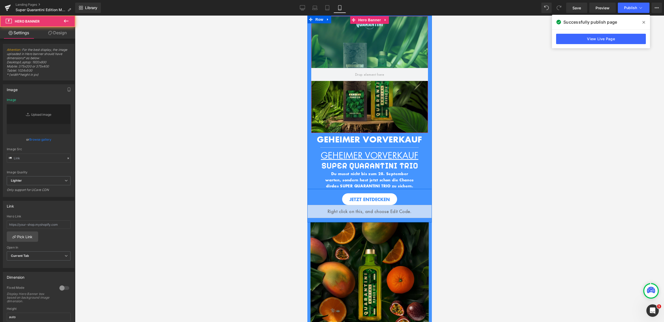
type input "https://ucarecdn.com/f70f7987-44a5-4fcc-99ad-076a9b020e5d/-/format/auto/-/previ…"
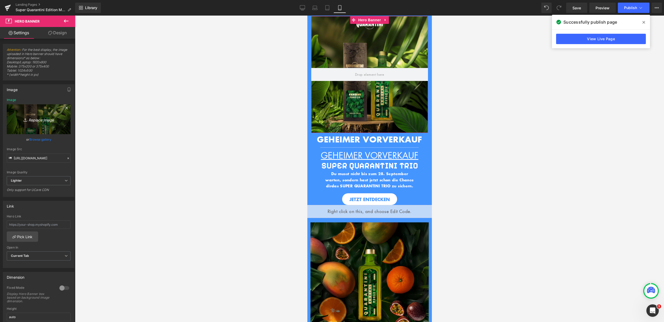
click at [48, 126] on link "Replace Image" at bounding box center [39, 119] width 64 height 30
type input "C:\fakepath\35.jpg"
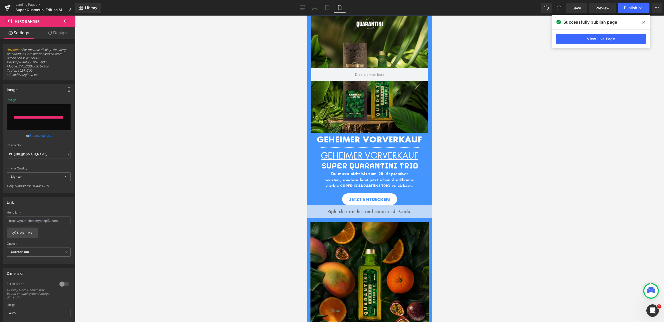
type input "https://ucarecdn.com/674a8e6e-c5ff-4237-a484-3d24dcc04688/-/format/auto/-/previ…"
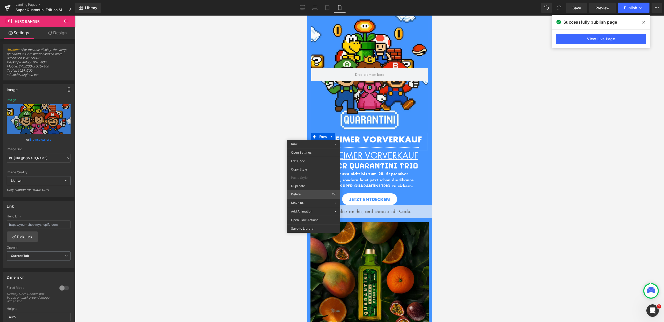
click at [305, 194] on div "Hero Banner You are previewing how the will restyle your page. You can not edit…" at bounding box center [332, 165] width 664 height 331
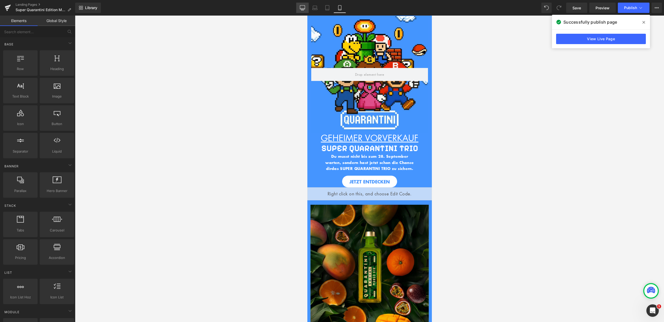
click at [302, 6] on icon at bounding box center [302, 7] width 5 height 5
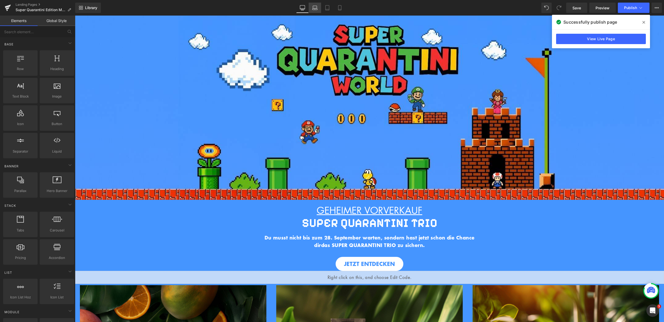
click at [313, 5] on link "Laptop" at bounding box center [314, 8] width 12 height 10
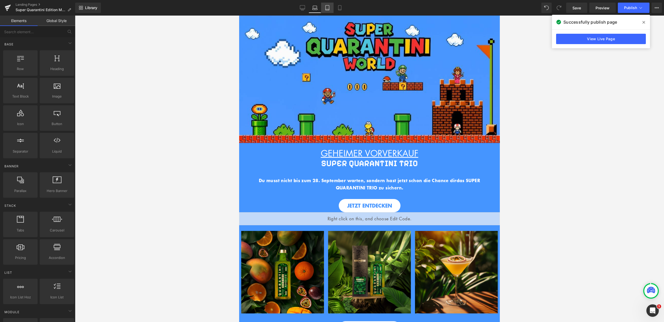
click at [326, 7] on icon at bounding box center [327, 7] width 5 height 5
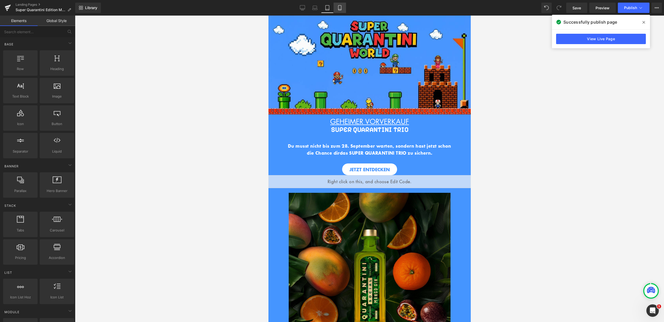
click at [333, 6] on link "Mobile" at bounding box center [339, 8] width 12 height 10
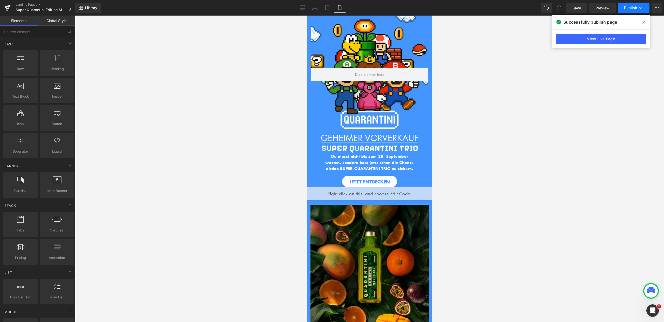
click at [645, 6] on button "Publish" at bounding box center [633, 8] width 32 height 10
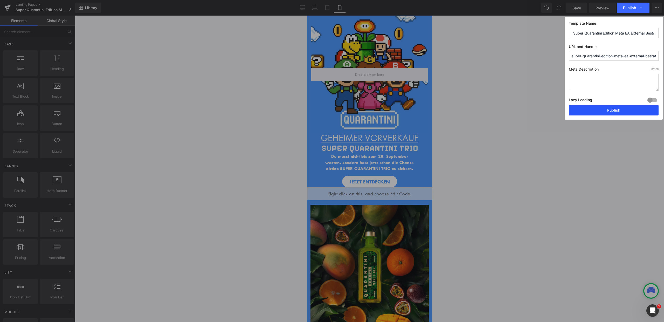
click at [616, 109] on button "Publish" at bounding box center [613, 110] width 90 height 10
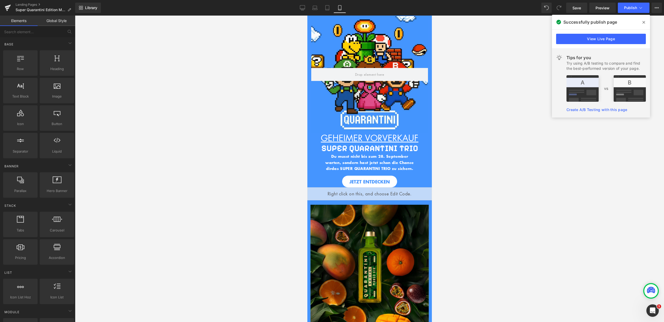
click at [641, 22] on span at bounding box center [643, 22] width 8 height 8
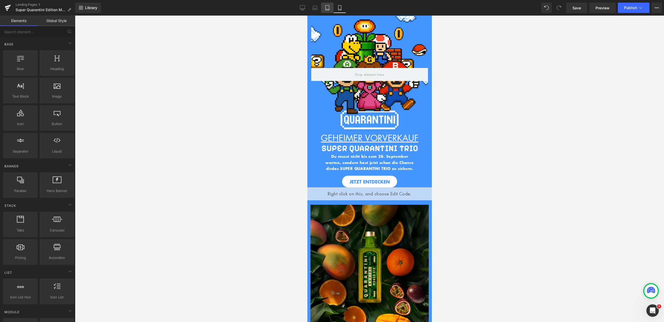
click at [328, 7] on icon at bounding box center [327, 7] width 5 height 5
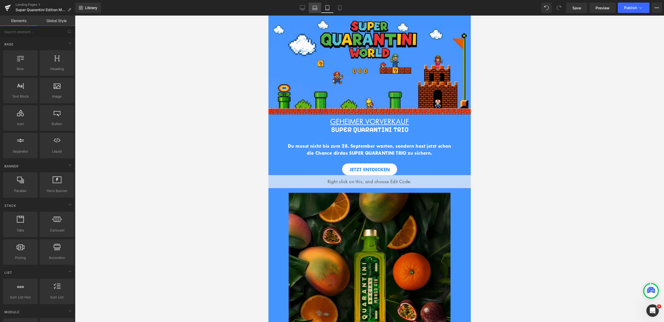
click at [317, 6] on icon at bounding box center [314, 7] width 5 height 5
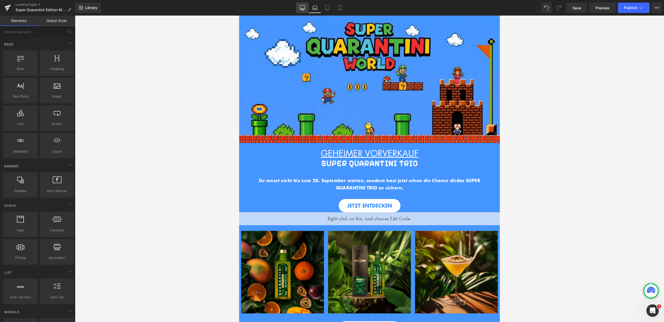
click at [299, 7] on link "Desktop" at bounding box center [302, 8] width 12 height 10
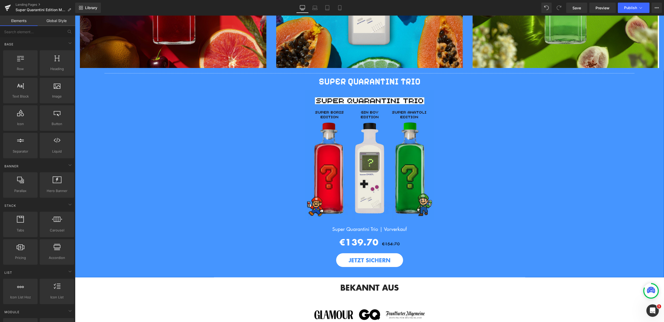
scroll to position [851, 0]
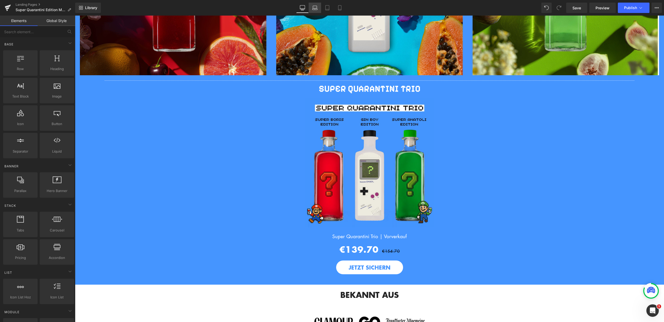
click at [315, 7] on icon at bounding box center [314, 7] width 5 height 5
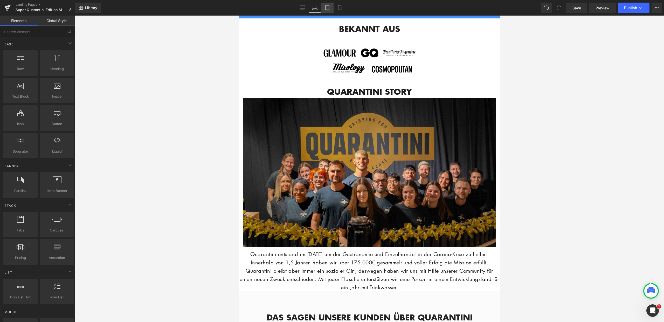
click at [329, 8] on icon at bounding box center [327, 7] width 5 height 5
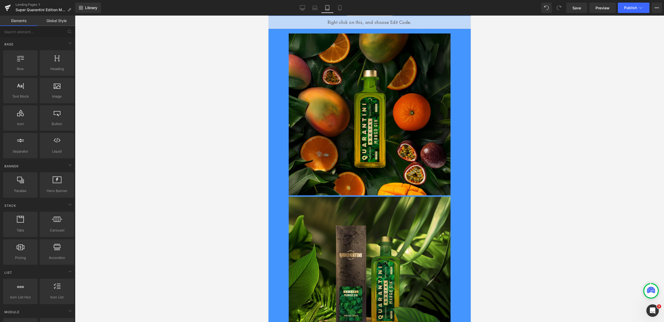
scroll to position [0, 0]
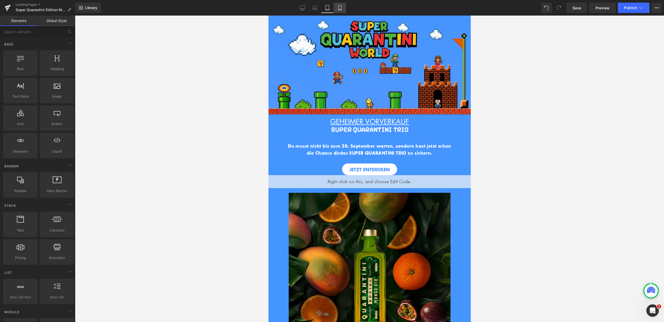
click at [339, 10] on icon at bounding box center [339, 7] width 3 height 5
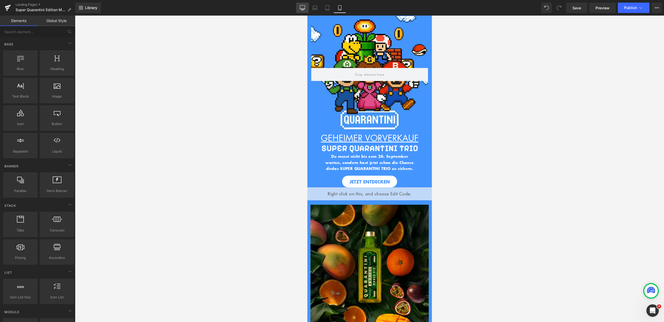
click at [307, 12] on link "Desktop" at bounding box center [302, 8] width 12 height 10
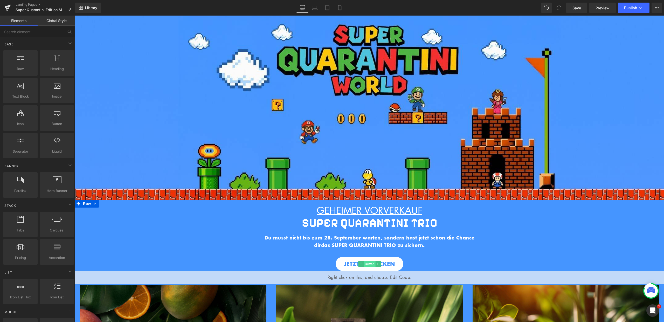
click at [360, 261] on span at bounding box center [360, 264] width 5 height 6
click at [363, 263] on span "Button" at bounding box center [369, 264] width 12 height 6
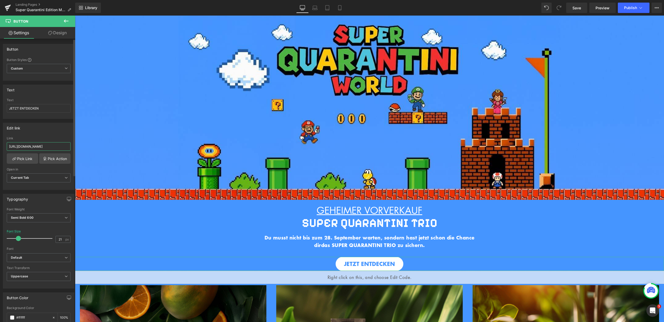
click at [54, 146] on input "https://quarantini.de/products/quarantini-mango-gin" at bounding box center [39, 146] width 64 height 9
drag, startPoint x: 38, startPoint y: 146, endPoint x: 72, endPoint y: 146, distance: 34.2
click at [72, 146] on div "Edit link https://quarantini.de/products/quarantini-mango-gin Link https://quar…" at bounding box center [39, 154] width 78 height 71
paste input "super-quarantini-trio-meta"
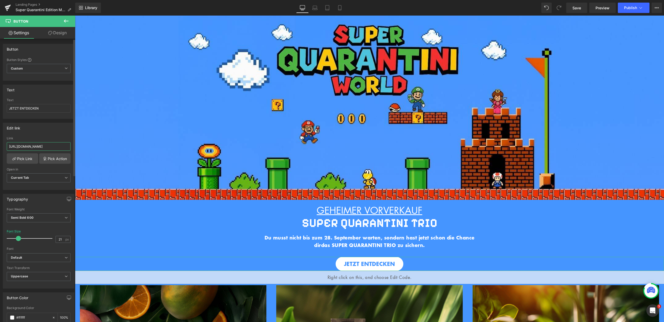
type input "[URL][DOMAIN_NAME]"
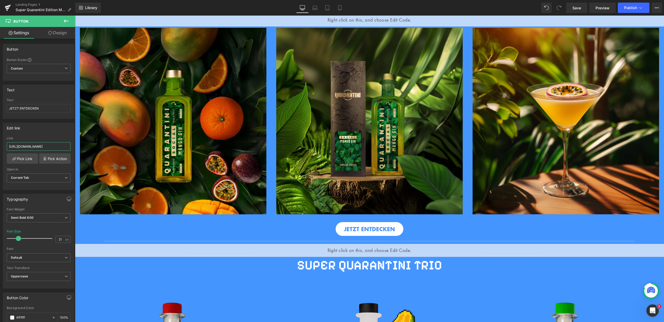
scroll to position [324, 0]
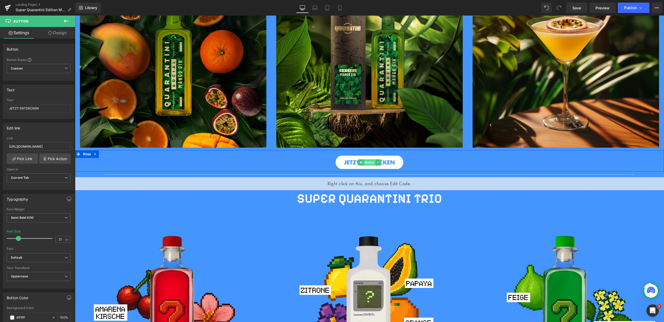
click at [363, 161] on span "Button" at bounding box center [369, 162] width 12 height 6
click at [51, 147] on input "https://quarantini.de/products/quarantini-mango-gin" at bounding box center [39, 146] width 64 height 9
paste input "super-quarantini-trio-meta"
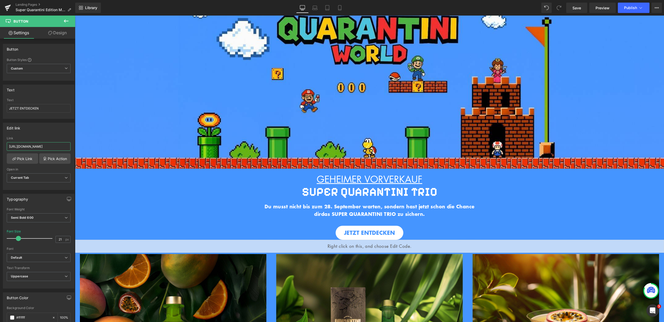
scroll to position [0, 0]
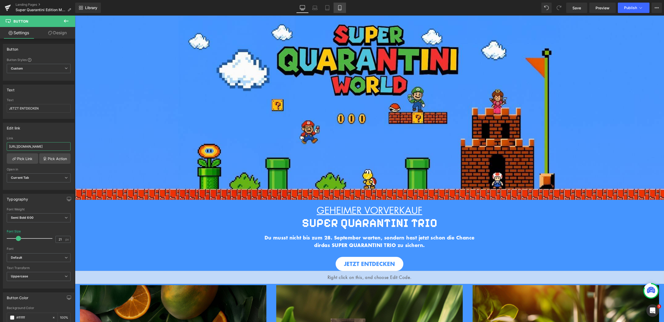
type input "[URL][DOMAIN_NAME]"
click at [343, 7] on link "Mobile" at bounding box center [339, 8] width 12 height 10
type input "17"
type input "100"
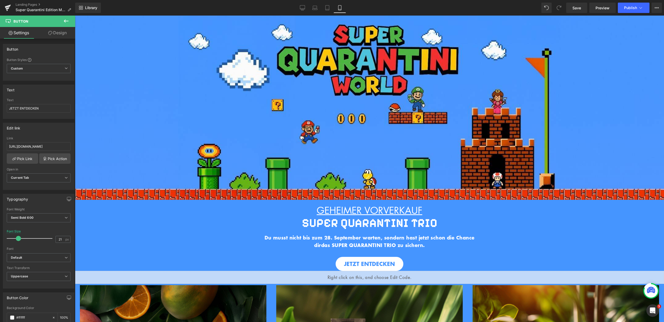
type input "100"
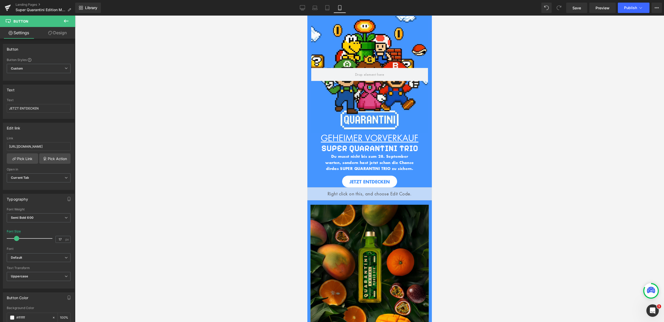
scroll to position [88, 0]
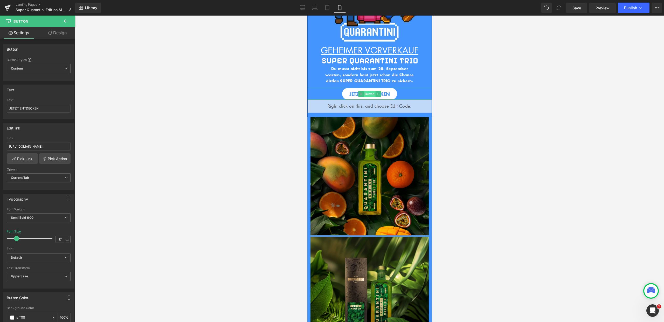
click at [368, 91] on span "Button" at bounding box center [369, 94] width 12 height 6
click at [368, 93] on span "Button" at bounding box center [369, 94] width 12 height 6
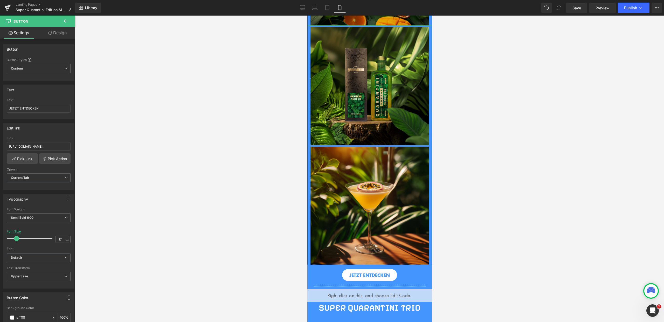
scroll to position [399, 0]
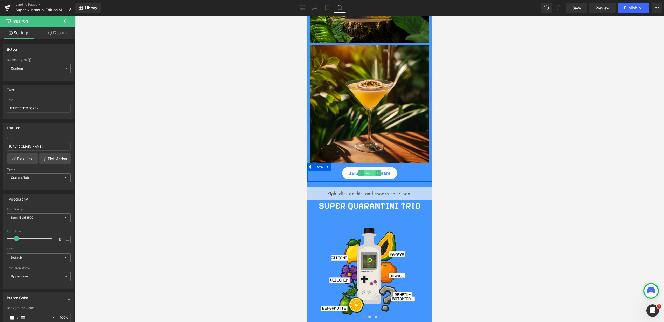
click at [369, 171] on span "Button" at bounding box center [369, 173] width 12 height 6
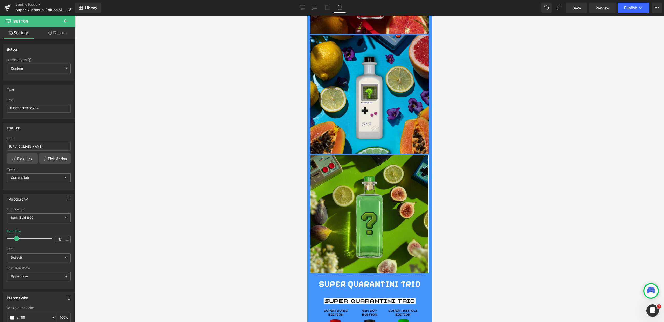
scroll to position [928, 0]
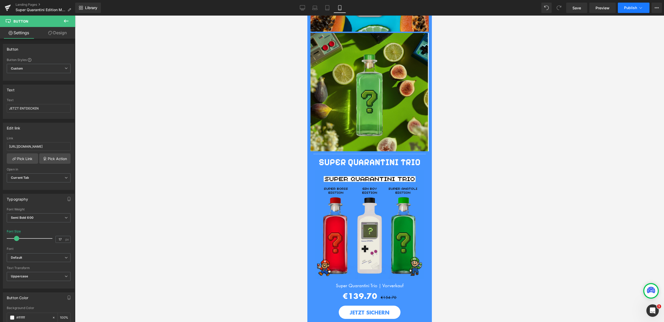
click at [636, 8] on span "Publish" at bounding box center [630, 8] width 13 height 4
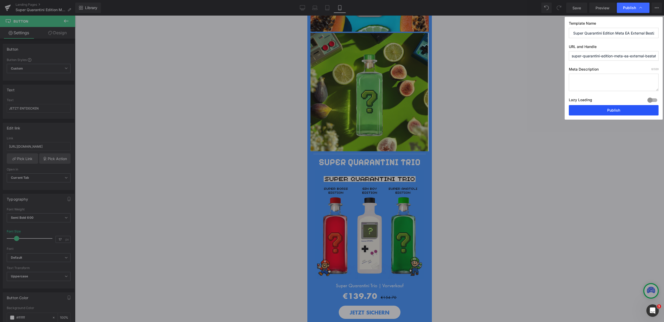
click at [615, 110] on button "Publish" at bounding box center [613, 110] width 90 height 10
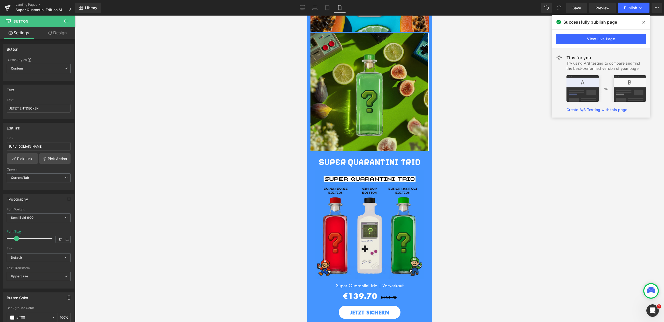
click at [644, 21] on icon at bounding box center [643, 22] width 3 height 4
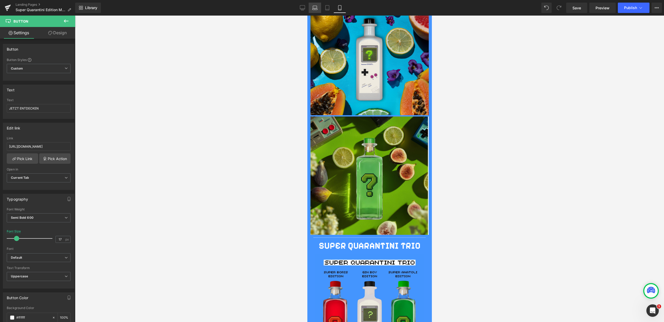
scroll to position [841, 0]
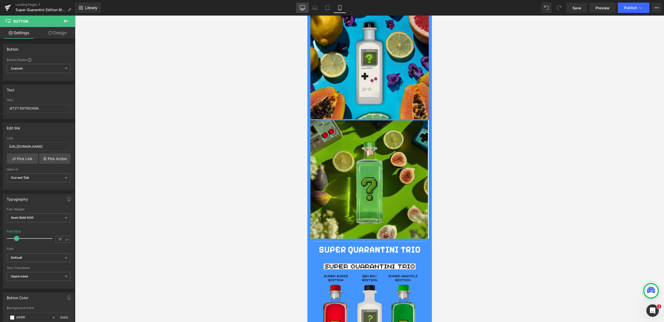
click at [305, 11] on link "Desktop" at bounding box center [302, 8] width 12 height 10
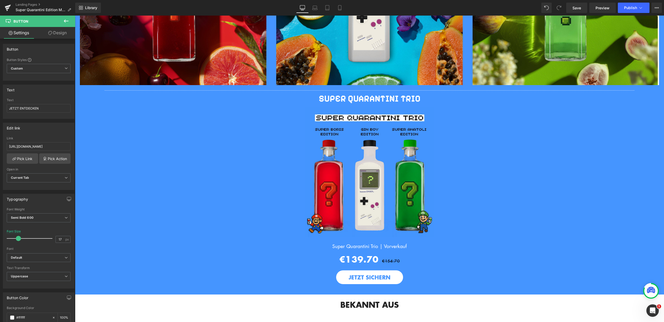
type input "21"
type input "100"
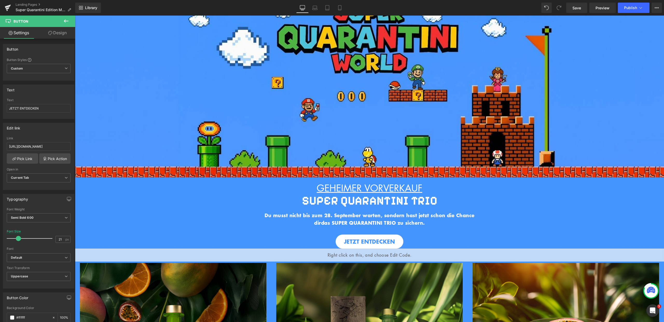
scroll to position [0, 0]
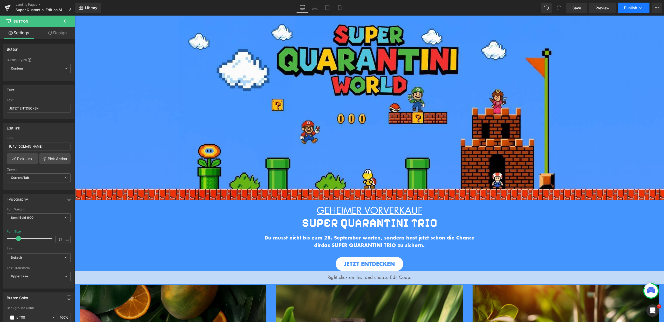
click at [640, 5] on icon at bounding box center [640, 7] width 5 height 5
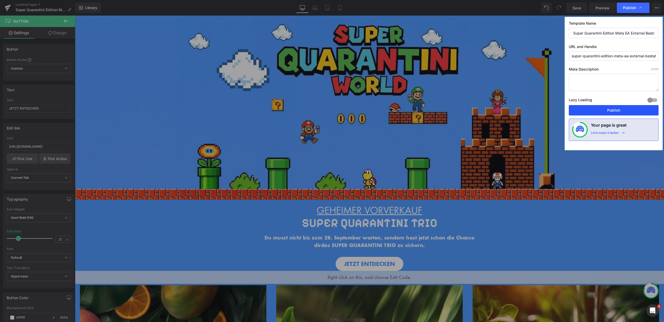
click at [614, 112] on button "Publish" at bounding box center [613, 110] width 90 height 10
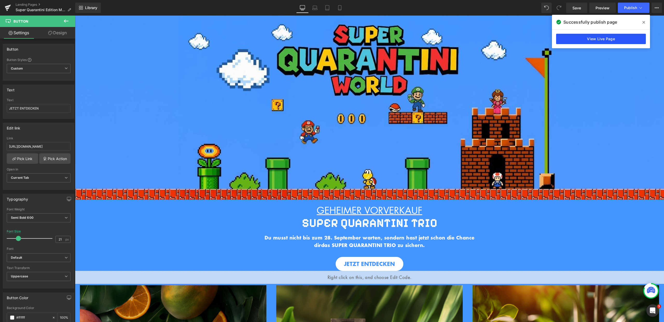
click at [608, 39] on link "View Live Page" at bounding box center [601, 39] width 90 height 10
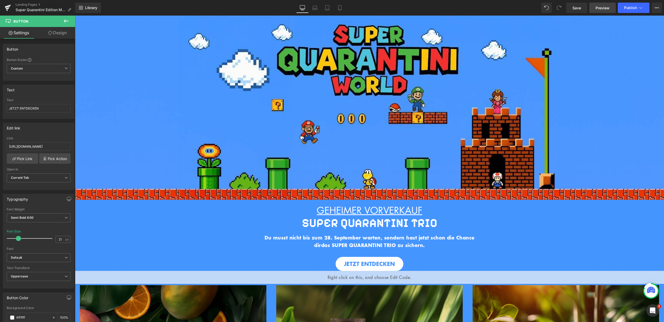
click at [605, 4] on link "Preview" at bounding box center [602, 8] width 26 height 10
click at [342, 8] on link "Mobile" at bounding box center [339, 8] width 12 height 10
type input "17"
type input "100"
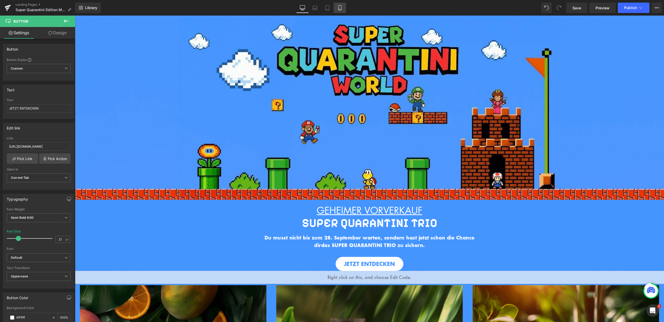
type input "100"
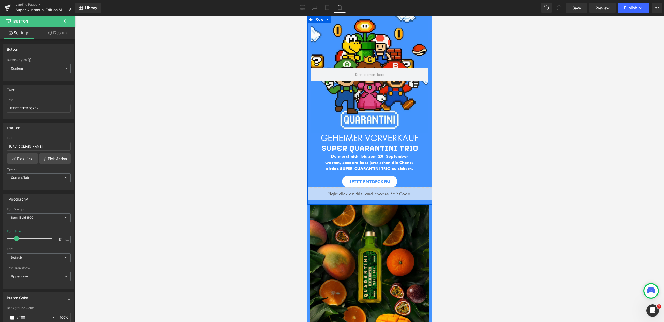
click at [391, 35] on div "Hero Banner 200px 200px" at bounding box center [369, 74] width 117 height 117
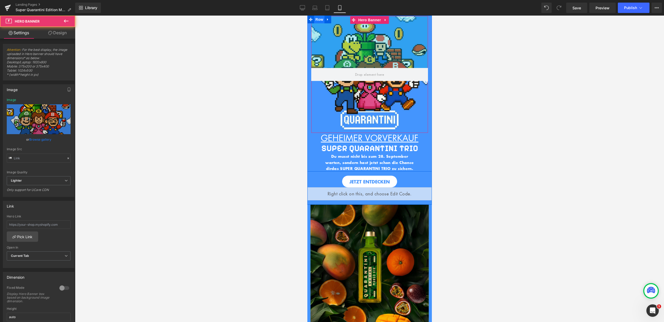
type input "https://ucarecdn.com/674a8e6e-c5ff-4237-a484-3d24dcc04688/-/format/auto/-/previ…"
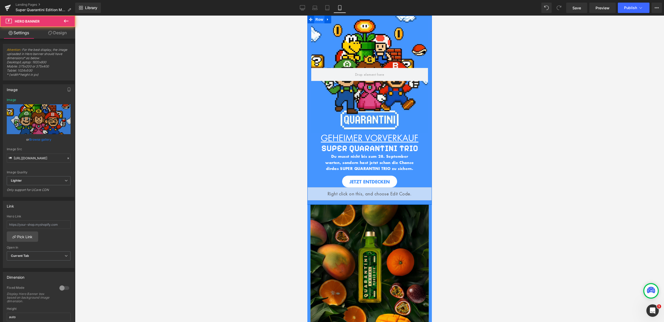
click at [317, 19] on span "Row" at bounding box center [319, 20] width 10 height 8
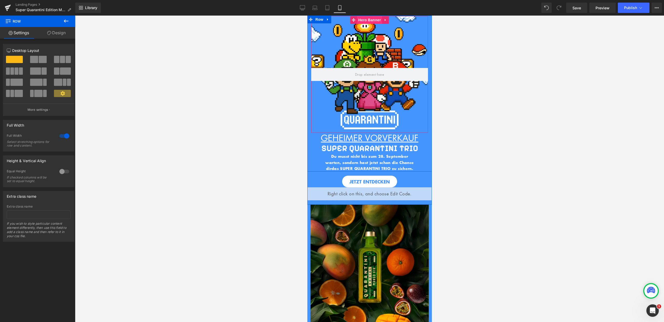
click at [365, 20] on span "Hero Banner" at bounding box center [368, 20] width 25 height 8
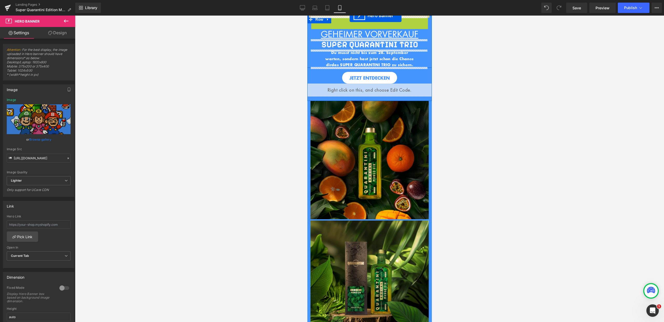
drag, startPoint x: 353, startPoint y: 20, endPoint x: 349, endPoint y: 16, distance: 5.7
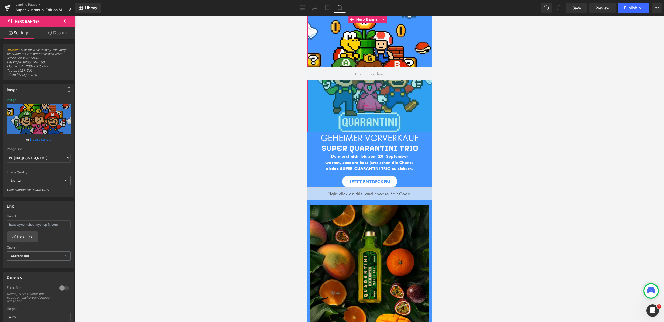
click at [343, 104] on div "200px" at bounding box center [369, 106] width 124 height 52
click at [322, 100] on div "200px" at bounding box center [369, 106] width 124 height 52
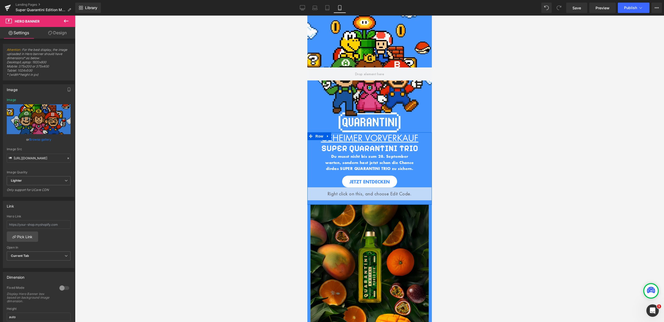
click at [326, 136] on icon at bounding box center [328, 136] width 4 height 4
drag, startPoint x: 315, startPoint y: 136, endPoint x: 743, endPoint y: 161, distance: 428.9
click at [315, 136] on span "Row" at bounding box center [319, 136] width 10 height 8
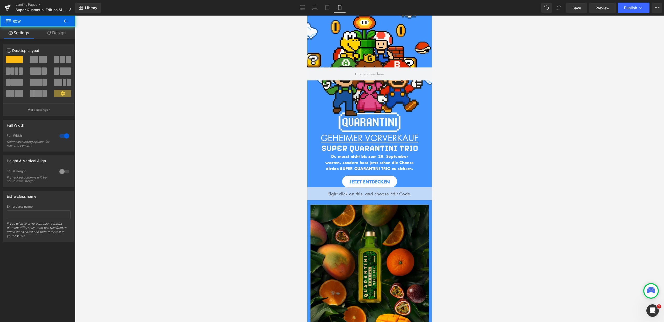
click at [436, 145] on div at bounding box center [369, 169] width 589 height 306
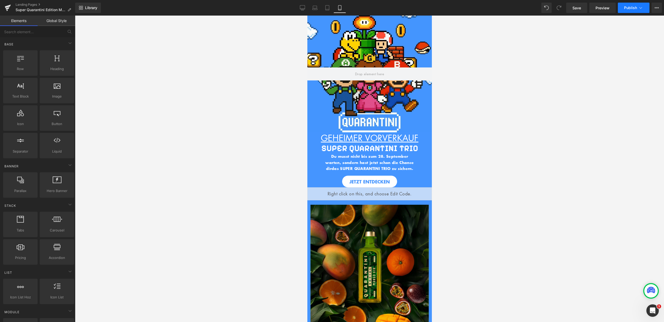
click at [627, 6] on span "Publish" at bounding box center [630, 8] width 13 height 4
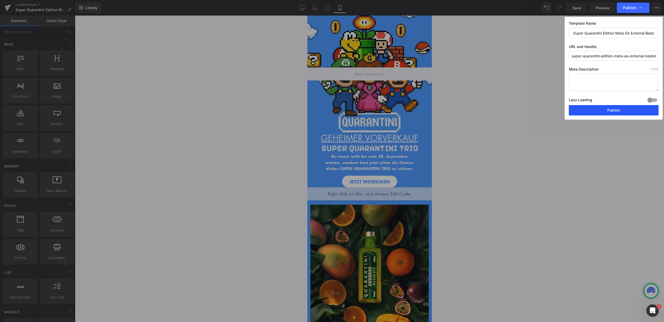
click at [615, 112] on button "Publish" at bounding box center [613, 110] width 90 height 10
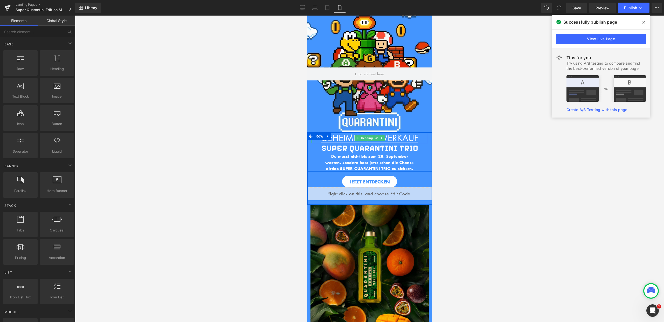
click at [402, 137] on u "GEHEIMER VORVERKAUF" at bounding box center [368, 138] width 97 height 12
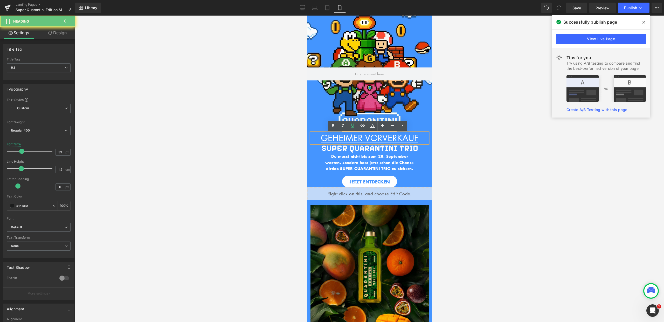
drag, startPoint x: 373, startPoint y: 137, endPoint x: 315, endPoint y: 135, distance: 58.4
click at [315, 135] on h3 "GEHEIMER VORVERKAUF" at bounding box center [369, 138] width 117 height 10
click at [391, 125] on icon at bounding box center [392, 125] width 6 height 6
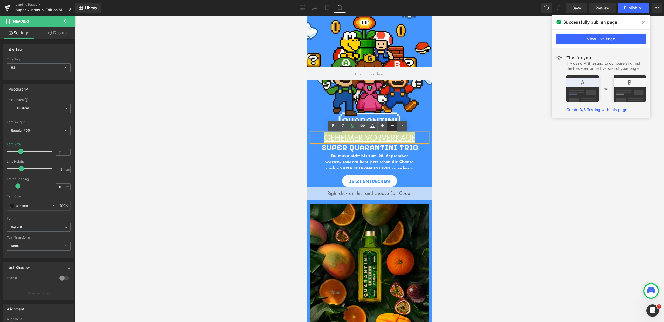
click at [391, 125] on icon at bounding box center [392, 125] width 6 height 6
type input "29"
click at [418, 147] on h3 "SUPER QUARANTINI TRIO" at bounding box center [369, 147] width 117 height 10
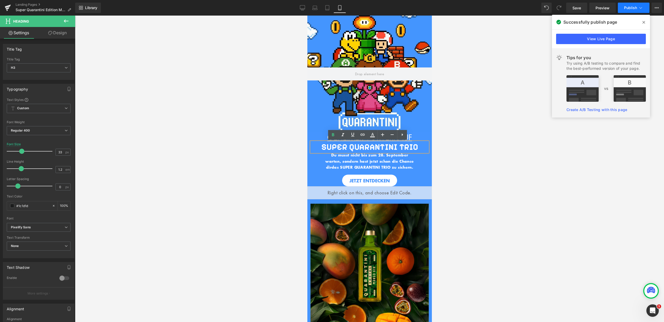
click at [633, 6] on span "Publish" at bounding box center [630, 8] width 13 height 4
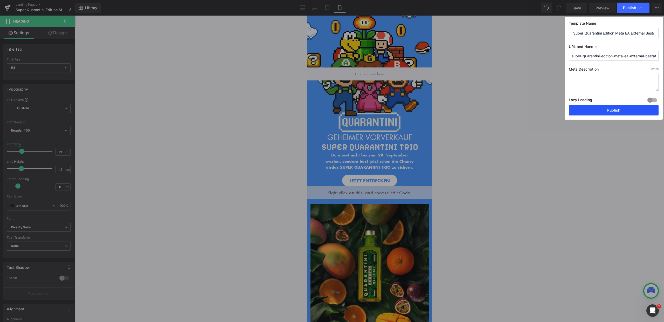
click at [617, 108] on button "Publish" at bounding box center [613, 110] width 90 height 10
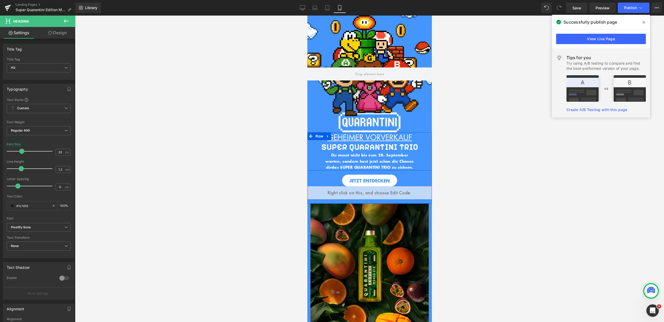
click at [402, 163] on b "Du musst nicht bis zum 28. September warten, sondern hast jetzt schon die Chanc…" at bounding box center [369, 161] width 88 height 18
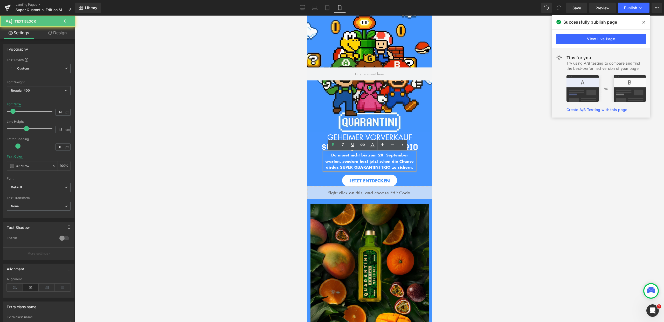
click at [413, 163] on div "Du musst nicht bis zum 28. September warten, sondern hast jetzt schon die Chanc…" at bounding box center [369, 161] width 91 height 18
click at [317, 157] on div "GEHEIMER VORVERKAUF Heading SUPER QUARANTINI TRIO Heading Du musst nicht bis zu…" at bounding box center [369, 152] width 124 height 38
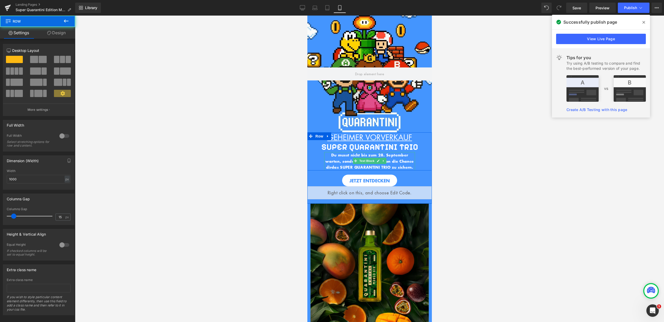
click at [354, 158] on span at bounding box center [355, 161] width 5 height 6
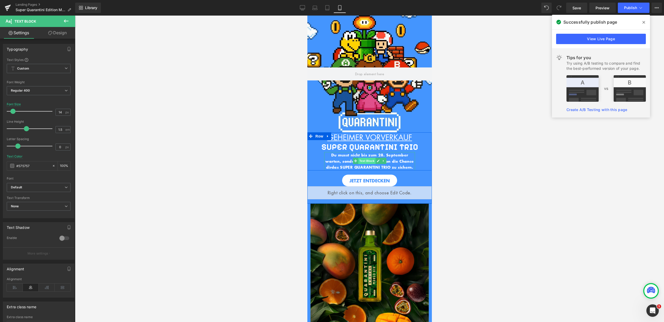
click at [358, 160] on span "Text Block" at bounding box center [366, 161] width 17 height 6
click at [53, 34] on link "Design" at bounding box center [58, 33] width 38 height 12
click at [0, 0] on div "Spacing" at bounding box center [0, 0] width 0 height 0
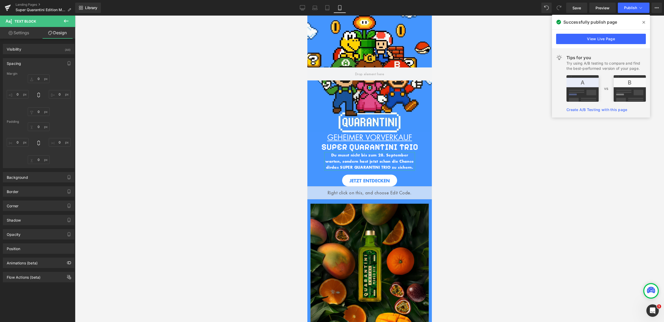
click at [44, 65] on div "Spacing" at bounding box center [38, 63] width 71 height 10
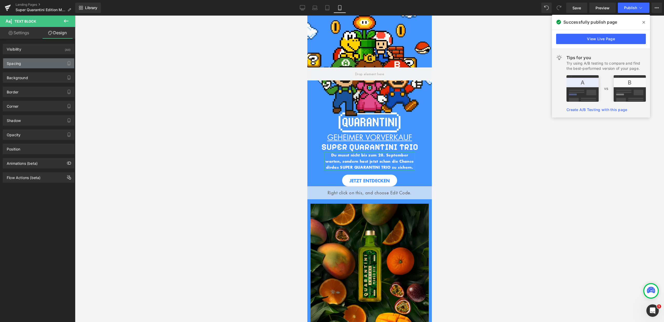
type input "0"
type input "50"
type input "0"
type input "50"
type input "0"
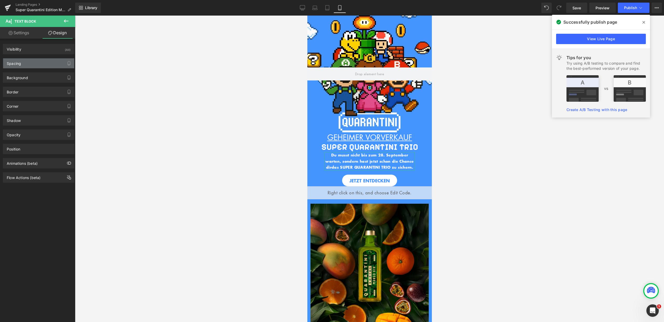
type input "0"
click at [44, 65] on div "Spacing" at bounding box center [38, 63] width 71 height 10
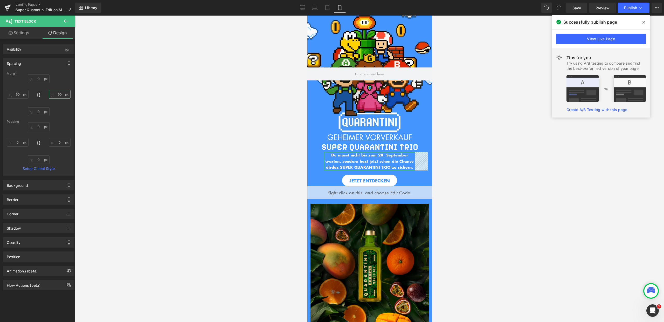
click at [60, 94] on input "50" at bounding box center [60, 94] width 22 height 9
click at [19, 93] on input "50" at bounding box center [18, 94] width 22 height 9
click at [642, 5] on icon at bounding box center [640, 7] width 5 height 5
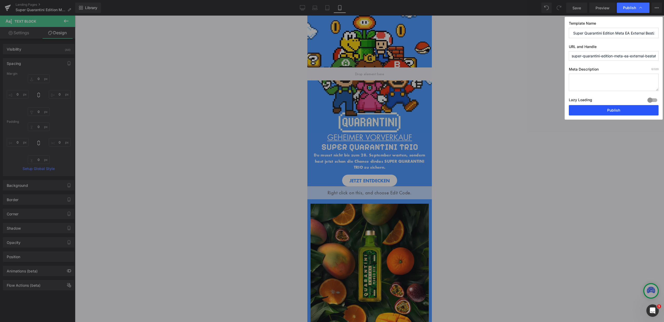
click at [614, 109] on button "Publish" at bounding box center [613, 110] width 90 height 10
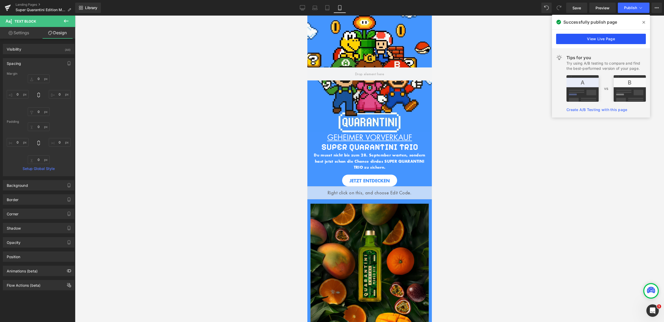
click at [597, 37] on link "View Live Page" at bounding box center [601, 39] width 90 height 10
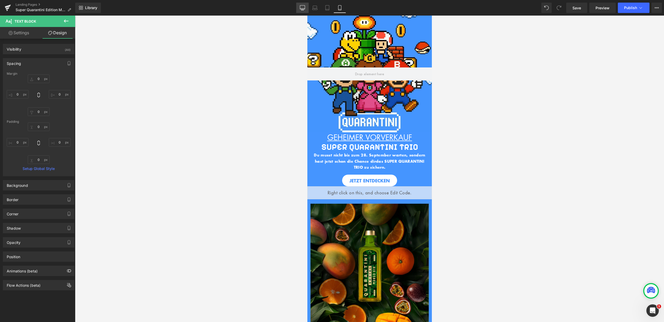
click at [304, 7] on icon at bounding box center [302, 7] width 5 height 5
type input "0"
type input "50"
type input "0"
type input "50"
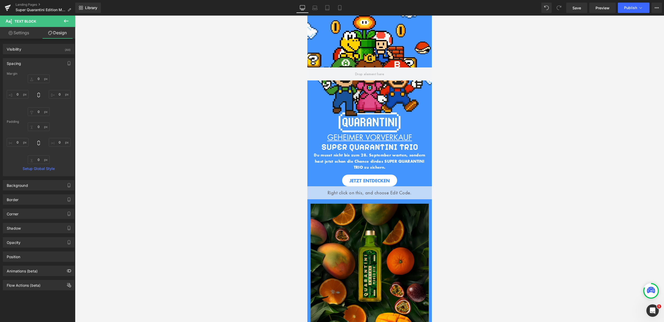
type input "15"
type input "0"
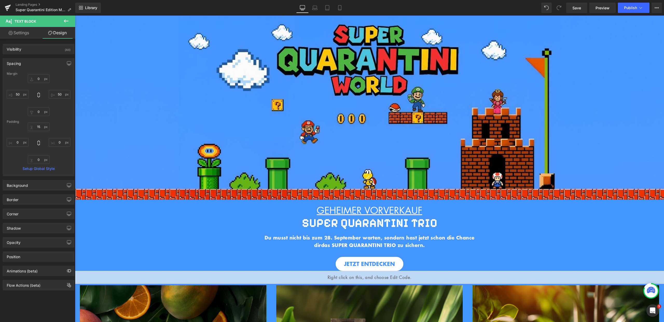
scroll to position [206, 0]
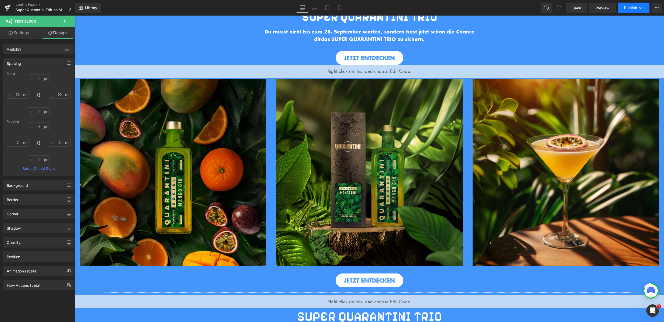
click at [628, 6] on span "Publish" at bounding box center [630, 8] width 13 height 4
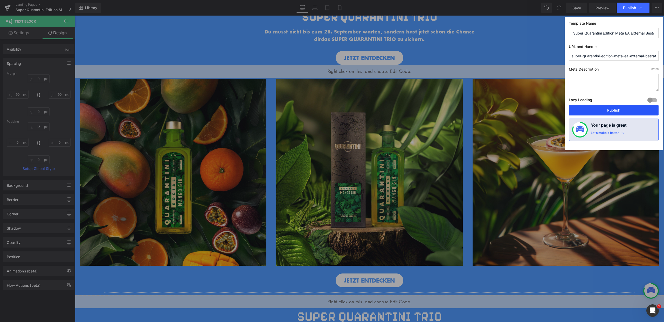
click at [619, 108] on button "Publish" at bounding box center [613, 110] width 90 height 10
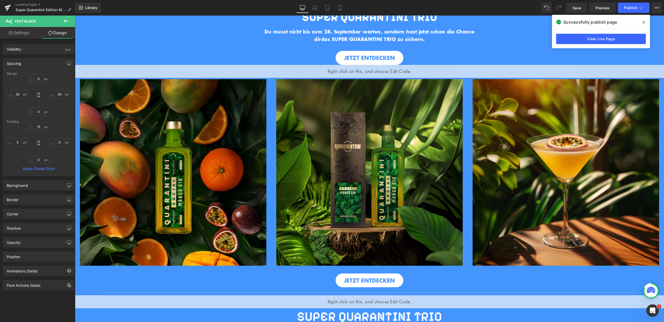
click at [646, 20] on span at bounding box center [643, 22] width 8 height 8
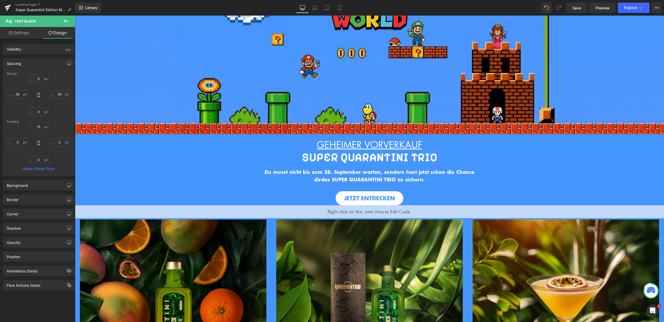
scroll to position [59, 0]
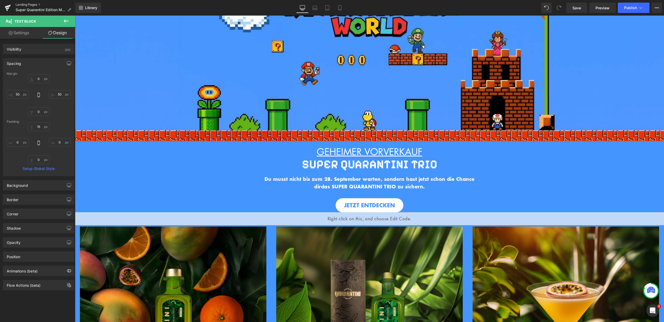
click at [30, 4] on link "Landing Pages" at bounding box center [46, 5] width 60 height 4
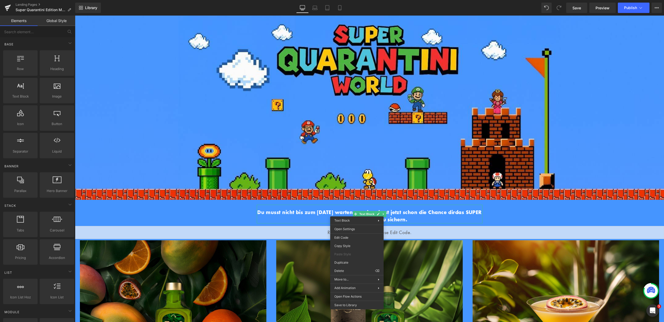
drag, startPoint x: 419, startPoint y: 282, endPoint x: 345, endPoint y: 266, distance: 76.3
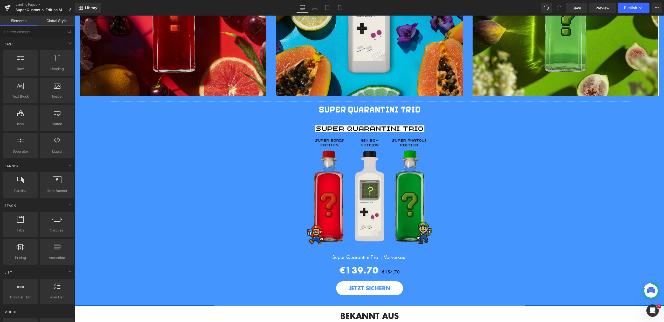
scroll to position [779, 0]
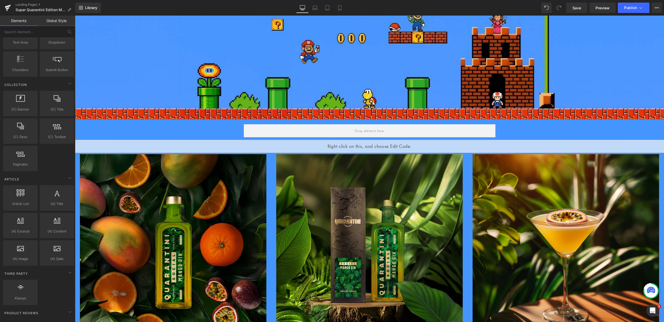
scroll to position [859, 0]
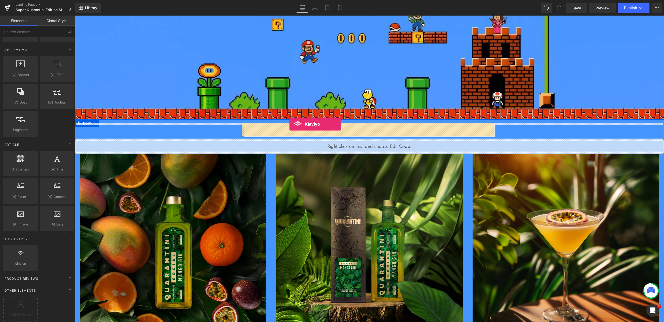
drag, startPoint x: 93, startPoint y: 263, endPoint x: 289, endPoint y: 124, distance: 241.0
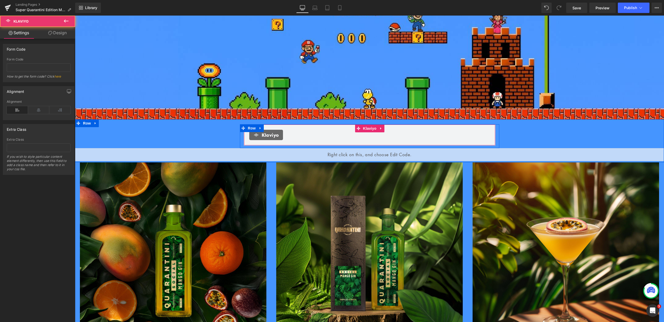
click at [262, 136] on span "Klaviyo" at bounding box center [270, 135] width 17 height 6
click at [43, 110] on icon at bounding box center [38, 110] width 21 height 8
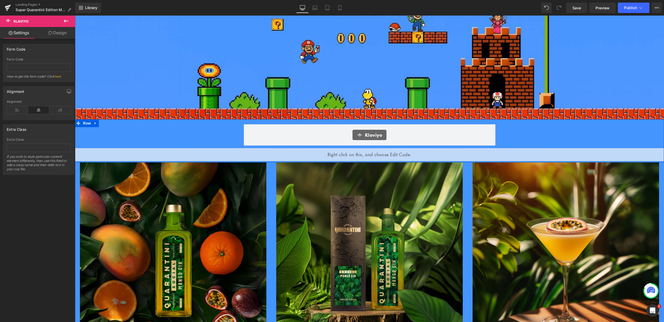
click at [534, 126] on div "Klaviyo Klaviyo Row Liquid" at bounding box center [369, 142] width 589 height 37
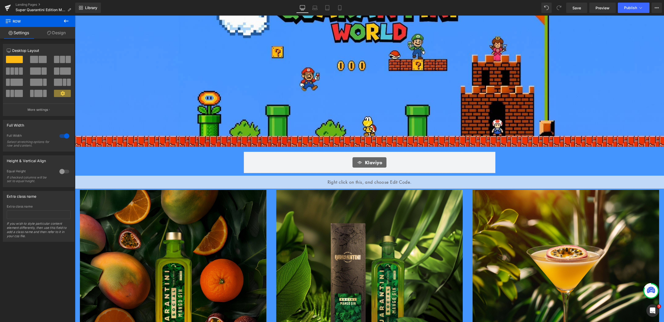
scroll to position [0, 0]
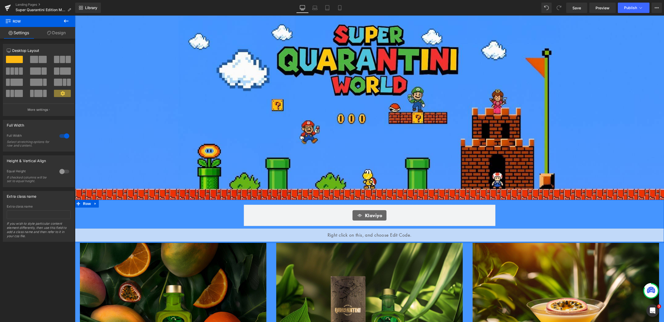
click at [379, 200] on div "Klaviyo Klaviyo Row Liquid Row" at bounding box center [369, 221] width 589 height 43
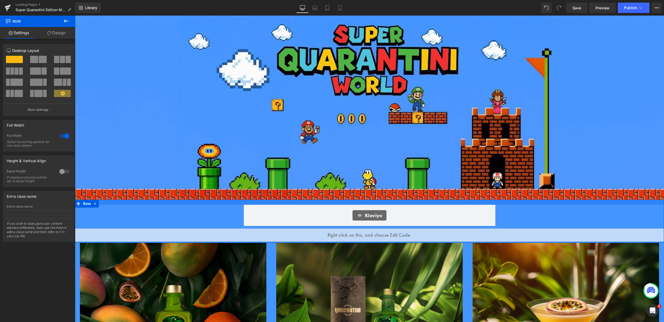
click at [528, 202] on div at bounding box center [369, 202] width 589 height 5
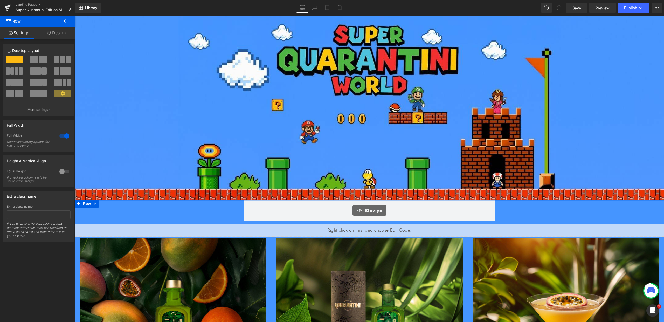
drag, startPoint x: 524, startPoint y: 201, endPoint x: 523, endPoint y: 196, distance: 5.7
click at [541, 217] on div "Klaviyo Klaviyo Row Liquid" at bounding box center [369, 218] width 589 height 37
click at [362, 211] on div "Klaviyo" at bounding box center [369, 210] width 34 height 10
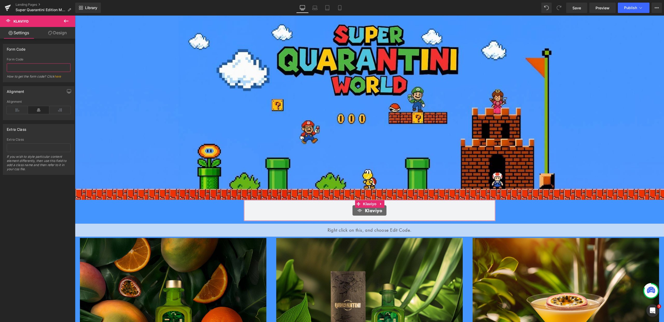
click at [28, 65] on input "text" at bounding box center [39, 67] width 64 height 9
paste input "<div class="klaviyo-form-W73xqr"></div>"
type input "W73xqr"
click at [36, 44] on div "Form Code W73xqr Form Code W73xqr How to get the form code? Click here" at bounding box center [39, 63] width 72 height 38
click at [336, 9] on link "Mobile" at bounding box center [339, 8] width 12 height 10
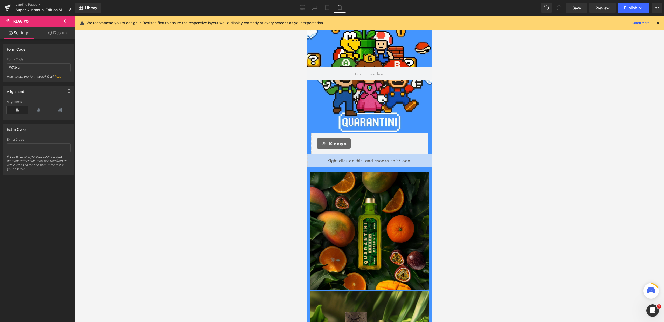
scroll to position [14, 0]
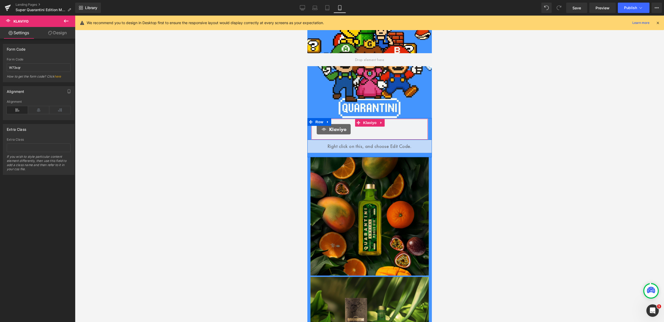
click at [330, 128] on span "Klaviyo" at bounding box center [337, 129] width 17 height 6
click at [37, 112] on icon at bounding box center [38, 110] width 21 height 8
click at [327, 9] on icon at bounding box center [327, 9] width 4 height 0
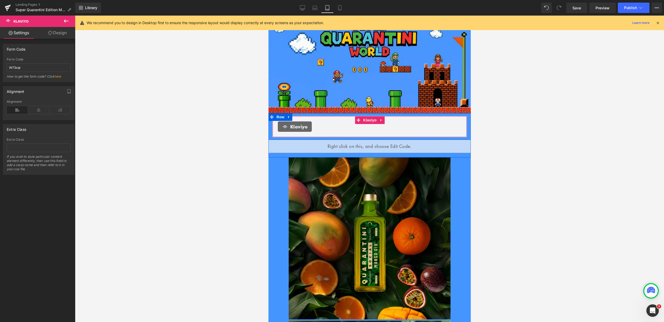
drag, startPoint x: 292, startPoint y: 123, endPoint x: 483, endPoint y: 148, distance: 192.8
click at [292, 123] on span "Klaviyo" at bounding box center [298, 126] width 17 height 6
click at [38, 106] on icon at bounding box center [38, 110] width 21 height 8
click at [310, 9] on link "Laptop" at bounding box center [314, 8] width 12 height 10
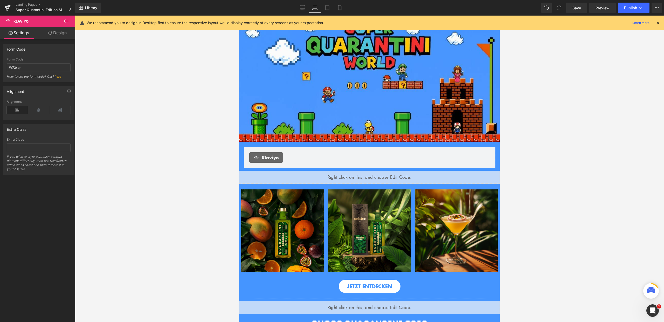
scroll to position [32, 0]
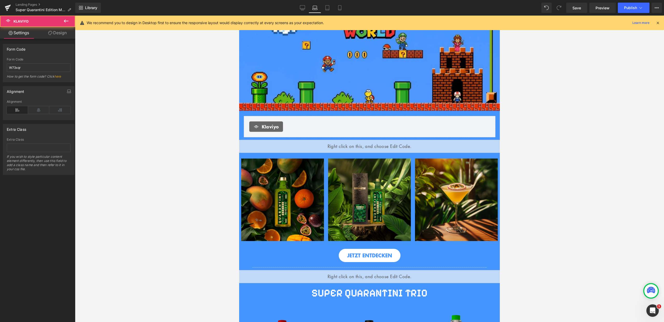
click at [266, 124] on span "Klaviyo" at bounding box center [270, 126] width 17 height 6
click at [40, 109] on icon at bounding box center [38, 110] width 21 height 8
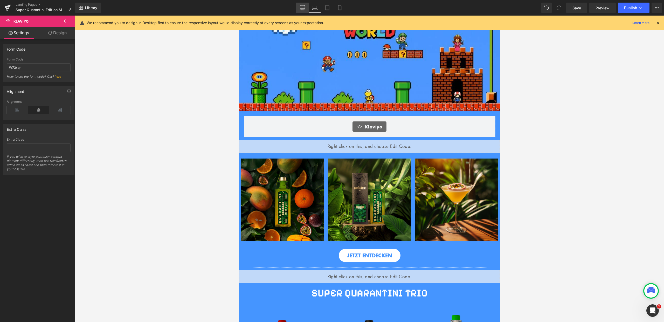
click at [299, 8] on link "Desktop" at bounding box center [302, 8] width 12 height 10
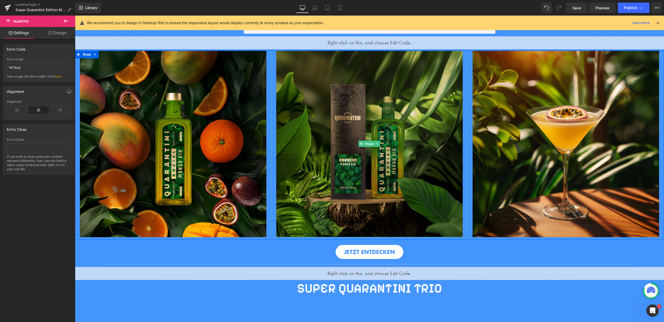
scroll to position [0, 0]
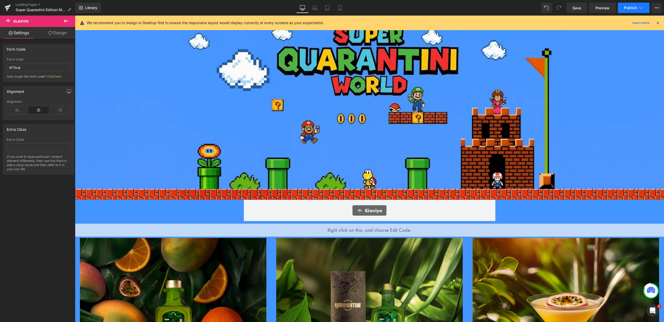
click at [643, 6] on button "Publish" at bounding box center [633, 8] width 32 height 10
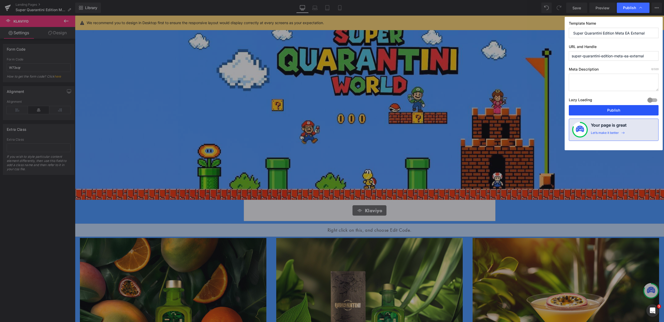
click at [610, 111] on button "Publish" at bounding box center [613, 110] width 90 height 10
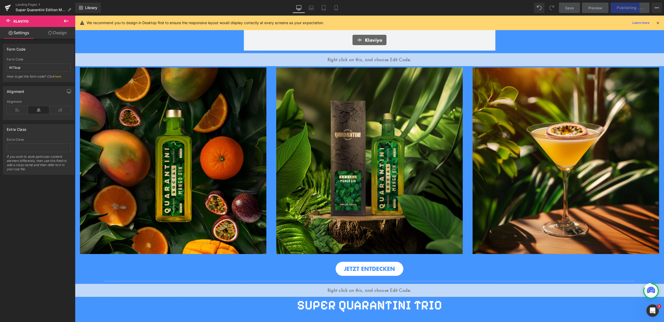
scroll to position [171, 0]
click at [658, 23] on icon at bounding box center [657, 22] width 5 height 5
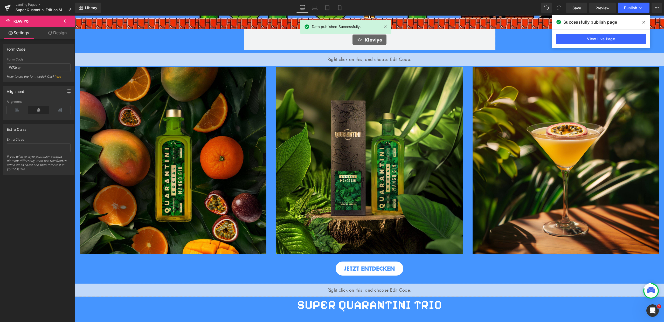
click at [646, 22] on span at bounding box center [643, 22] width 8 height 8
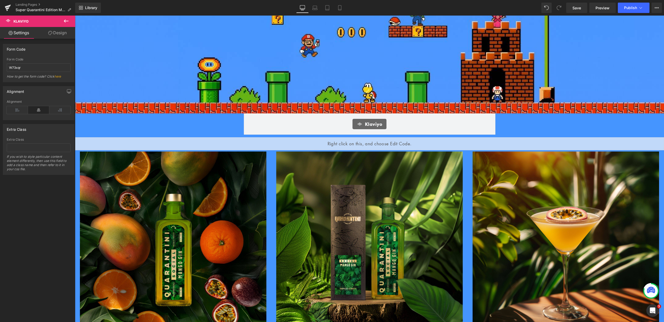
scroll to position [0, 0]
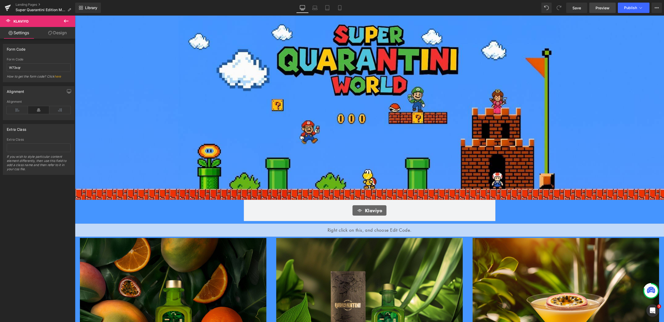
click at [601, 9] on span "Preview" at bounding box center [602, 7] width 14 height 5
click at [635, 10] on button "Publish" at bounding box center [633, 8] width 32 height 10
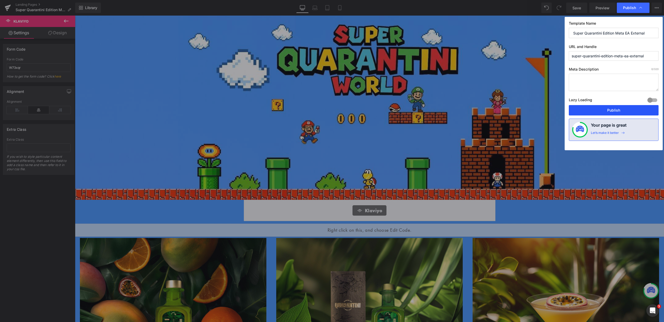
click at [614, 107] on button "Publish" at bounding box center [613, 110] width 90 height 10
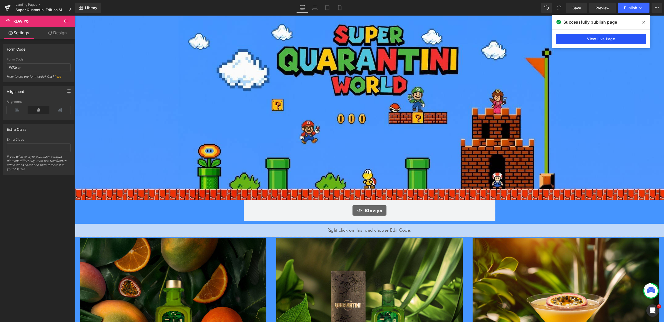
click at [602, 40] on link "View Live Page" at bounding box center [601, 39] width 90 height 10
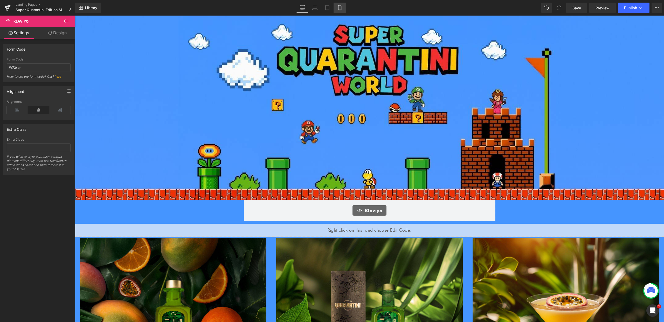
click at [342, 10] on link "Mobile" at bounding box center [339, 8] width 12 height 10
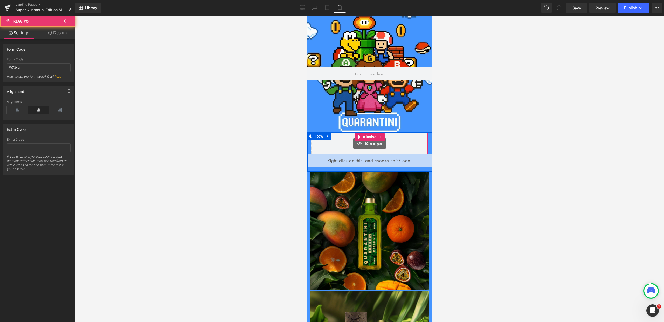
click at [368, 144] on span "Klaviyo" at bounding box center [373, 143] width 17 height 6
click at [370, 138] on span "Klaviyo" at bounding box center [369, 137] width 16 height 8
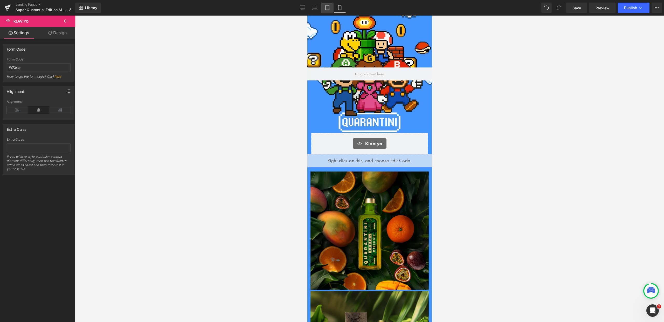
click at [330, 10] on icon at bounding box center [327, 7] width 5 height 5
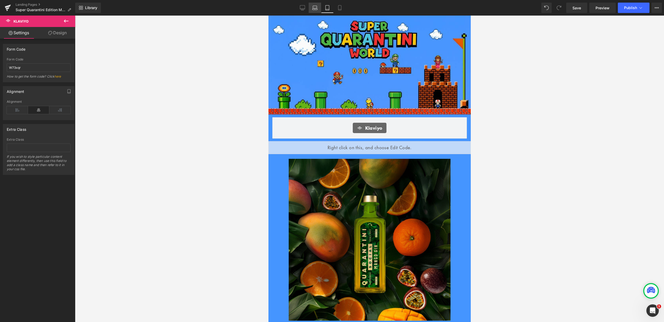
click at [314, 7] on icon at bounding box center [314, 7] width 5 height 5
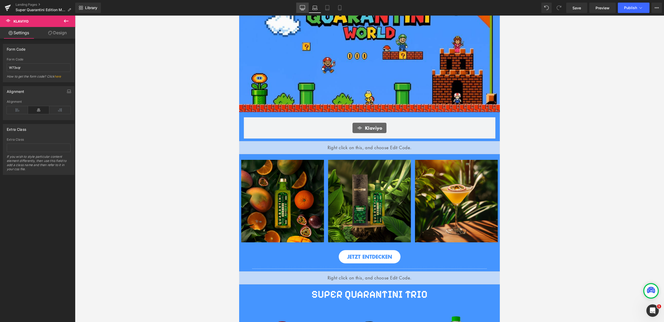
click at [299, 6] on link "Desktop" at bounding box center [302, 8] width 12 height 10
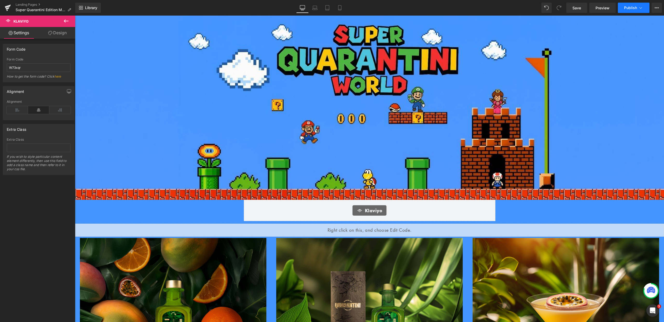
click at [638, 9] on icon at bounding box center [640, 7] width 5 height 5
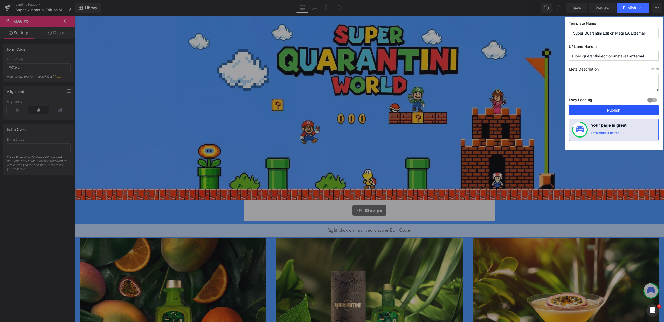
click at [622, 111] on button "Publish" at bounding box center [613, 110] width 90 height 10
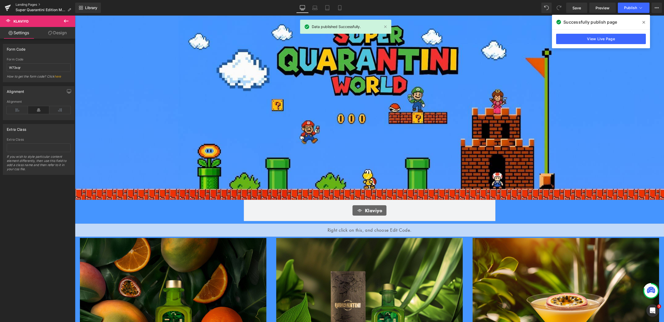
click at [32, 4] on link "Landing Pages" at bounding box center [46, 5] width 60 height 4
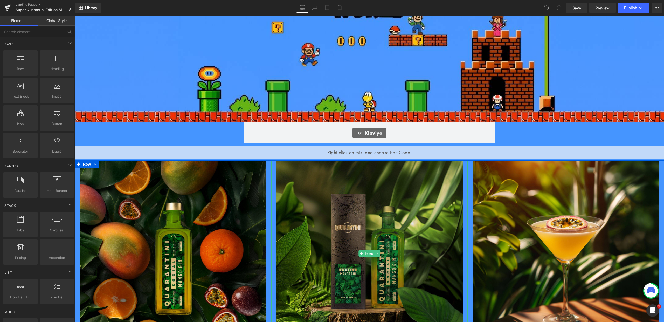
scroll to position [112, 0]
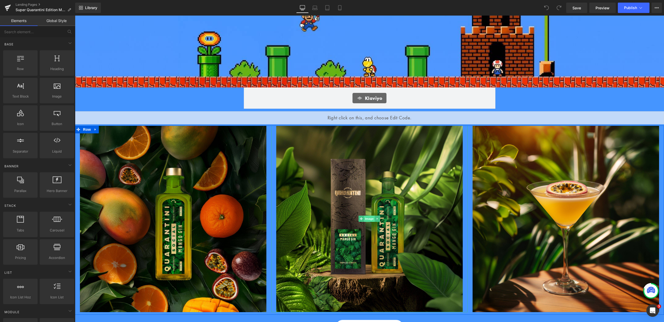
click at [369, 220] on span "Image" at bounding box center [369, 218] width 11 height 6
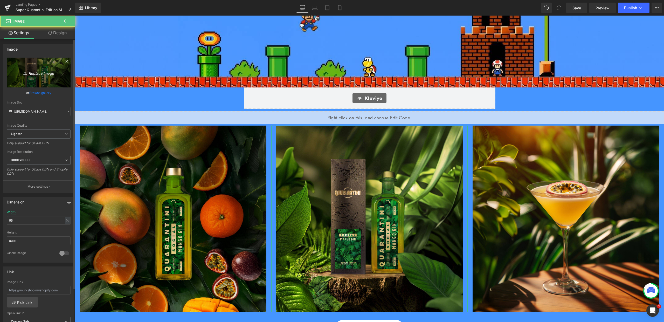
click at [33, 83] on link "Replace Image" at bounding box center [39, 73] width 64 height 30
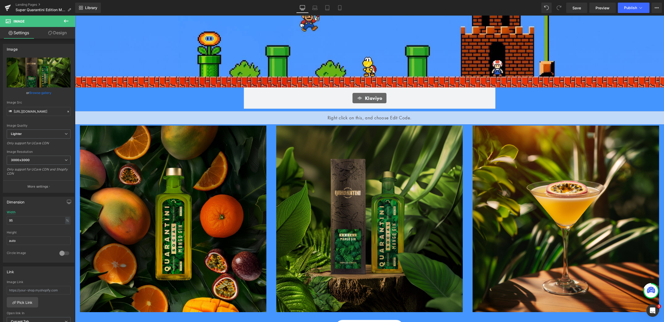
type input "C:\fakepath\ETIKETTEN GIF.gif"
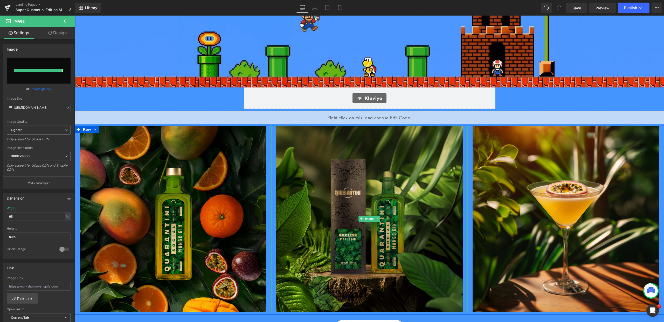
type input "https://ucarecdn.com/99b075d4-bac2-4901-a63d-0f923096a73f/ETIKETTEN%20GIF.gif"
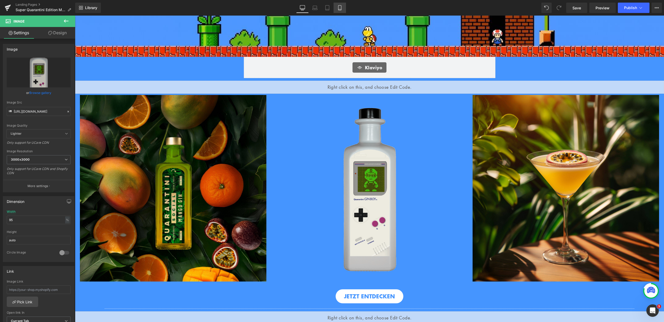
click at [340, 10] on icon at bounding box center [339, 7] width 5 height 5
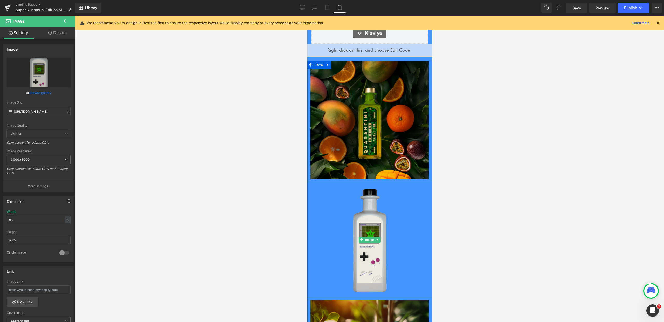
scroll to position [59, 0]
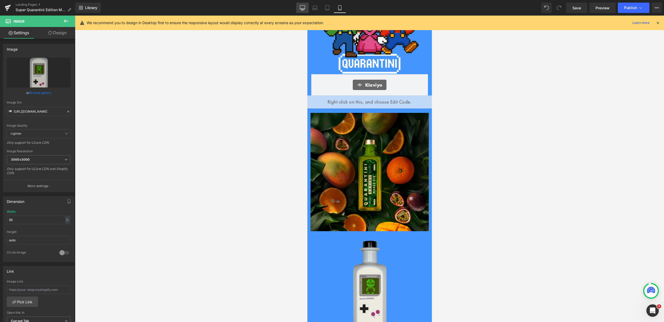
click at [301, 9] on icon at bounding box center [302, 7] width 5 height 5
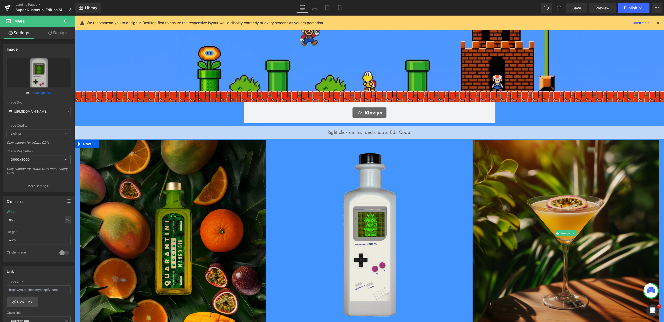
scroll to position [122, 0]
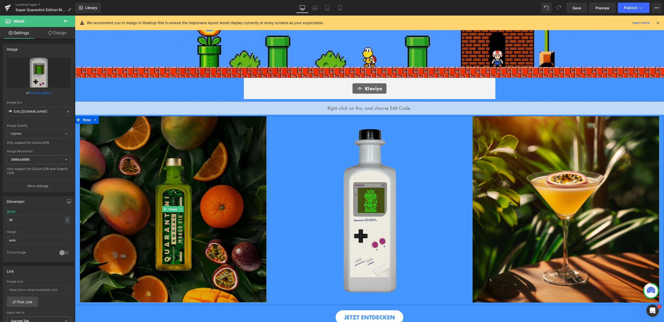
click at [210, 171] on img at bounding box center [173, 209] width 186 height 186
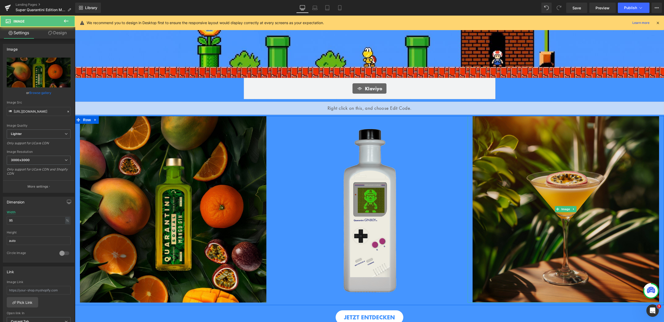
click at [536, 168] on img at bounding box center [565, 209] width 186 height 186
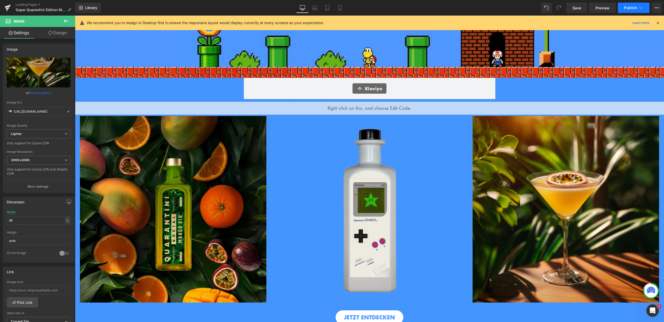
click at [641, 4] on button "Publish" at bounding box center [633, 8] width 32 height 10
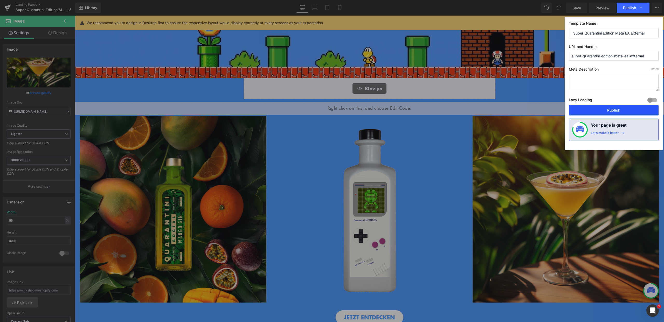
click at [625, 107] on button "Publish" at bounding box center [613, 110] width 90 height 10
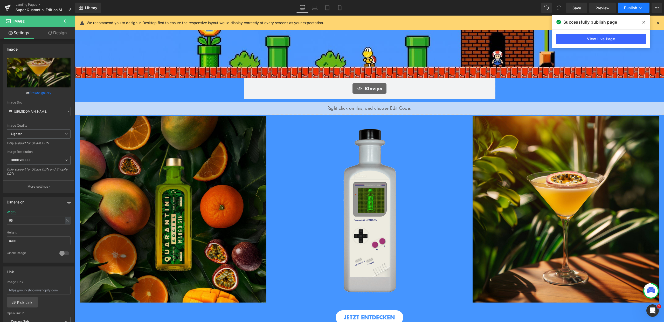
click at [641, 10] on icon at bounding box center [640, 7] width 5 height 5
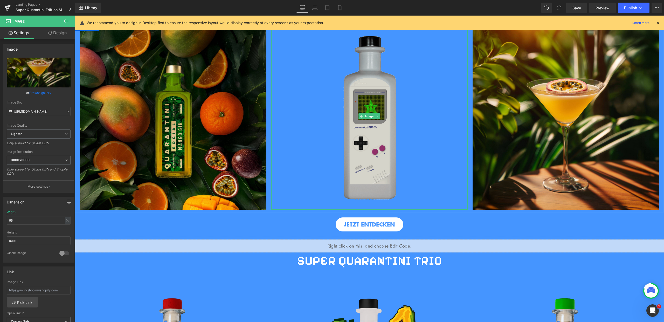
scroll to position [224, 0]
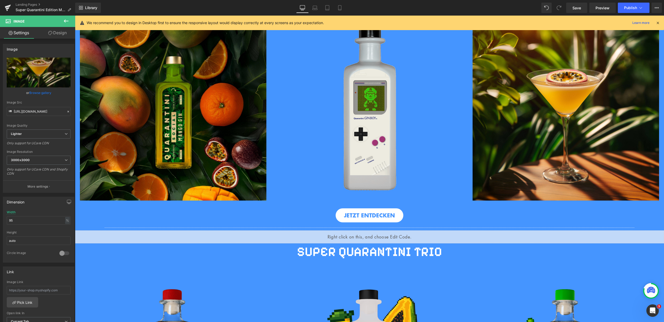
click at [68, 13] on div "Landing Pages Super Quarantini Edition Meta EA External" at bounding box center [37, 8] width 75 height 16
click at [69, 18] on button at bounding box center [66, 21] width 18 height 11
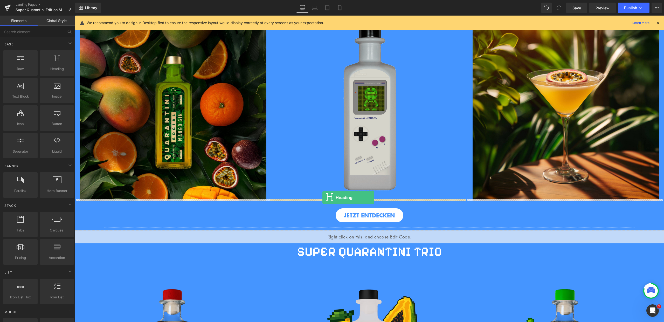
drag, startPoint x: 126, startPoint y: 82, endPoint x: 322, endPoint y: 197, distance: 227.5
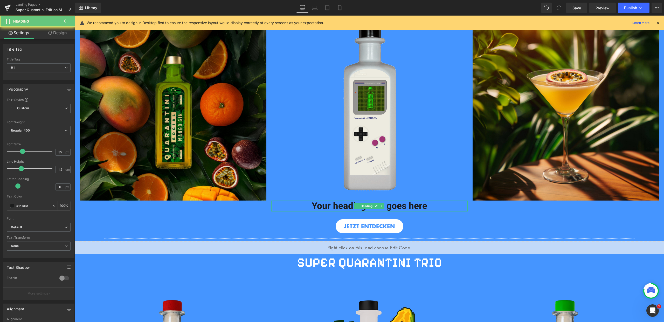
click at [329, 206] on h1 "Your heading text goes here" at bounding box center [369, 205] width 196 height 11
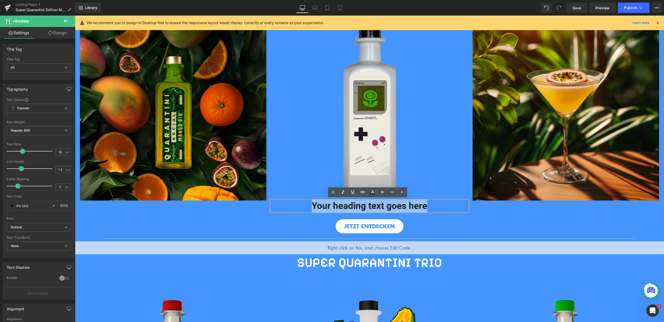
drag, startPoint x: 336, startPoint y: 204, endPoint x: 442, endPoint y: 204, distance: 105.5
click at [442, 204] on h1 "Your heading text goes here" at bounding box center [369, 205] width 196 height 11
paste div
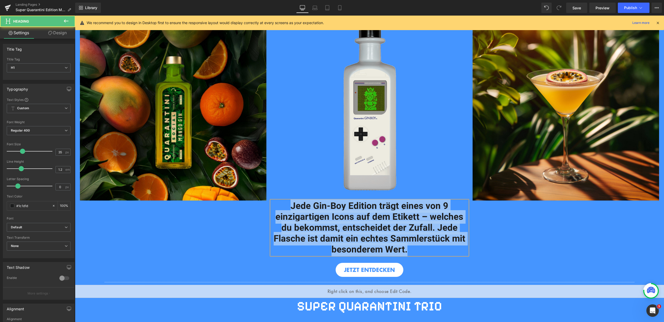
drag, startPoint x: 406, startPoint y: 249, endPoint x: 285, endPoint y: 206, distance: 128.1
click at [285, 206] on h1 "Jede Gin-Boy Edition trägt eines von 9 einzigartigen Icons auf dem Etikett – we…" at bounding box center [369, 227] width 196 height 54
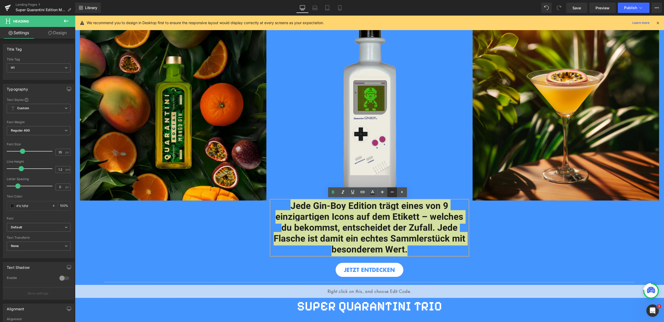
click at [391, 190] on icon at bounding box center [392, 192] width 6 height 6
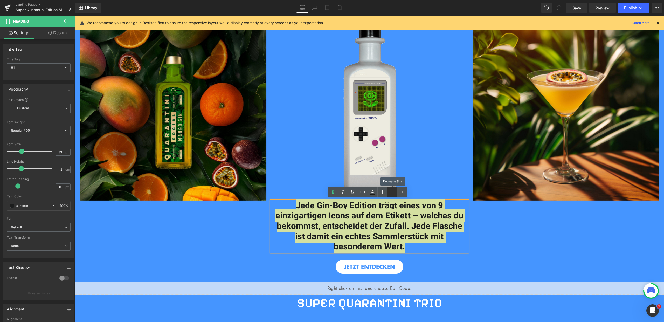
click at [391, 190] on icon at bounding box center [392, 192] width 6 height 6
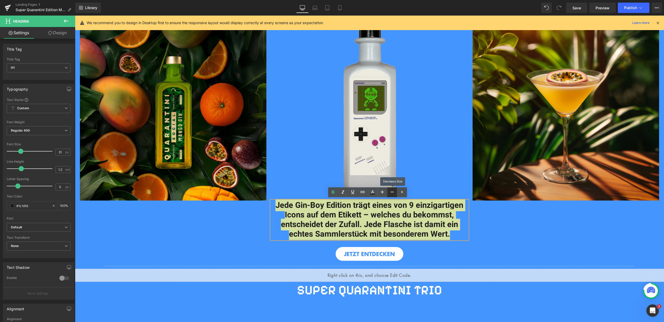
click at [391, 190] on icon at bounding box center [392, 192] width 6 height 6
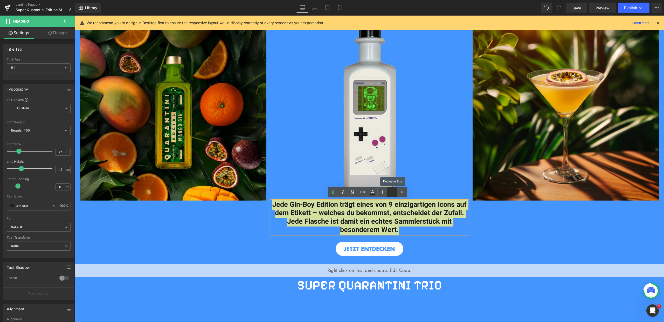
click at [391, 190] on icon at bounding box center [392, 192] width 6 height 6
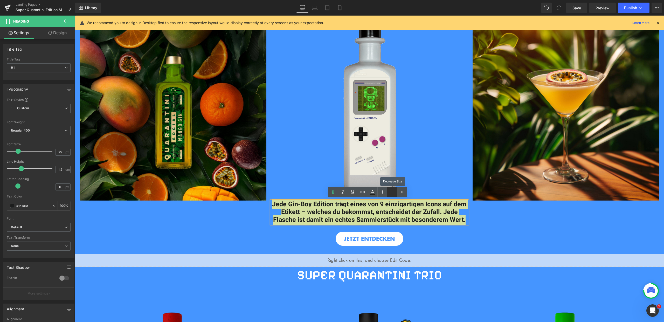
click at [391, 190] on icon at bounding box center [392, 192] width 6 height 6
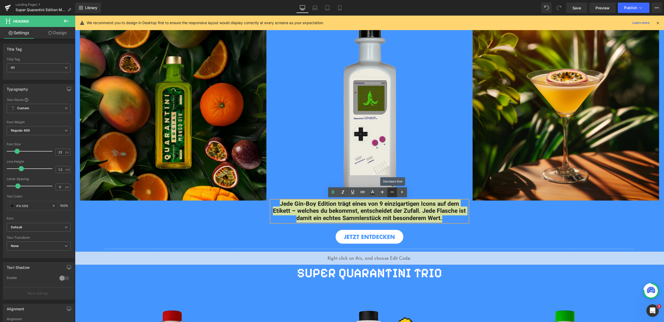
click at [391, 190] on icon at bounding box center [392, 192] width 6 height 6
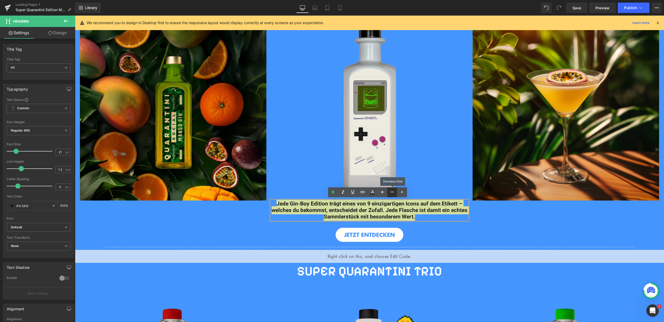
click at [391, 190] on icon at bounding box center [392, 192] width 6 height 6
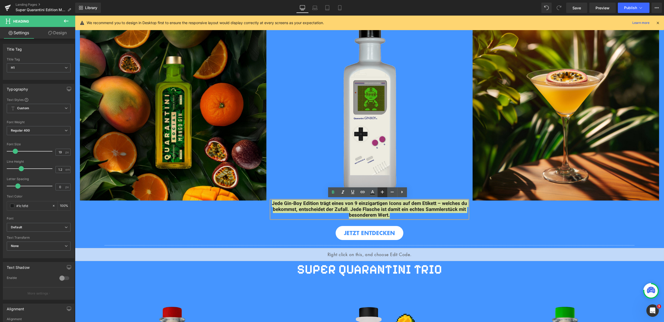
click at [381, 192] on icon at bounding box center [382, 191] width 3 height 3
type input "21"
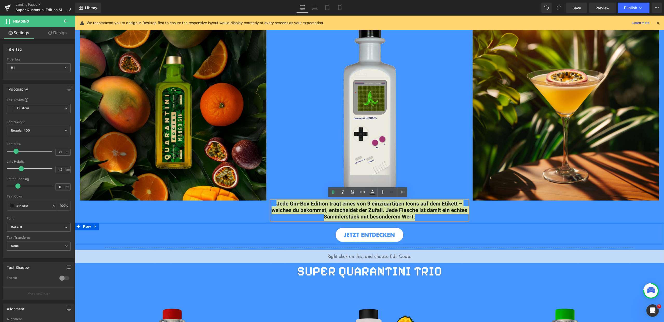
click at [446, 222] on div at bounding box center [369, 222] width 589 height 1
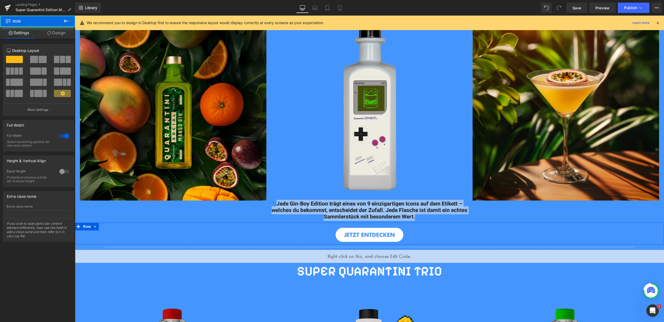
click at [480, 235] on div "JETZT ENTDECKEN" at bounding box center [369, 235] width 589 height 14
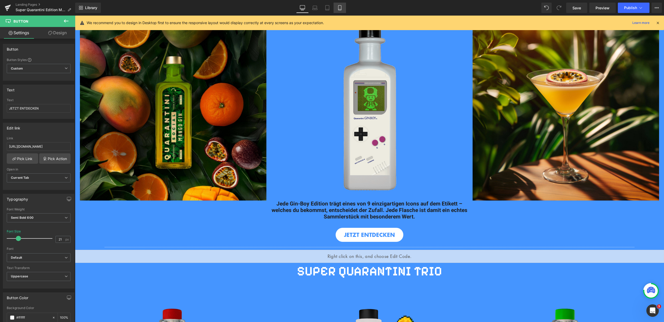
click at [340, 8] on icon at bounding box center [339, 7] width 5 height 5
type input "17"
type input "100"
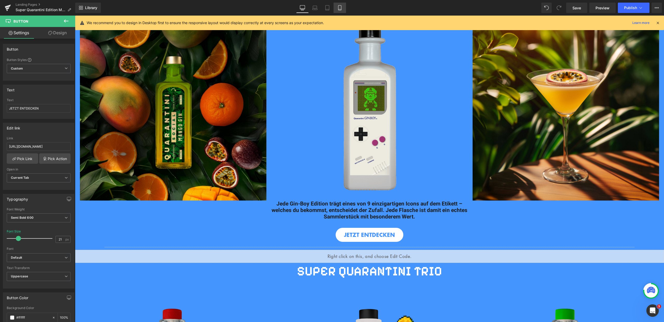
type input "100"
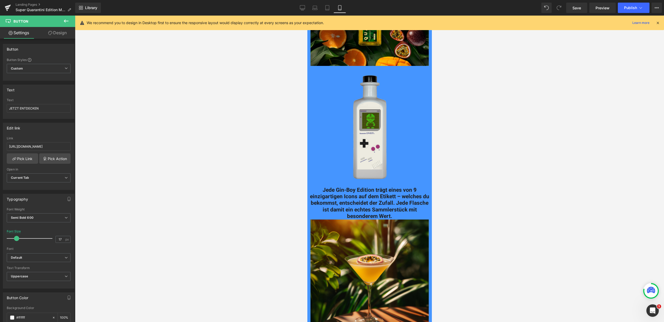
scroll to position [339, 0]
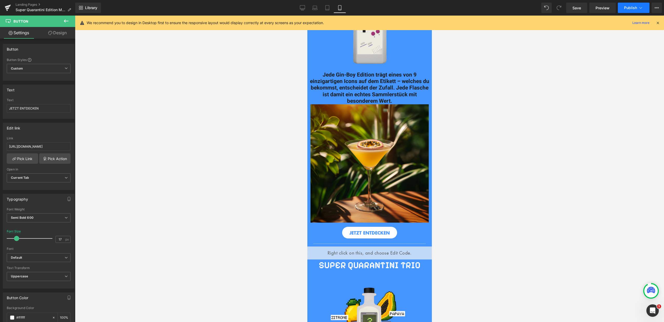
click at [641, 8] on icon at bounding box center [640, 7] width 5 height 5
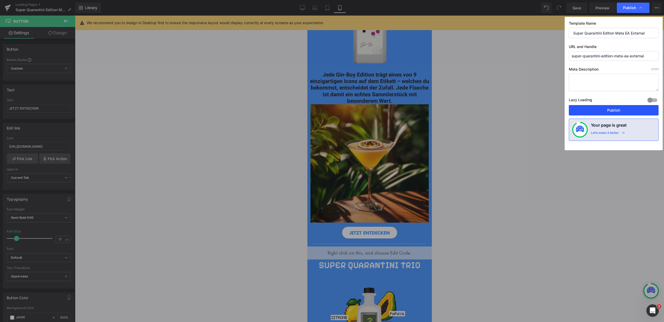
click at [610, 109] on button "Publish" at bounding box center [613, 110] width 90 height 10
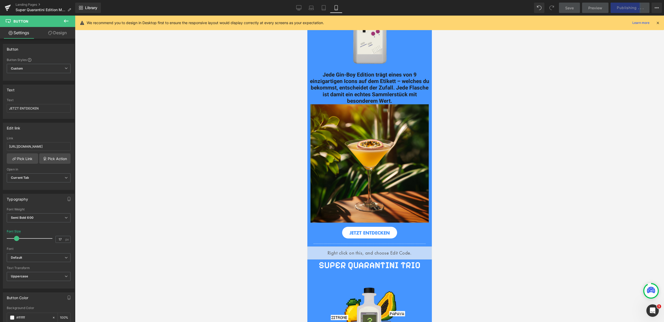
click at [659, 21] on icon at bounding box center [657, 22] width 5 height 5
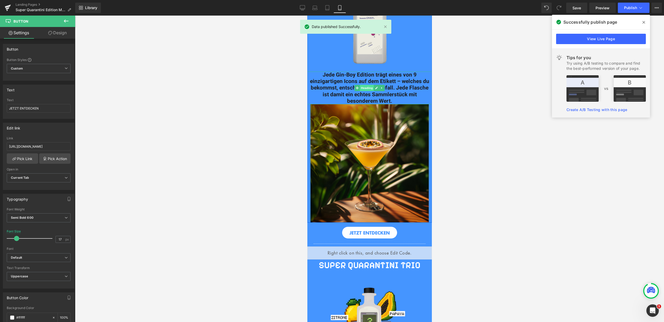
click at [363, 87] on span "Heading" at bounding box center [367, 88] width 14 height 6
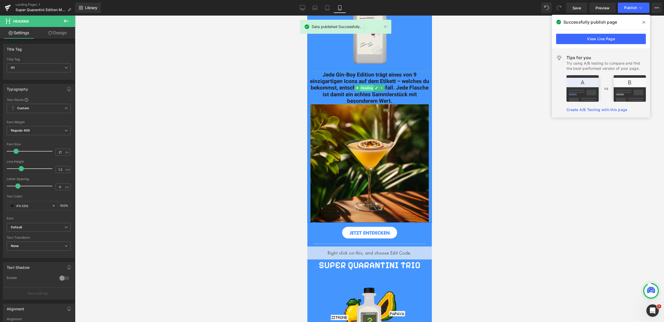
click at [361, 89] on span "Heading" at bounding box center [367, 88] width 14 height 6
click at [59, 33] on link "Design" at bounding box center [58, 33] width 38 height 12
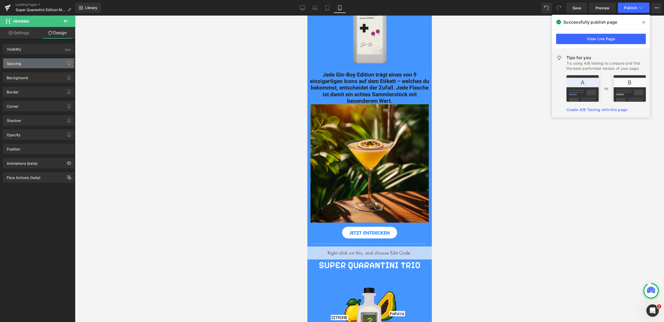
click at [38, 62] on div "Spacing" at bounding box center [38, 63] width 71 height 10
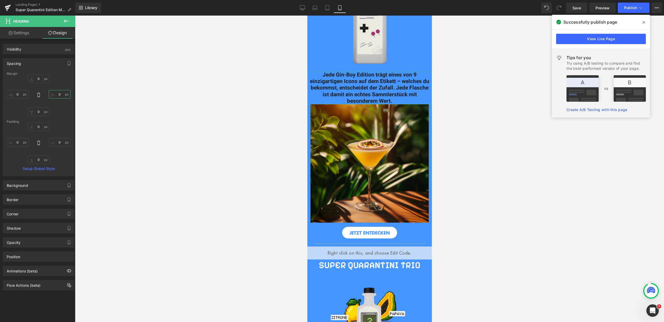
click at [57, 93] on input "0" at bounding box center [60, 94] width 22 height 9
type input "5"
type input "15"
click at [16, 93] on input "0" at bounding box center [18, 94] width 22 height 9
type input "15"
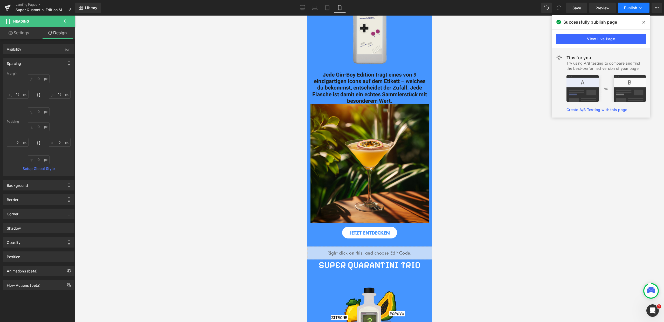
click at [634, 10] on button "Publish" at bounding box center [633, 8] width 32 height 10
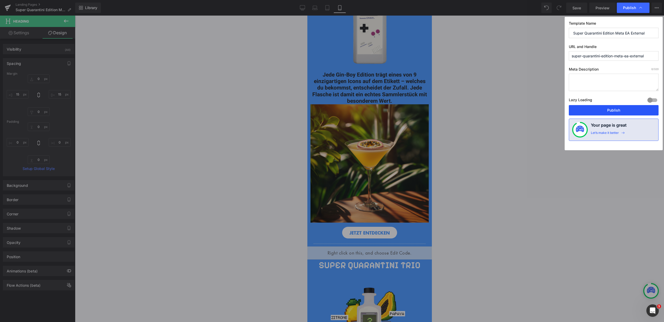
click at [616, 108] on button "Publish" at bounding box center [613, 110] width 90 height 10
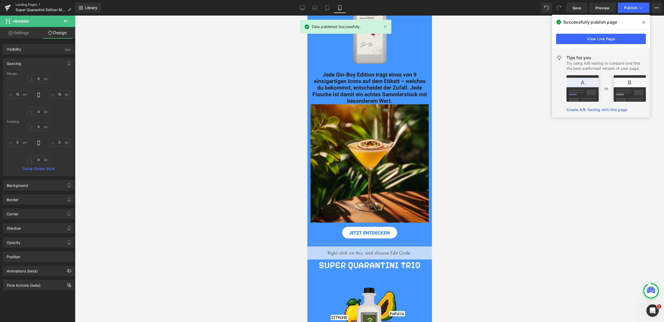
click at [26, 3] on link "Landing Pages" at bounding box center [46, 5] width 60 height 4
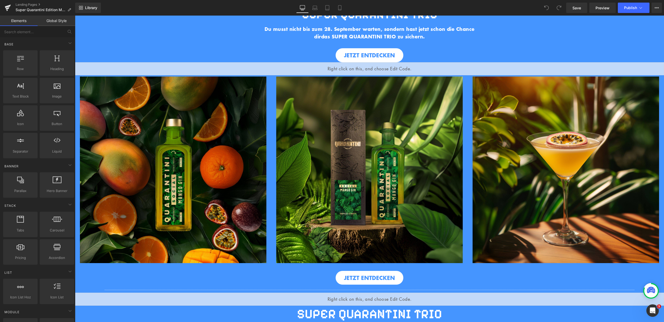
scroll to position [209, 0]
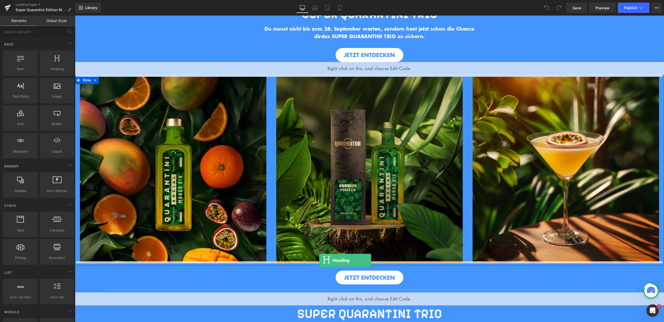
drag, startPoint x: 129, startPoint y: 85, endPoint x: 319, endPoint y: 260, distance: 258.7
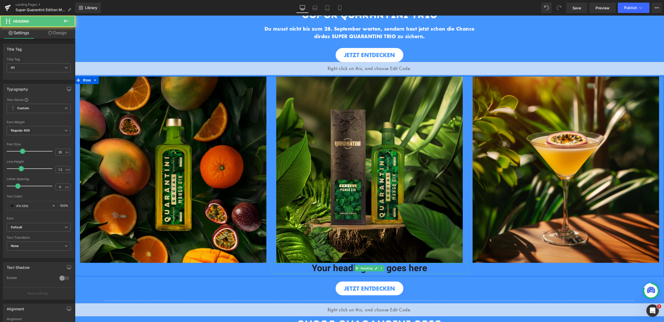
click at [434, 265] on h1 "Your heading text goes here" at bounding box center [369, 268] width 196 height 11
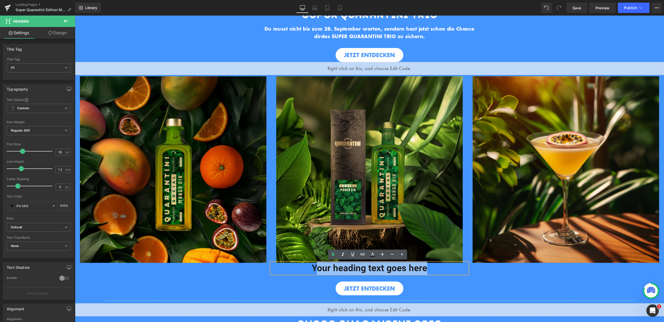
drag, startPoint x: 434, startPoint y: 265, endPoint x: 314, endPoint y: 264, distance: 119.8
click at [314, 264] on h1 "Your heading text goes here" at bounding box center [369, 268] width 196 height 11
click at [308, 266] on h1 "Your heading text goes here" at bounding box center [369, 268] width 196 height 11
drag, startPoint x: 308, startPoint y: 266, endPoint x: 445, endPoint y: 267, distance: 137.1
click at [445, 267] on h1 "Your heading text goes here" at bounding box center [369, 268] width 196 height 11
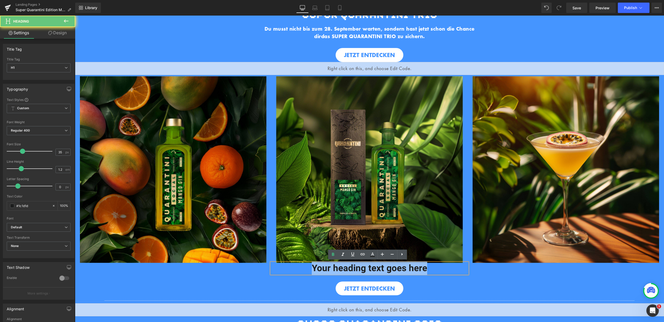
paste div
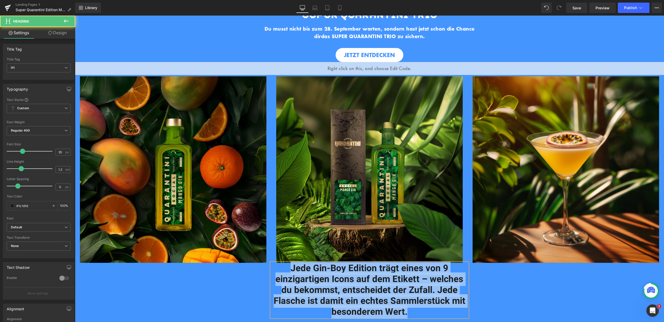
drag, startPoint x: 414, startPoint y: 311, endPoint x: 275, endPoint y: 268, distance: 145.7
click at [275, 268] on h1 "Jede Gin-Boy Edition trägt eines von 9 einzigartigen Icons auf dem Etikett – we…" at bounding box center [369, 290] width 196 height 54
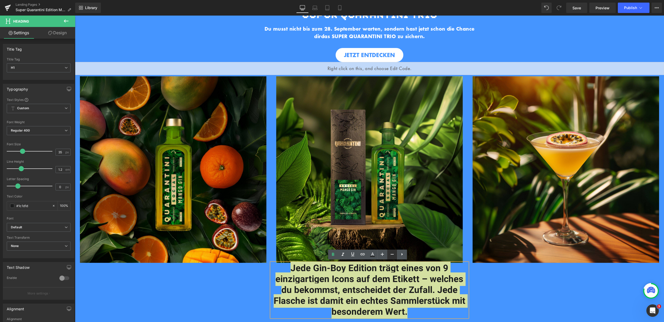
click at [389, 252] on icon at bounding box center [392, 254] width 6 height 6
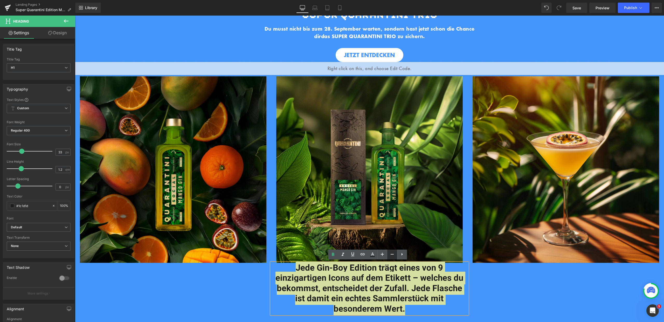
click at [390, 252] on icon at bounding box center [392, 254] width 6 height 6
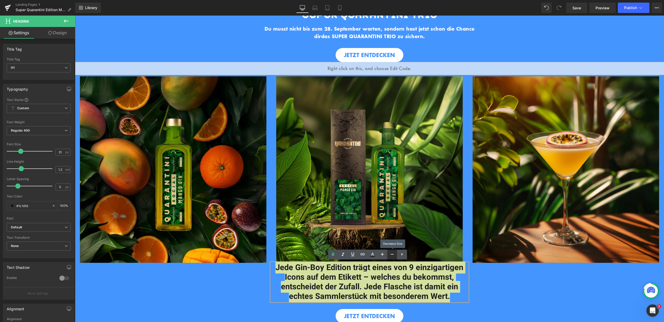
click at [390, 252] on icon at bounding box center [392, 254] width 6 height 6
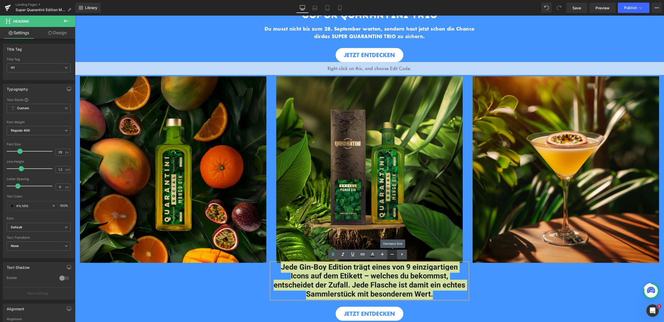
click at [390, 252] on icon at bounding box center [392, 254] width 6 height 6
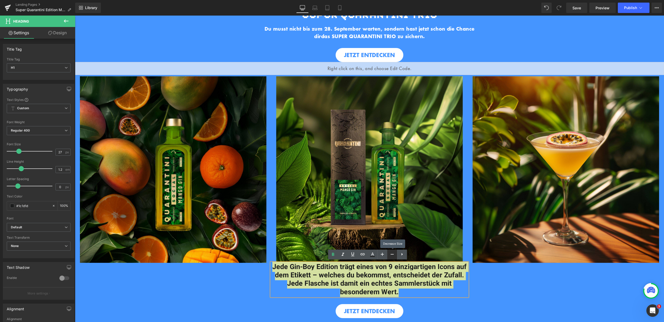
click at [390, 252] on icon at bounding box center [392, 254] width 6 height 6
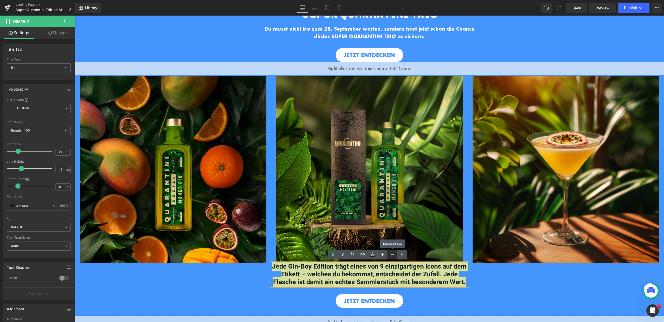
click at [390, 252] on icon at bounding box center [392, 254] width 6 height 6
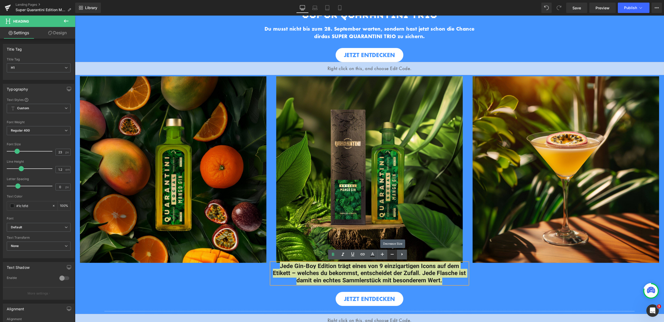
click at [390, 252] on icon at bounding box center [392, 254] width 6 height 6
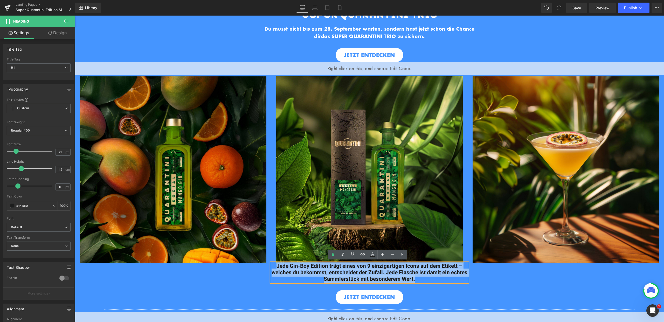
click at [455, 279] on h1 "Jede Gin-Boy Edition trägt eines von 9 einzigartigen Icons auf dem Etikett – we…" at bounding box center [369, 273] width 196 height 20
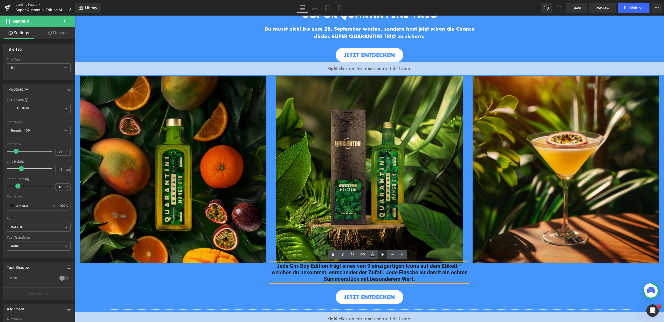
click at [379, 256] on icon at bounding box center [382, 254] width 6 height 6
type input "23"
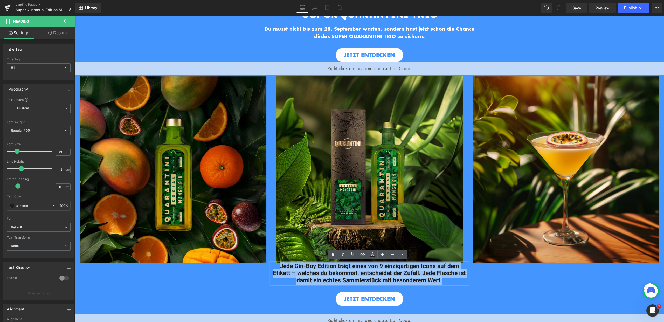
click at [418, 297] on div "JETZT ENTDECKEN" at bounding box center [369, 299] width 589 height 14
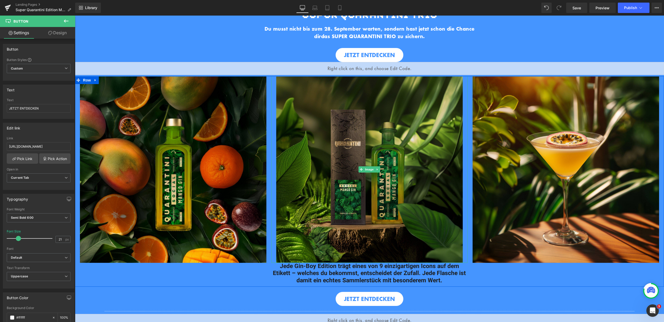
click at [363, 161] on img at bounding box center [369, 169] width 186 height 186
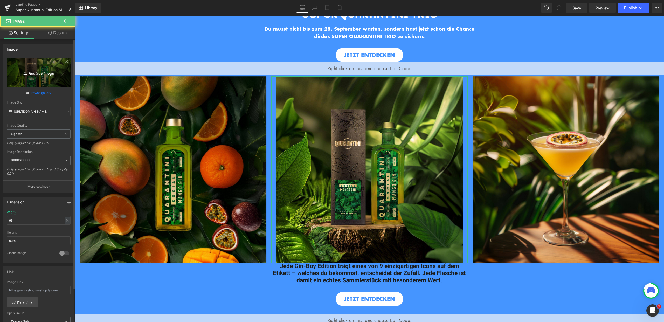
click at [31, 71] on icon "Replace Image" at bounding box center [38, 72] width 41 height 6
type input "C:\fakepath\ETIKETTEN GIF.gif"
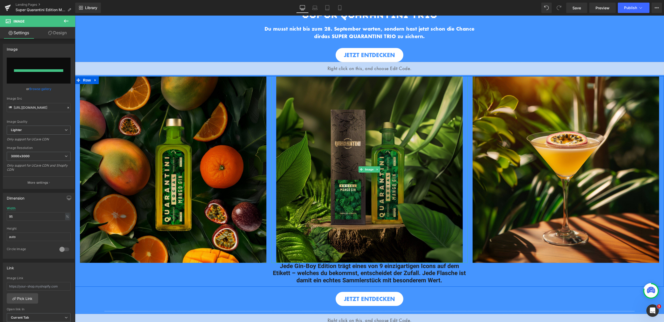
type input "[URL][DOMAIN_NAME]"
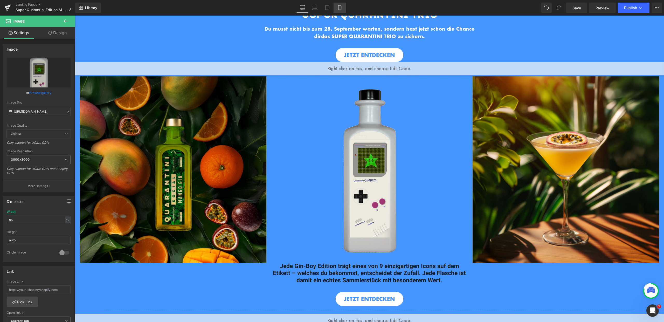
click at [339, 8] on icon at bounding box center [339, 7] width 5 height 5
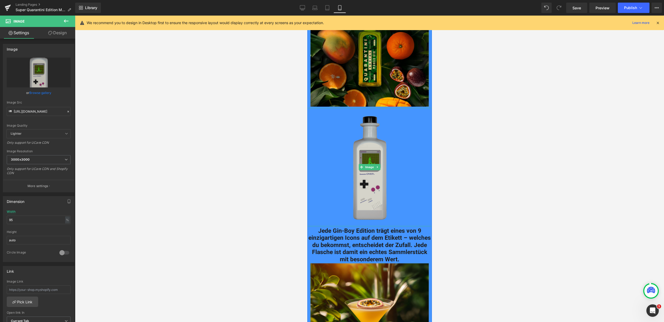
scroll to position [242, 0]
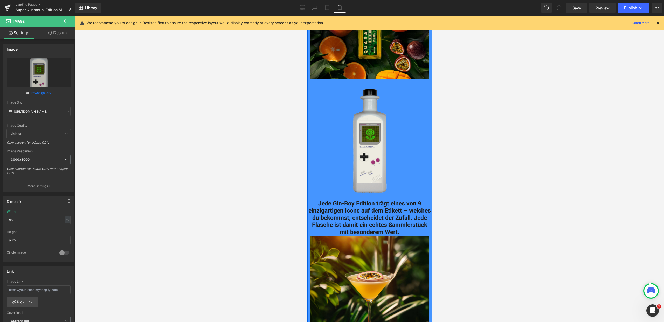
click at [406, 228] on h1 "Jede Gin-Boy Edition trägt eines von 9 einzigartigen Icons auf dem Etikett – we…" at bounding box center [369, 218] width 124 height 36
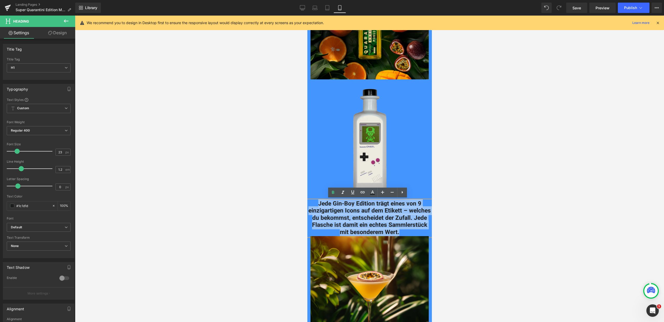
drag, startPoint x: 405, startPoint y: 230, endPoint x: 316, endPoint y: 202, distance: 93.4
click at [316, 202] on h1 "Jede Gin-Boy Edition trägt eines von 9 einzigartigen Icons auf dem Etikett – we…" at bounding box center [369, 218] width 124 height 36
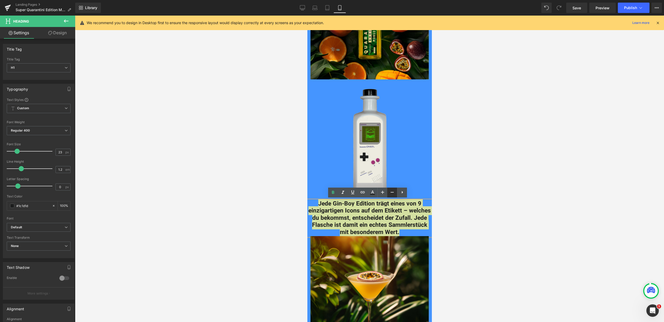
click at [389, 191] on icon at bounding box center [392, 192] width 6 height 6
type input "21"
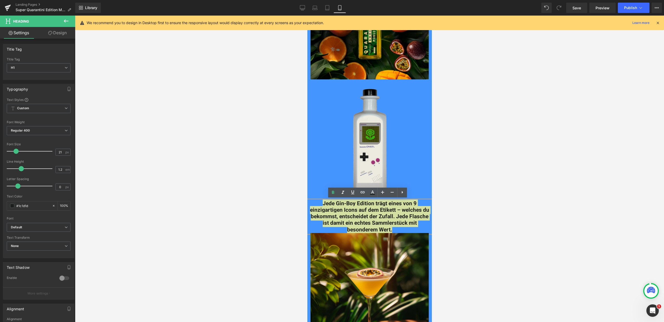
click at [62, 34] on link "Design" at bounding box center [58, 33] width 38 height 12
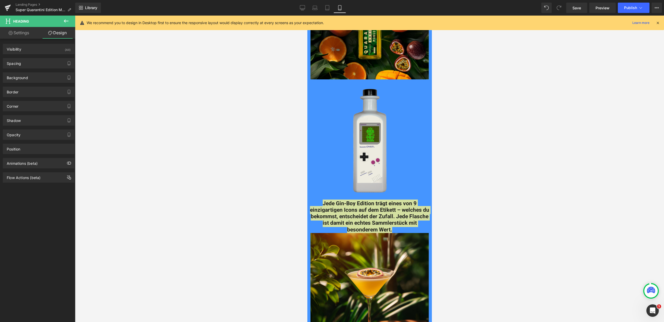
click at [60, 57] on div "Spacing [GEOGRAPHIC_DATA] 0px 0 0px 0 0px 0 0px 0 [GEOGRAPHIC_DATA] 0px 0 0px 0…" at bounding box center [39, 61] width 78 height 14
click at [58, 58] on div "Spacing" at bounding box center [38, 63] width 71 height 10
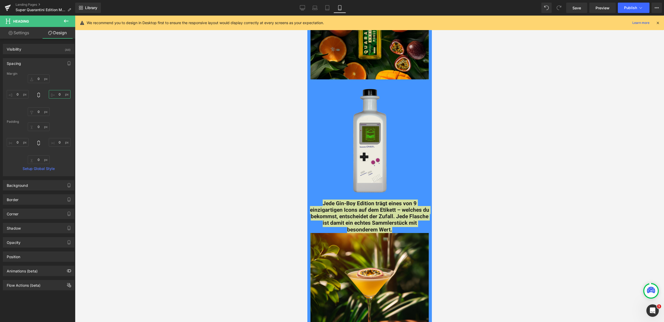
click at [59, 94] on input "0" at bounding box center [60, 94] width 22 height 9
type input "15"
click at [18, 93] on input "0" at bounding box center [18, 94] width 22 height 9
type input "15"
click at [456, 212] on div at bounding box center [369, 169] width 589 height 306
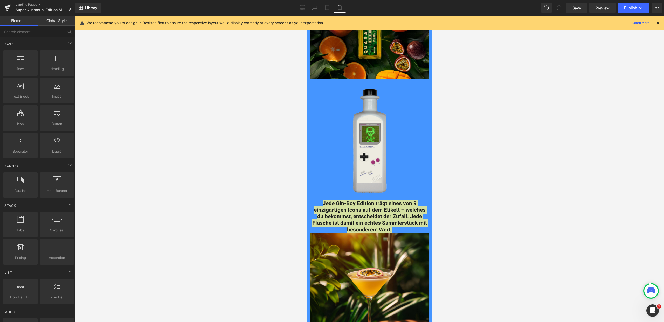
click at [470, 226] on div at bounding box center [369, 169] width 589 height 306
click at [478, 151] on div at bounding box center [369, 169] width 589 height 306
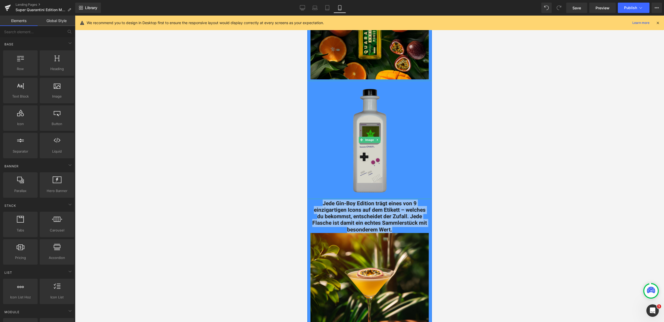
click at [416, 147] on img at bounding box center [369, 140] width 118 height 118
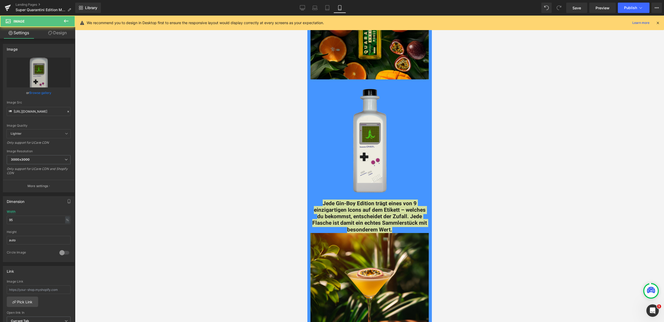
click at [481, 232] on div at bounding box center [369, 169] width 589 height 306
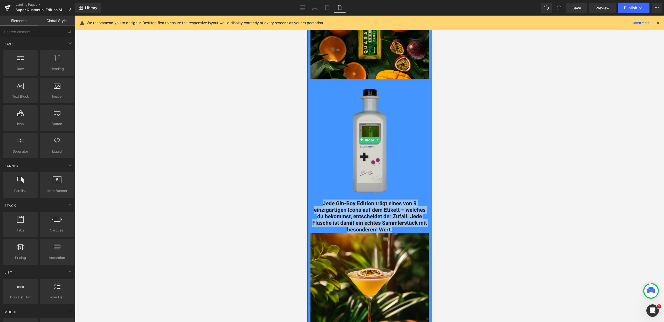
click at [397, 100] on img at bounding box center [369, 140] width 118 height 118
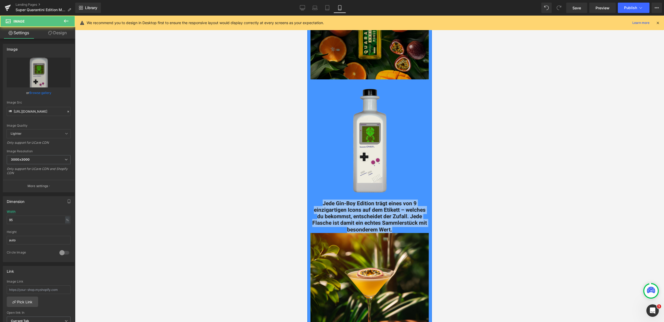
click at [391, 54] on img at bounding box center [369, 20] width 118 height 118
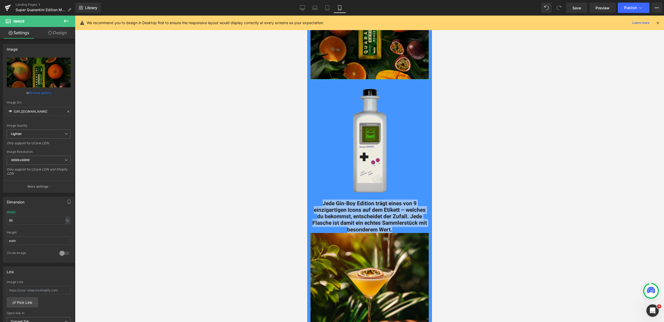
click at [401, 56] on img at bounding box center [369, 20] width 118 height 118
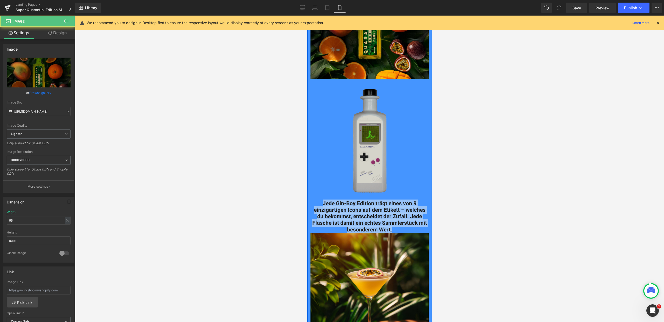
click at [423, 101] on img at bounding box center [369, 140] width 118 height 118
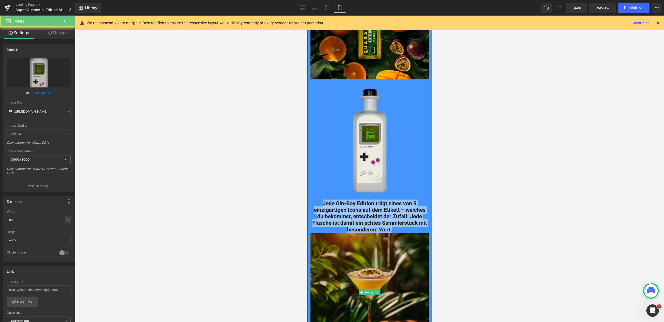
click at [397, 247] on img at bounding box center [369, 292] width 118 height 118
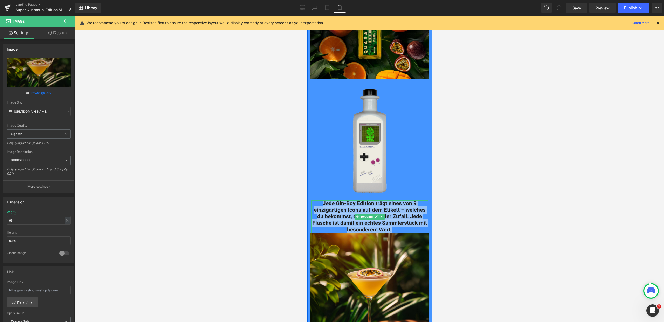
click at [405, 229] on h1 "Jede Gin-Boy Edition trägt eines von 9 einzigartigen Icons auf dem Etikett – we…" at bounding box center [369, 216] width 117 height 33
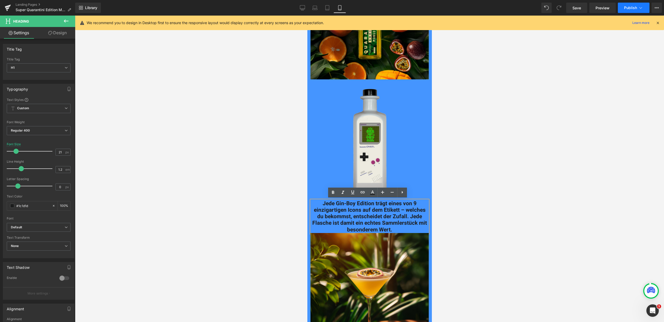
click at [627, 6] on span "Publish" at bounding box center [630, 8] width 13 height 4
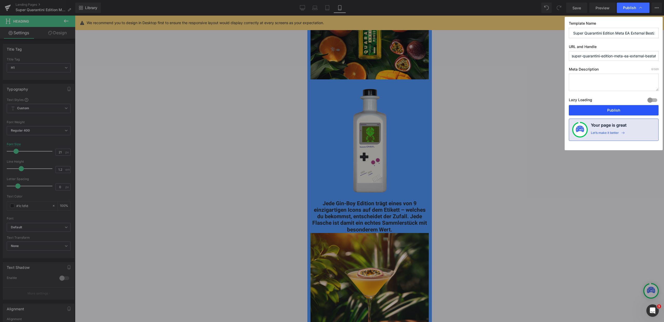
click at [615, 109] on button "Publish" at bounding box center [613, 110] width 90 height 10
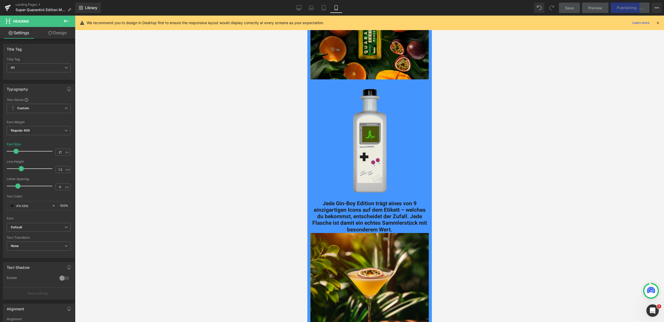
click at [656, 22] on icon at bounding box center [657, 22] width 5 height 5
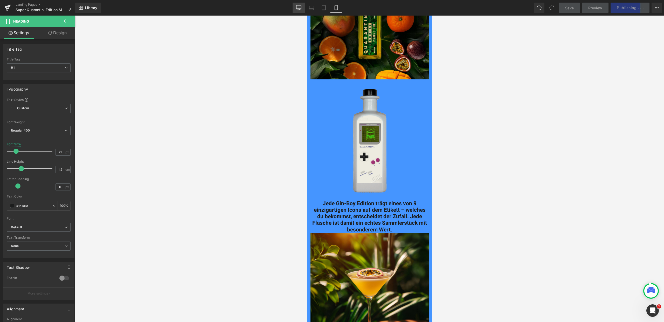
click at [300, 7] on icon at bounding box center [298, 7] width 5 height 5
type input "23"
type input "100"
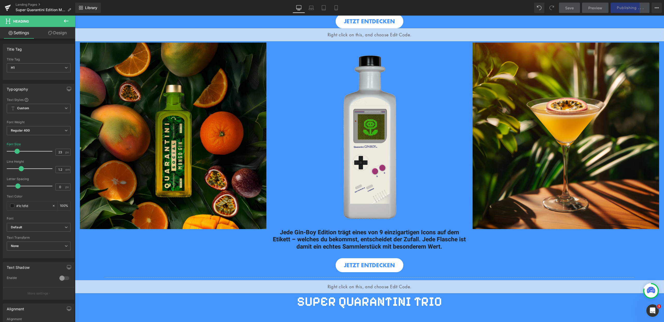
scroll to position [271, 0]
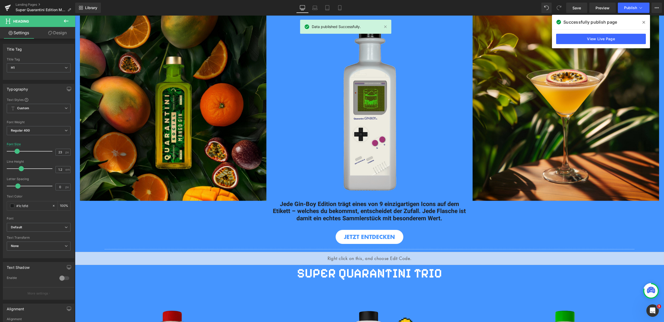
click at [641, 22] on span at bounding box center [643, 22] width 8 height 8
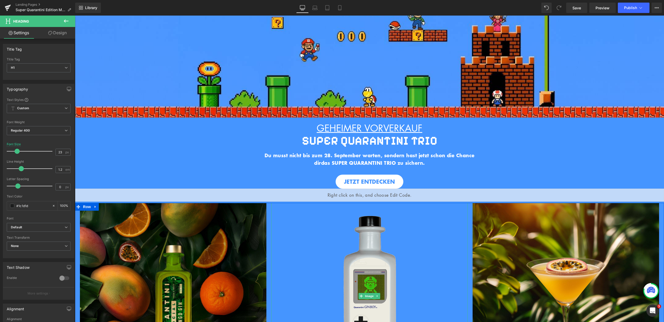
scroll to position [0, 0]
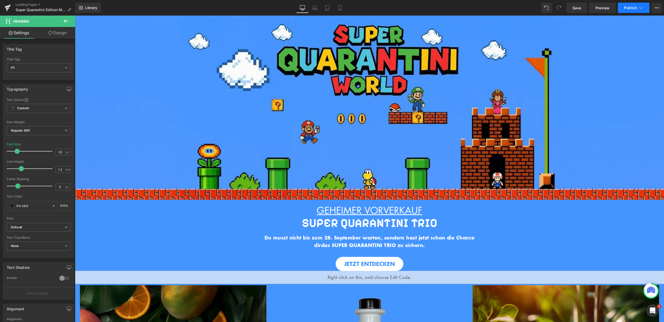
click at [632, 8] on span "Publish" at bounding box center [630, 8] width 13 height 4
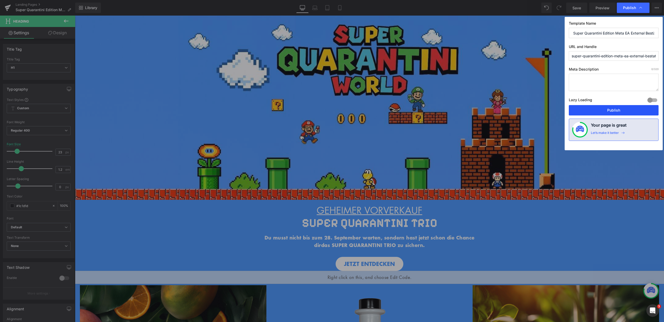
drag, startPoint x: 619, startPoint y: 106, endPoint x: 291, endPoint y: 95, distance: 327.8
click at [619, 106] on button "Publish" at bounding box center [613, 110] width 90 height 10
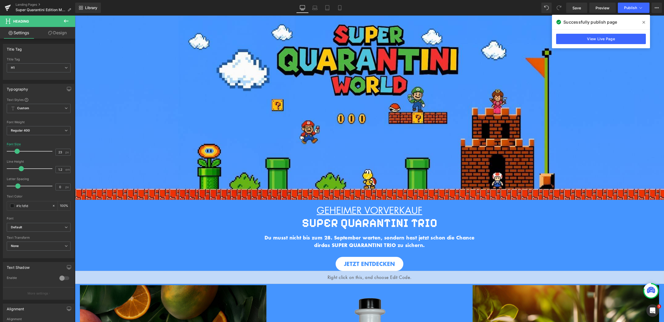
click at [642, 19] on span at bounding box center [643, 22] width 8 height 8
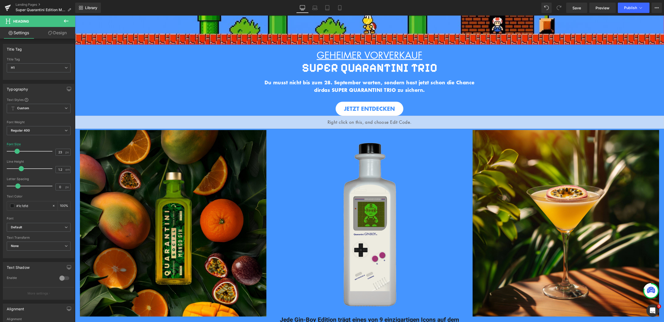
scroll to position [212, 0]
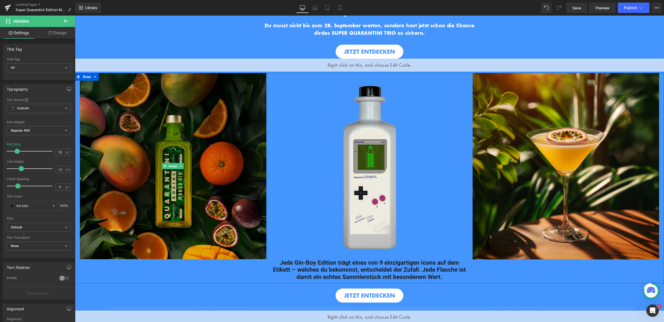
click at [206, 151] on img at bounding box center [173, 166] width 186 height 186
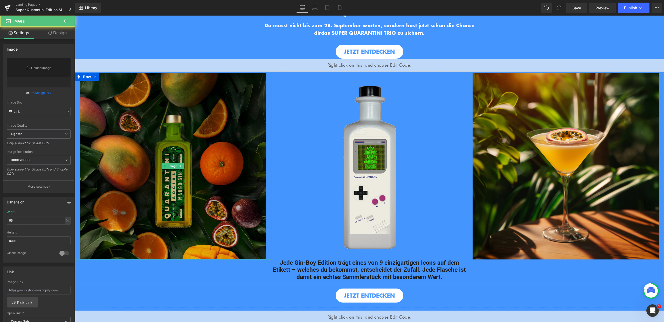
type input "[URL][DOMAIN_NAME]"
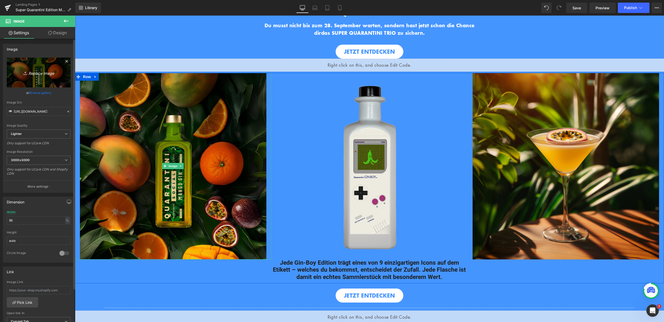
click at [49, 71] on icon "Replace Image" at bounding box center [38, 72] width 41 height 6
click at [168, 164] on span "Image" at bounding box center [173, 166] width 11 height 6
click at [42, 76] on link "Replace Image" at bounding box center [39, 73] width 64 height 30
type input "C:\fakepath\Bilder_Ginboy (2).jpg"
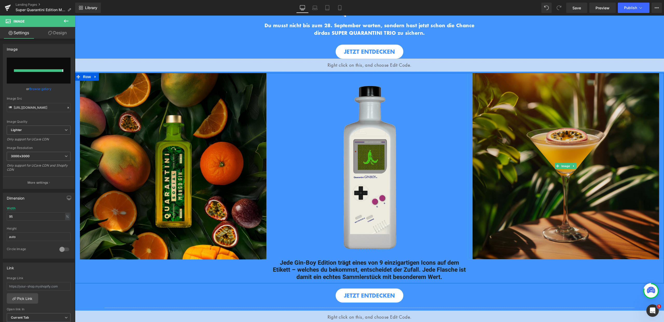
type input "[URL][DOMAIN_NAME]"
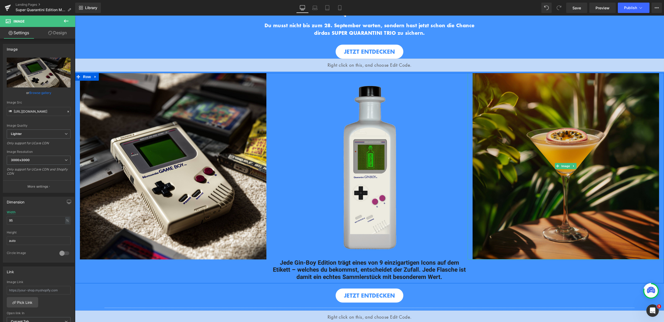
click at [552, 188] on img at bounding box center [565, 166] width 186 height 186
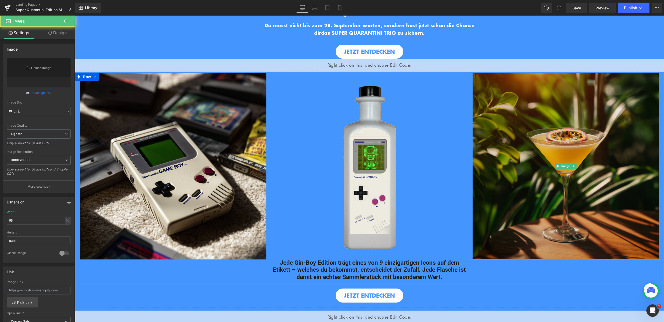
type input "[URL][DOMAIN_NAME]"
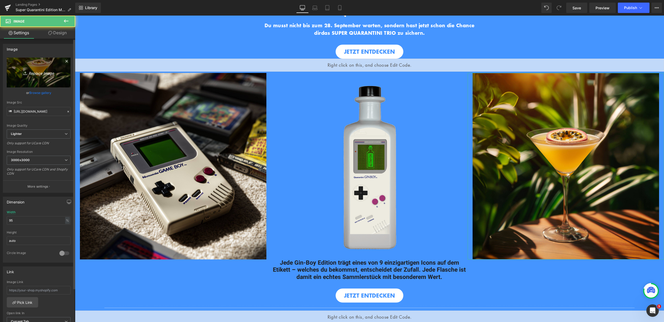
click at [41, 73] on icon "Replace Image" at bounding box center [38, 72] width 41 height 6
type input "C:\fakepath\Bilder_Ginboy (1).jpg"
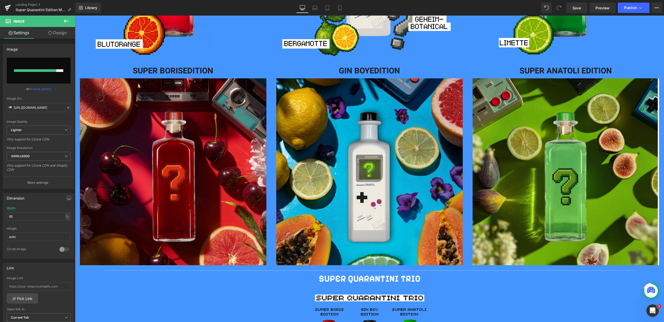
scroll to position [680, 0]
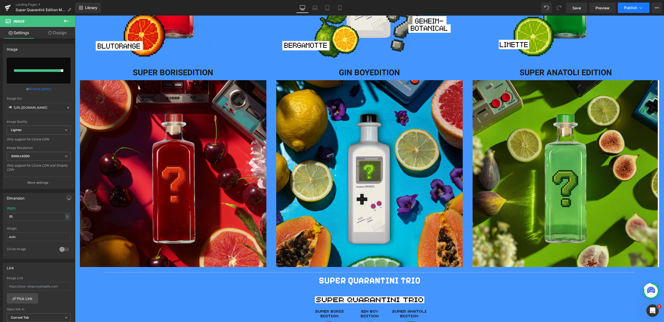
click at [630, 8] on span "Publish" at bounding box center [630, 8] width 13 height 4
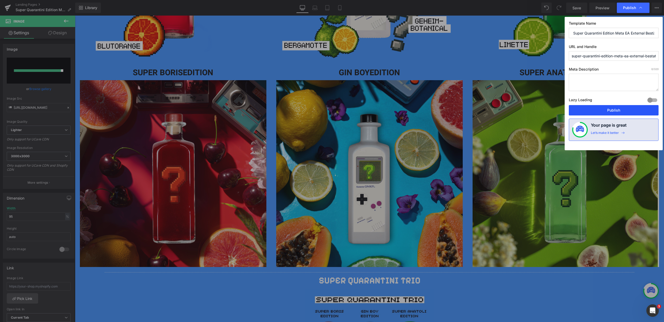
click at [612, 110] on button "Publish" at bounding box center [613, 110] width 90 height 10
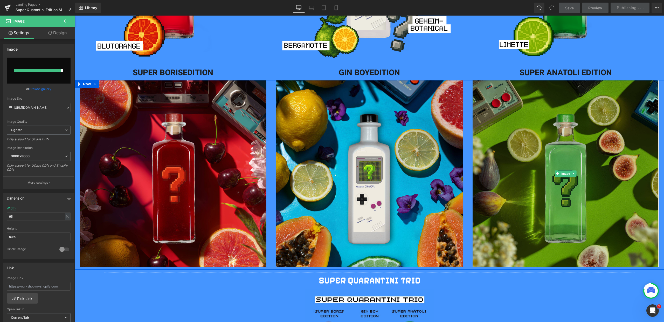
scroll to position [748, 0]
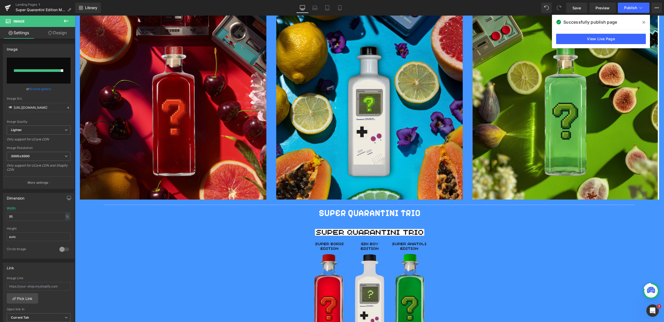
click at [645, 23] on span at bounding box center [643, 22] width 8 height 8
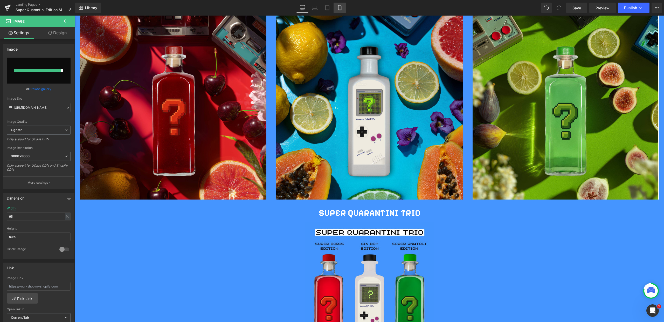
click at [338, 8] on icon at bounding box center [339, 7] width 5 height 5
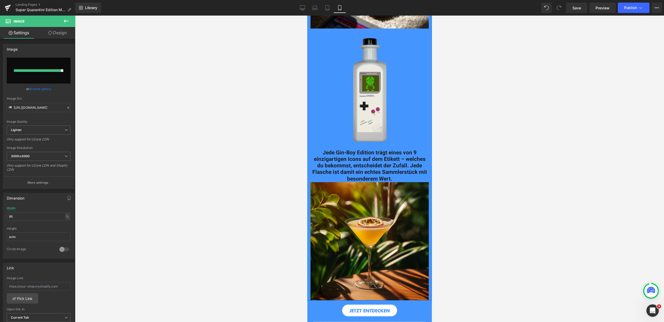
scroll to position [348, 0]
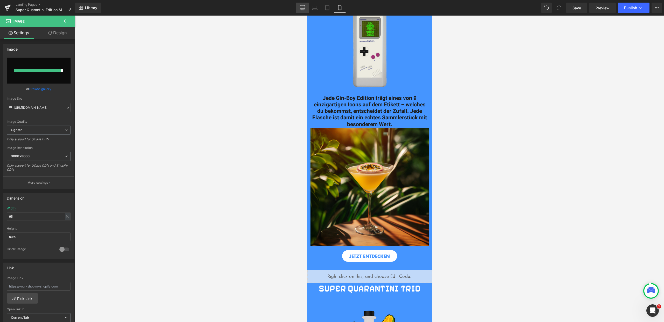
click at [301, 9] on icon at bounding box center [302, 7] width 5 height 5
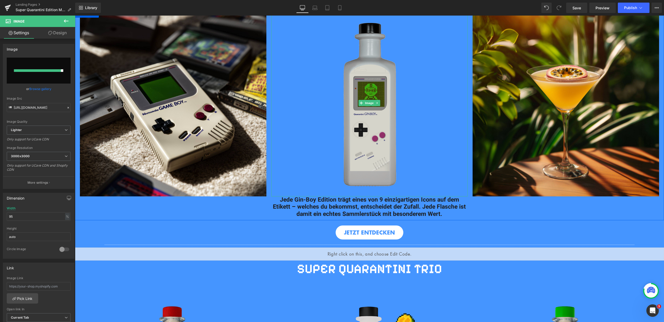
scroll to position [270, 0]
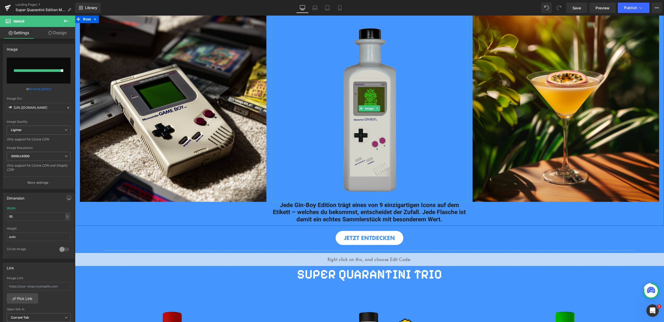
click at [420, 134] on img at bounding box center [369, 108] width 186 height 186
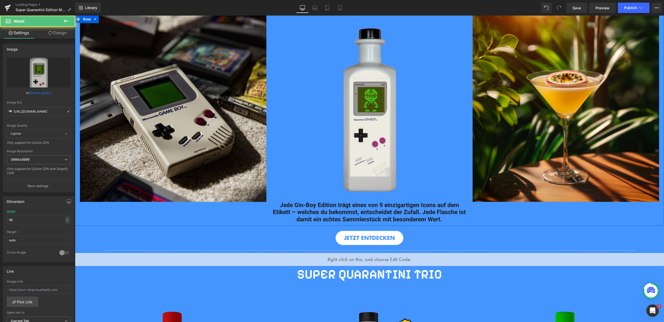
click at [503, 116] on img at bounding box center [565, 108] width 186 height 186
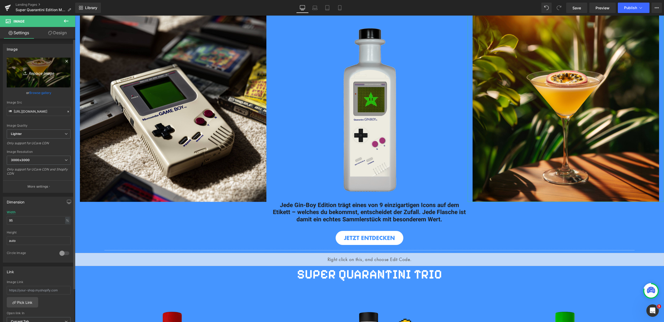
click at [48, 75] on icon "Replace Image" at bounding box center [38, 72] width 41 height 6
type input "C:\fakepath\Bilder_Ginboy (1).jpg"
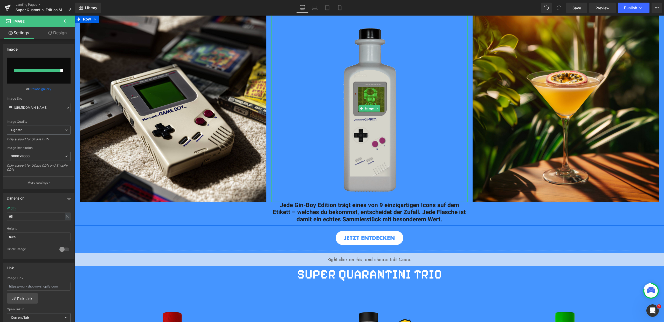
type input "[URL][DOMAIN_NAME]"
